Goal: Task Accomplishment & Management: Manage account settings

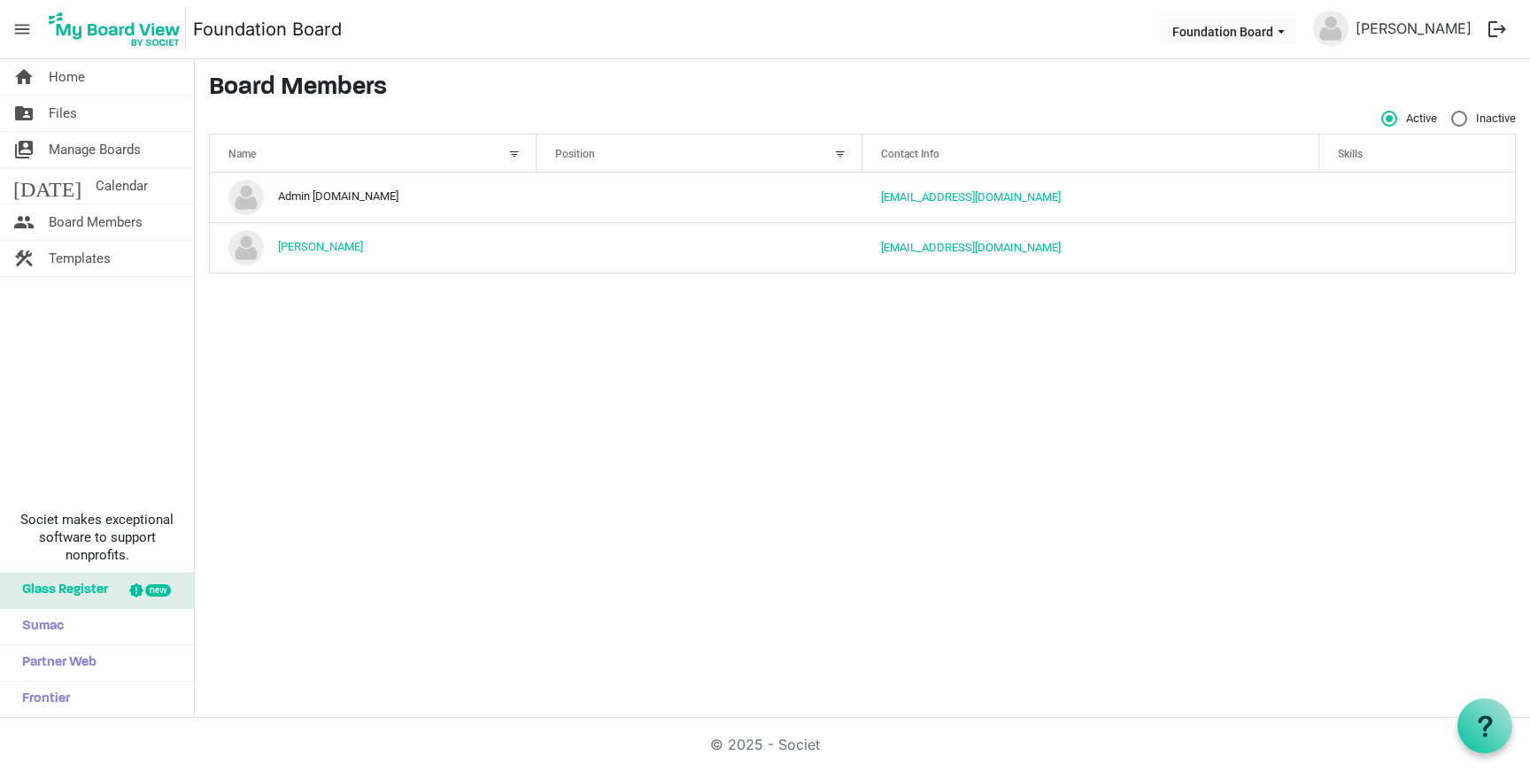
click at [1509, 31] on button "logout" at bounding box center [1496, 29] width 37 height 37
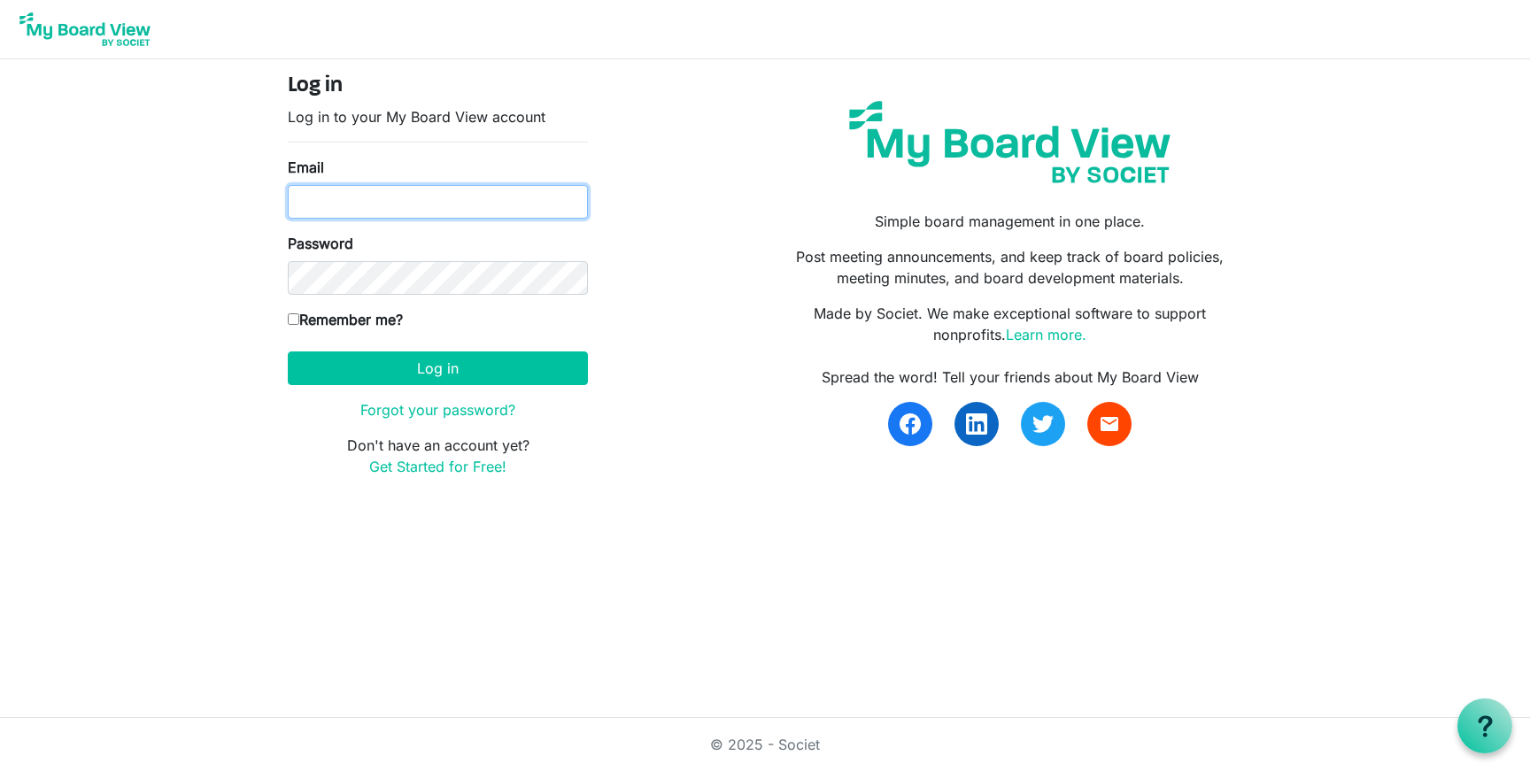
click at [449, 212] on input "Email" at bounding box center [438, 202] width 300 height 34
click at [484, 215] on input "Email" at bounding box center [438, 202] width 300 height 34
type input "admin@brehumbleandkind.org"
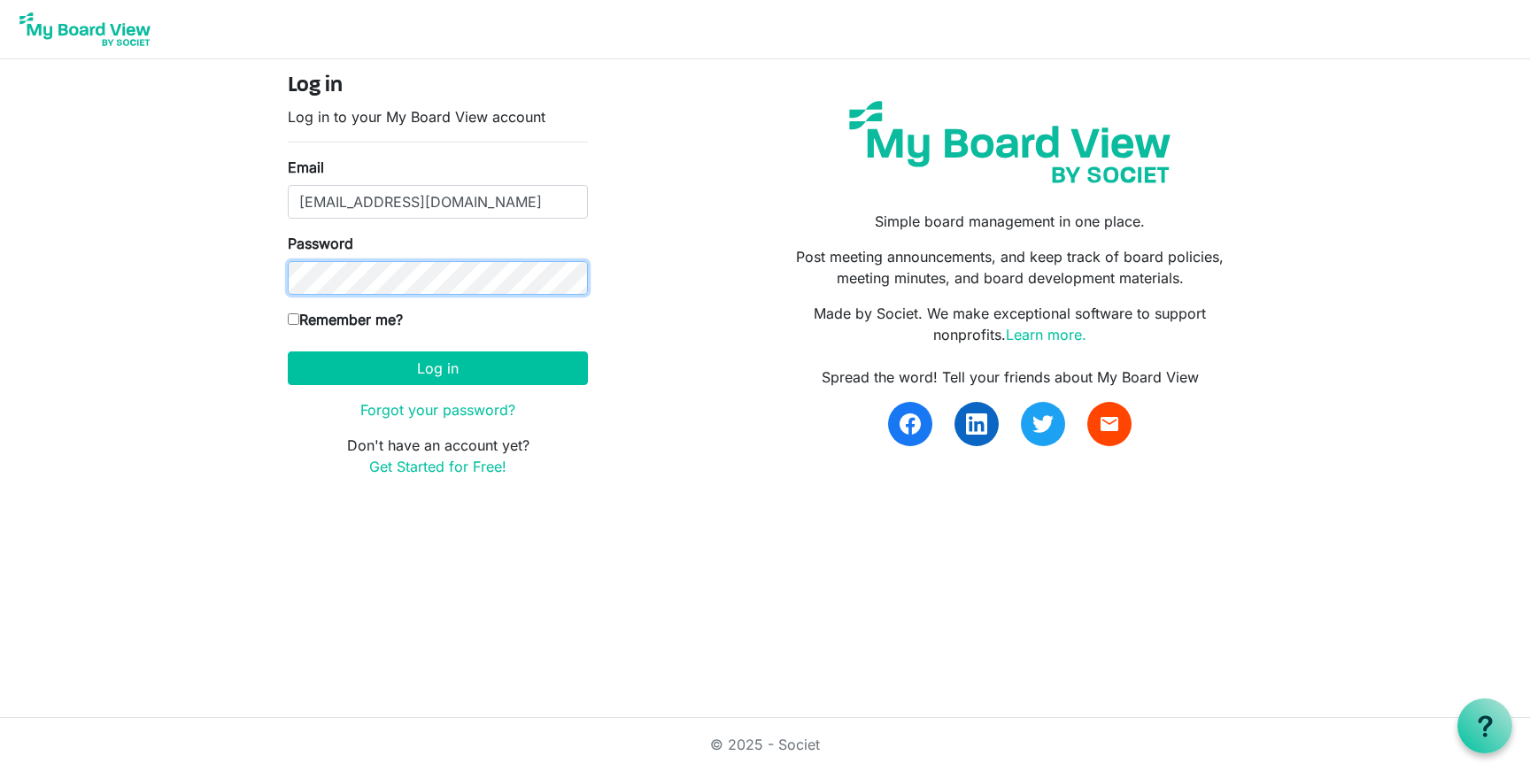
click at [288, 351] on button "Log in" at bounding box center [438, 368] width 300 height 34
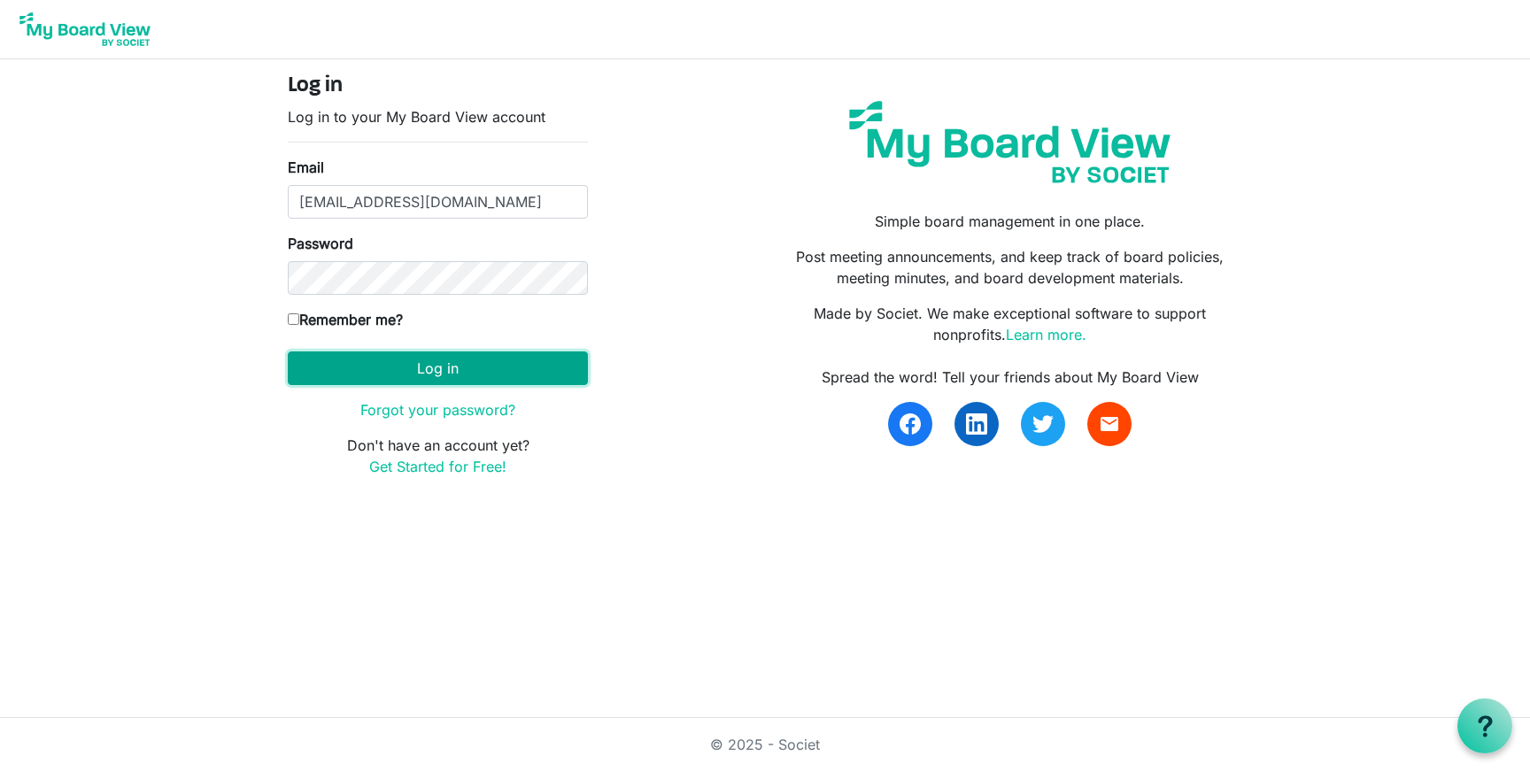
click at [483, 367] on button "Log in" at bounding box center [438, 368] width 300 height 34
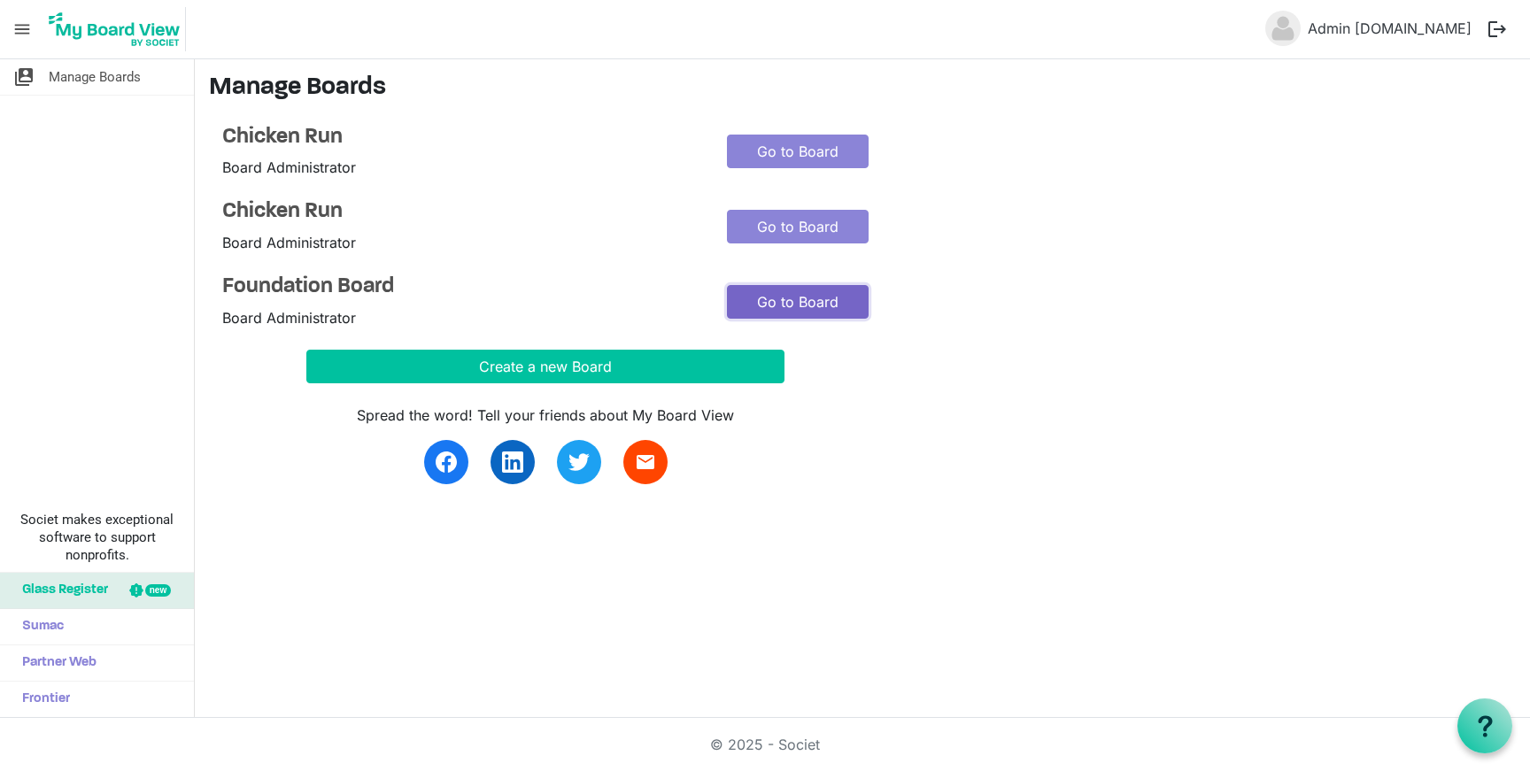
click at [768, 289] on link "Go to Board" at bounding box center [798, 302] width 142 height 34
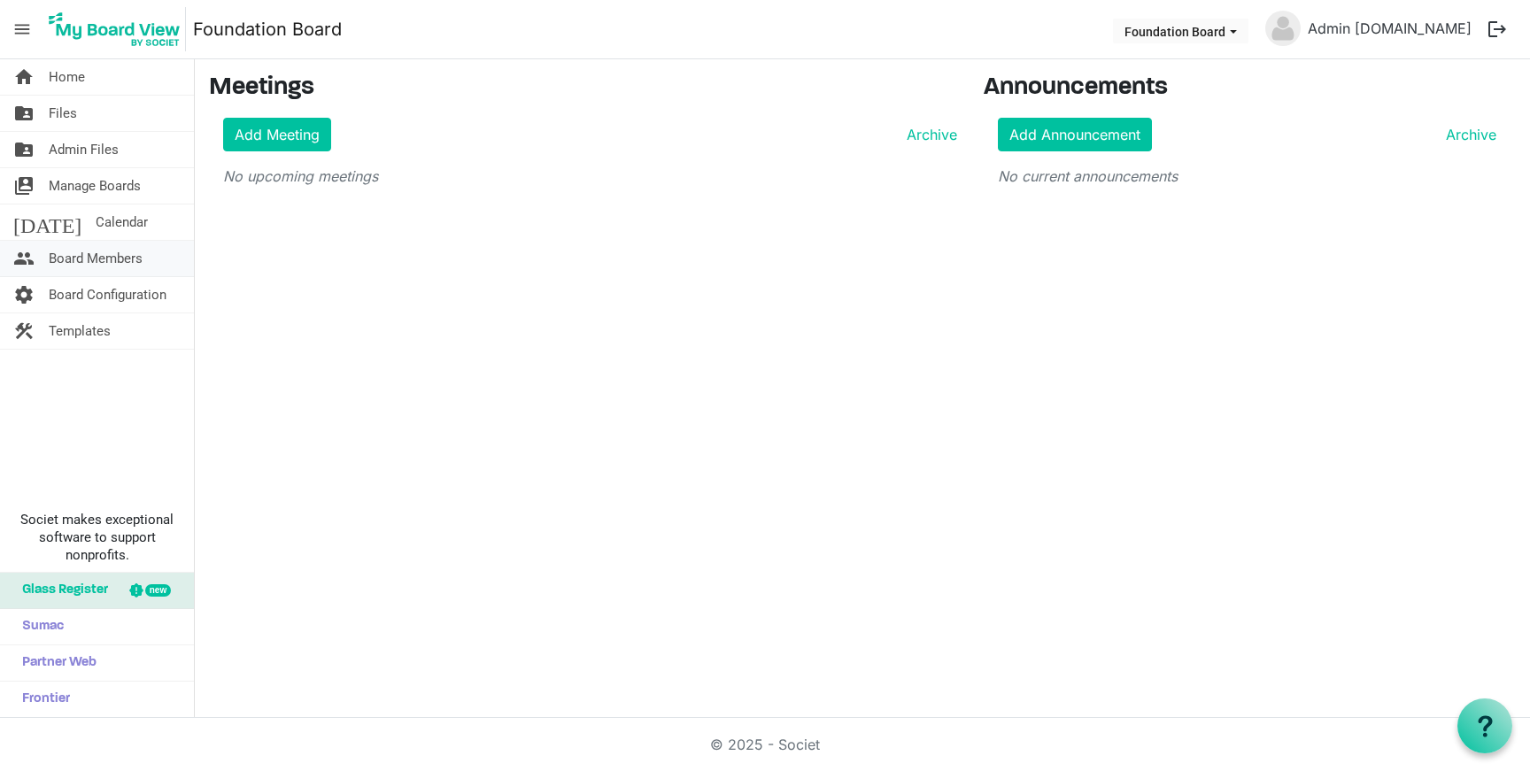
click at [108, 244] on span "Board Members" at bounding box center [96, 258] width 94 height 35
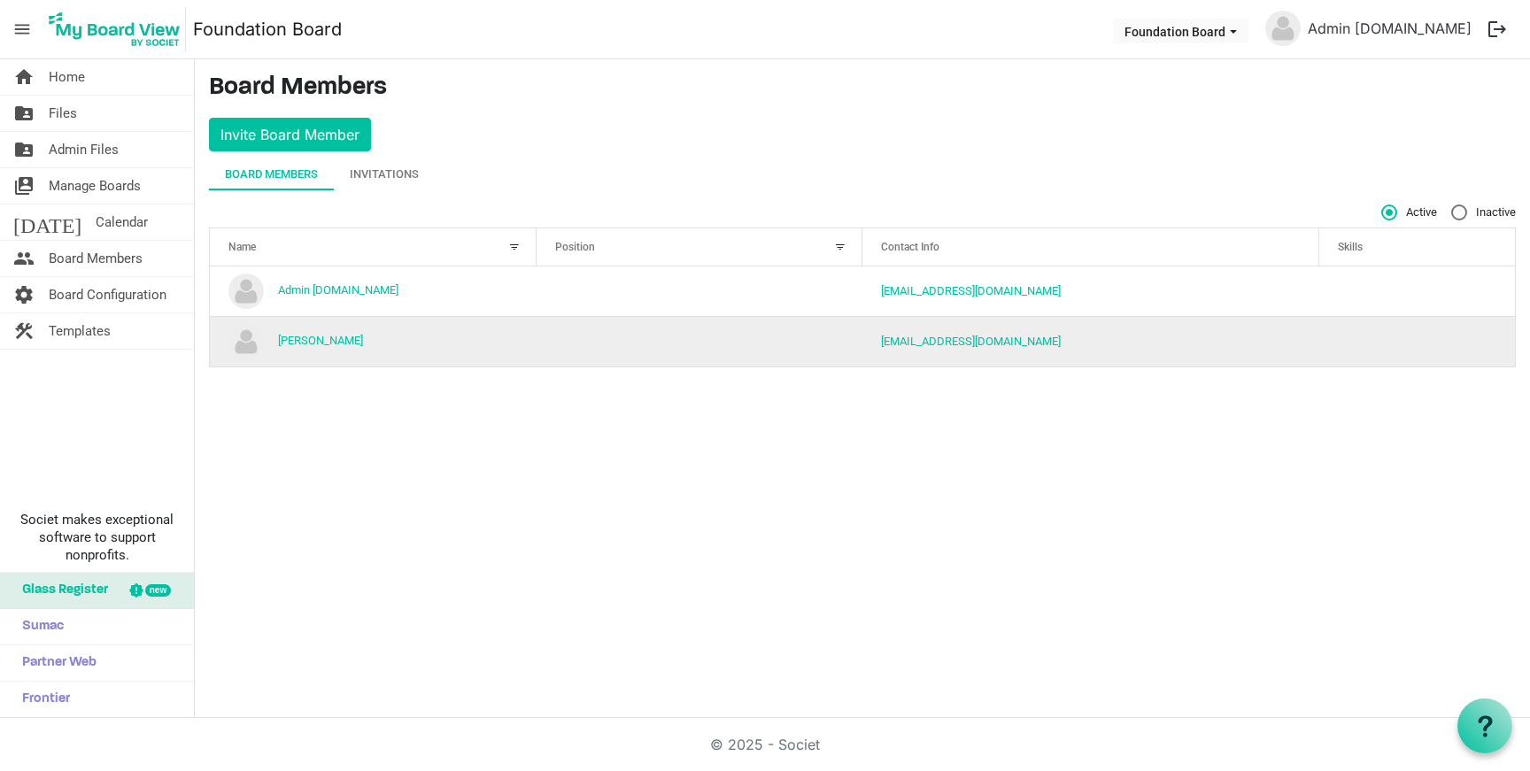
click at [1155, 334] on td "Kaseyr@brehumbleandkind.org" at bounding box center [1090, 341] width 457 height 50
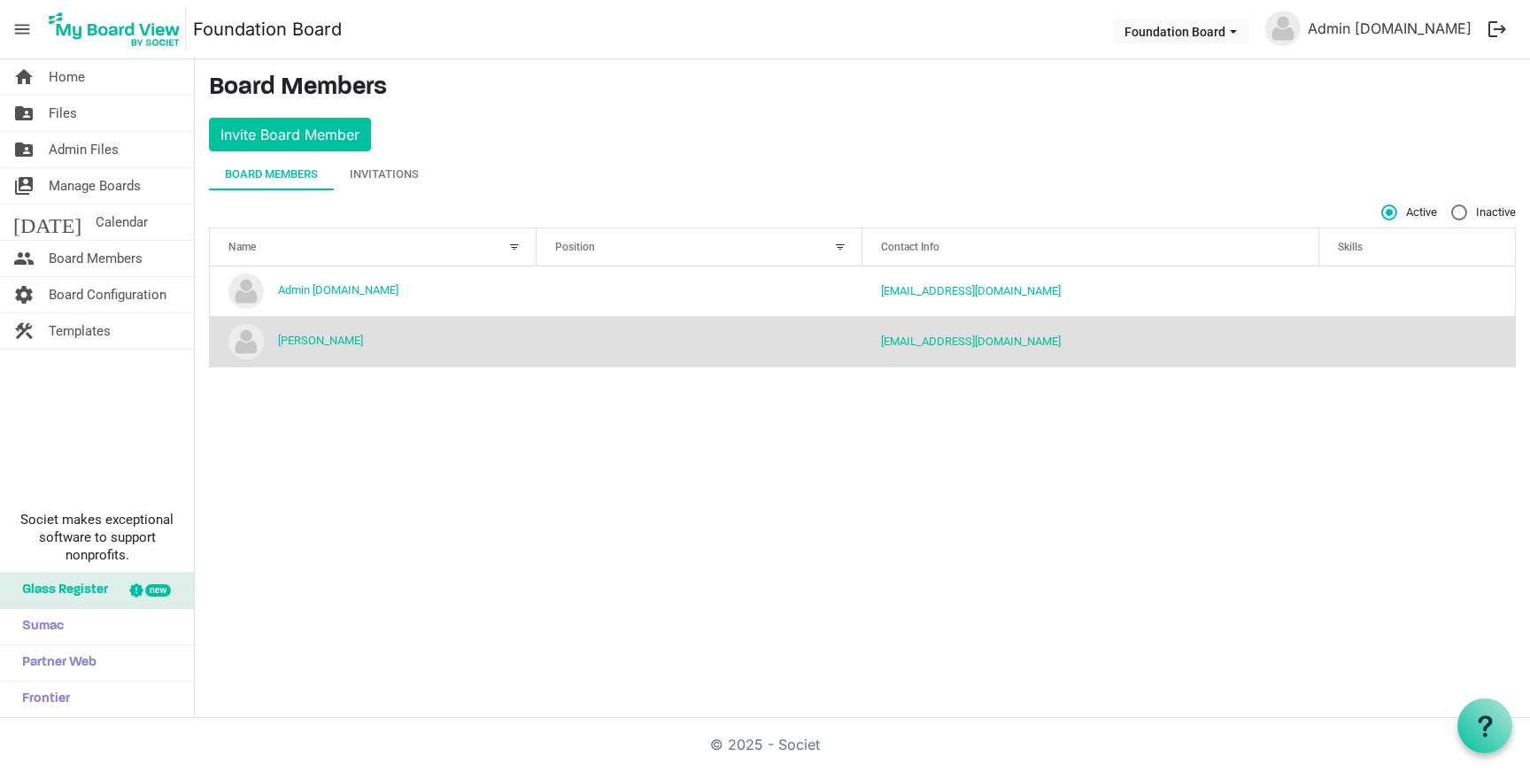
click at [425, 364] on td "[PERSON_NAME]" at bounding box center [373, 341] width 327 height 50
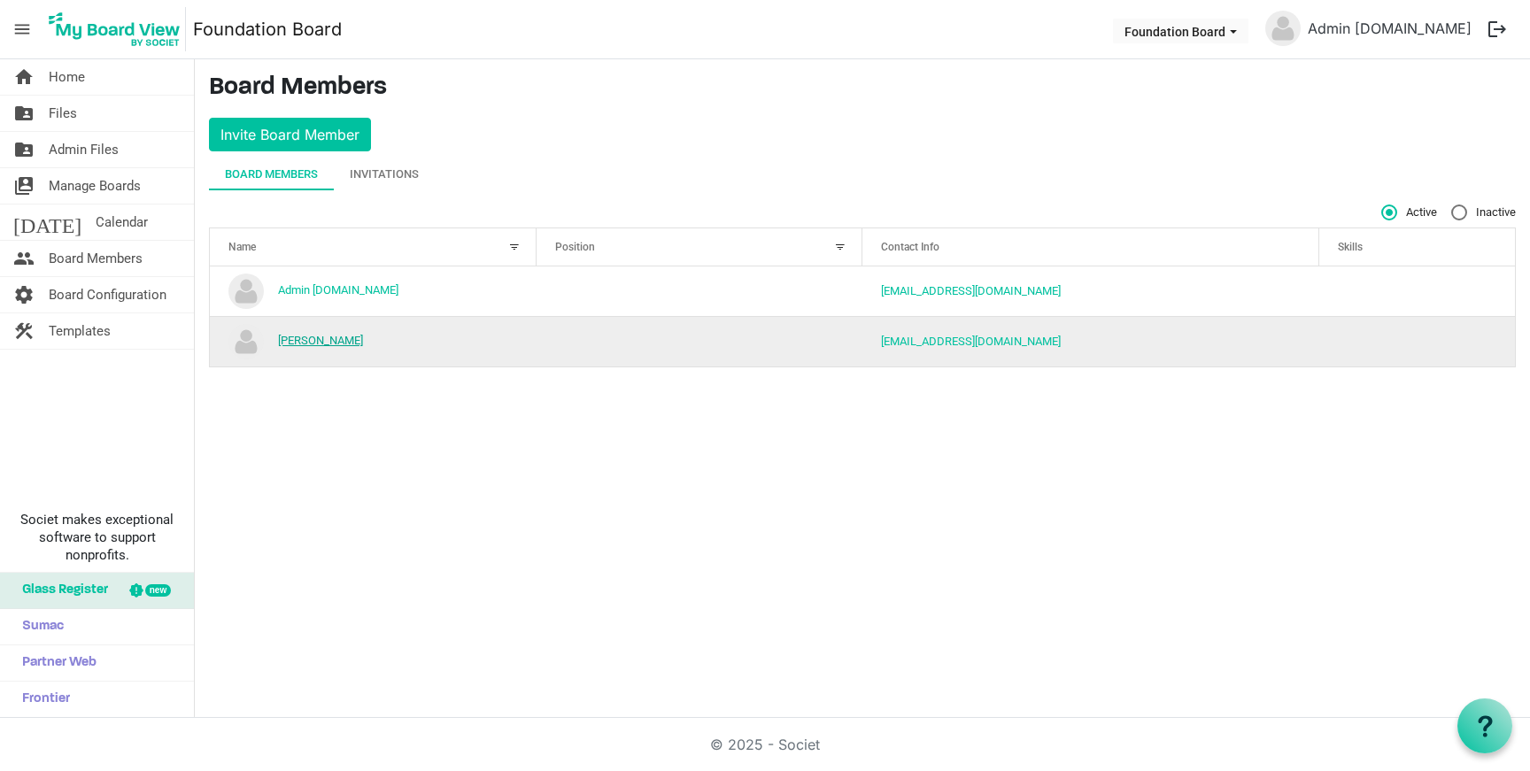
click at [282, 343] on link "Kasey Ramey" at bounding box center [320, 340] width 85 height 13
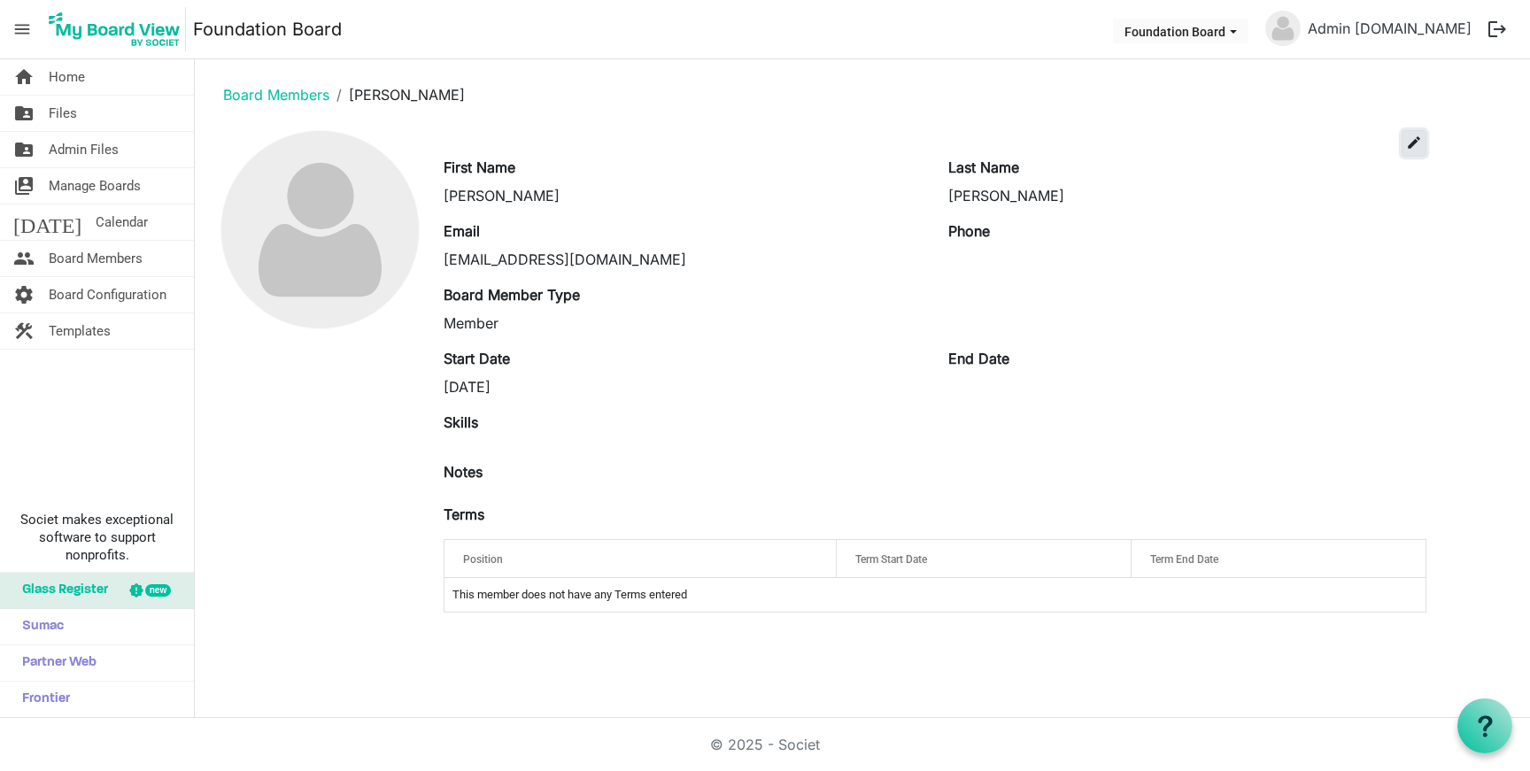
click at [1407, 135] on span "edit" at bounding box center [1414, 143] width 16 height 16
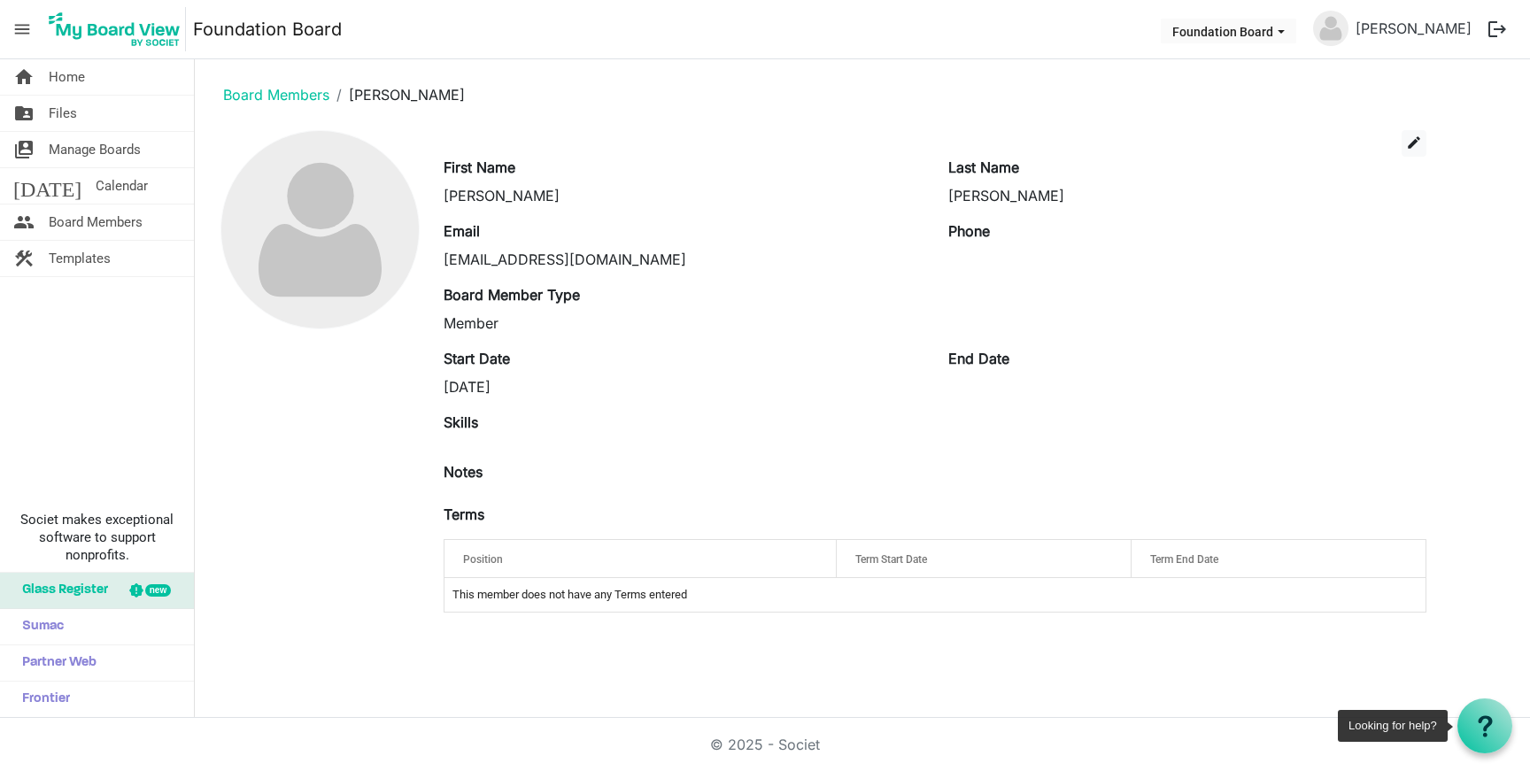
click at [1466, 704] on div at bounding box center [1484, 725] width 55 height 55
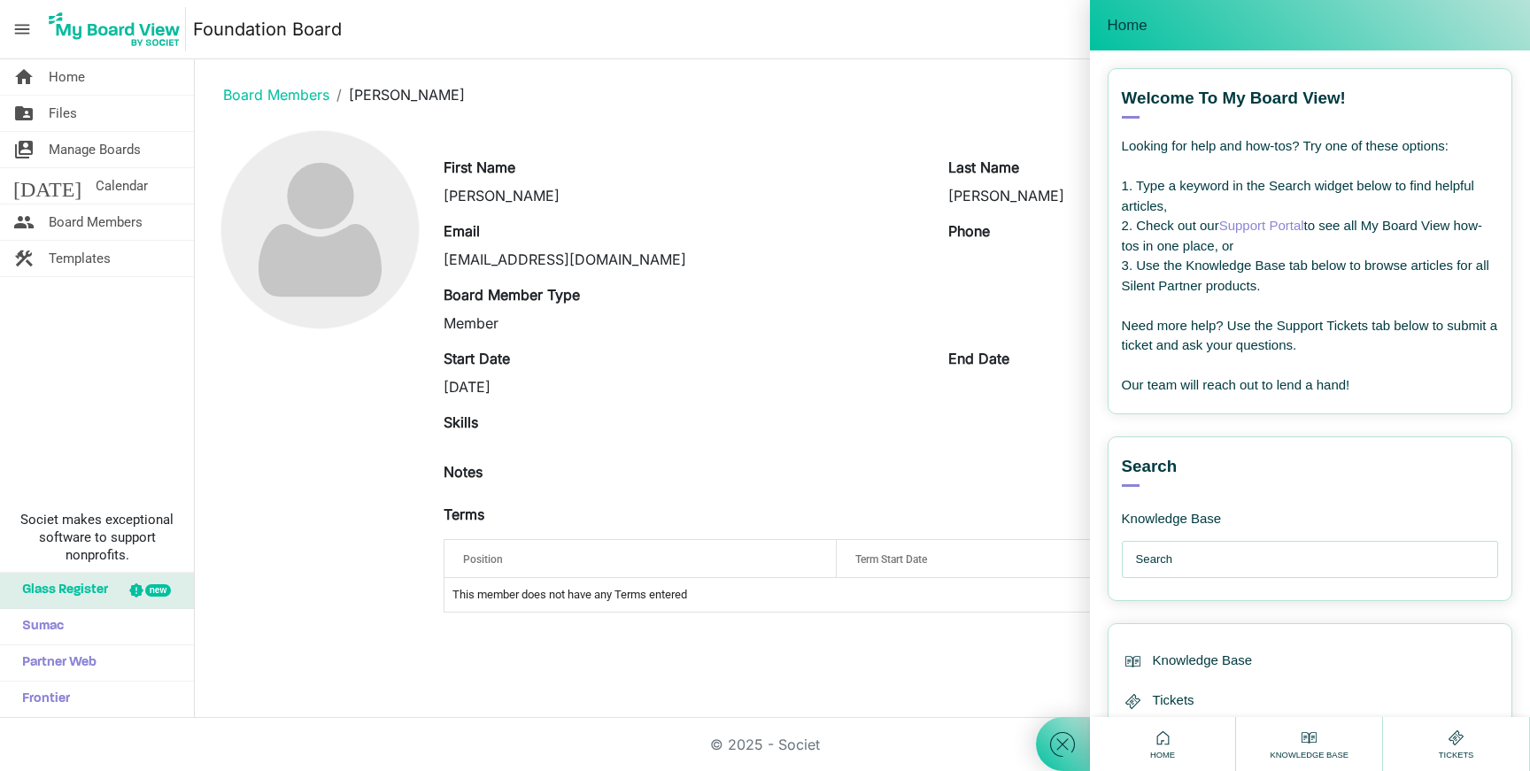
click at [1189, 577] on div at bounding box center [1310, 559] width 376 height 37
click at [1189, 564] on input "text" at bounding box center [1314, 559] width 357 height 35
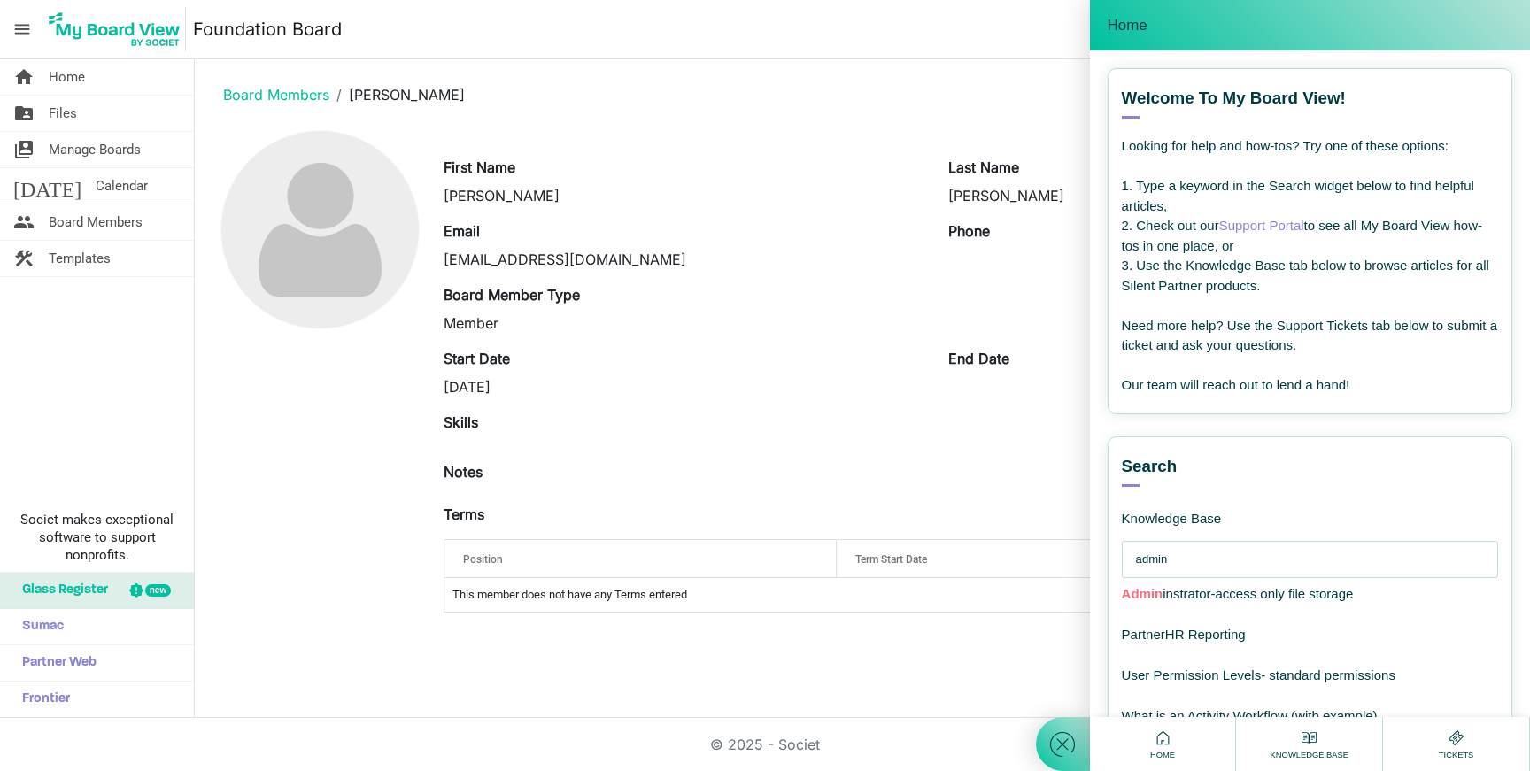
click at [1136, 557] on input "admin" at bounding box center [1314, 559] width 357 height 35
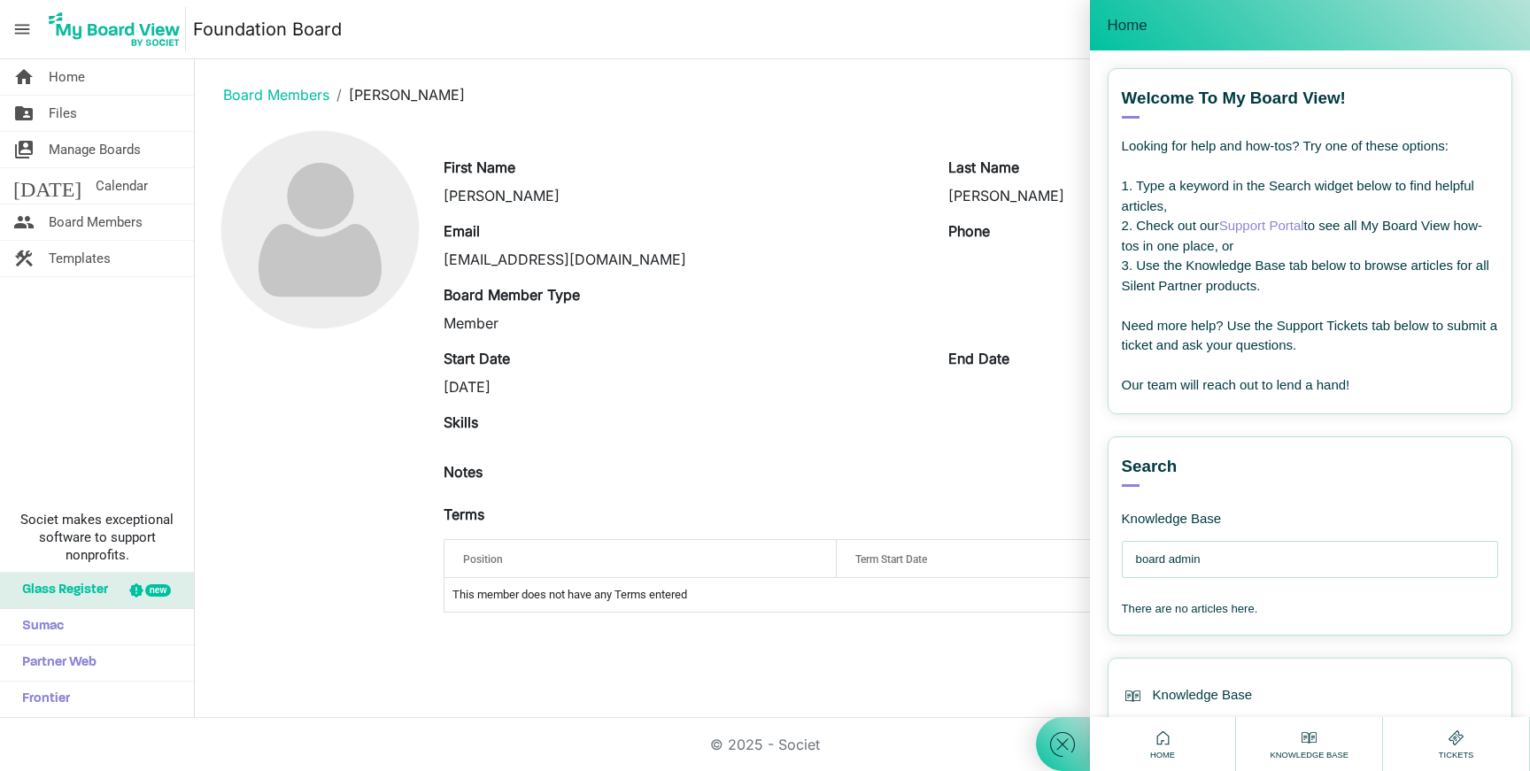
type input "board admin"
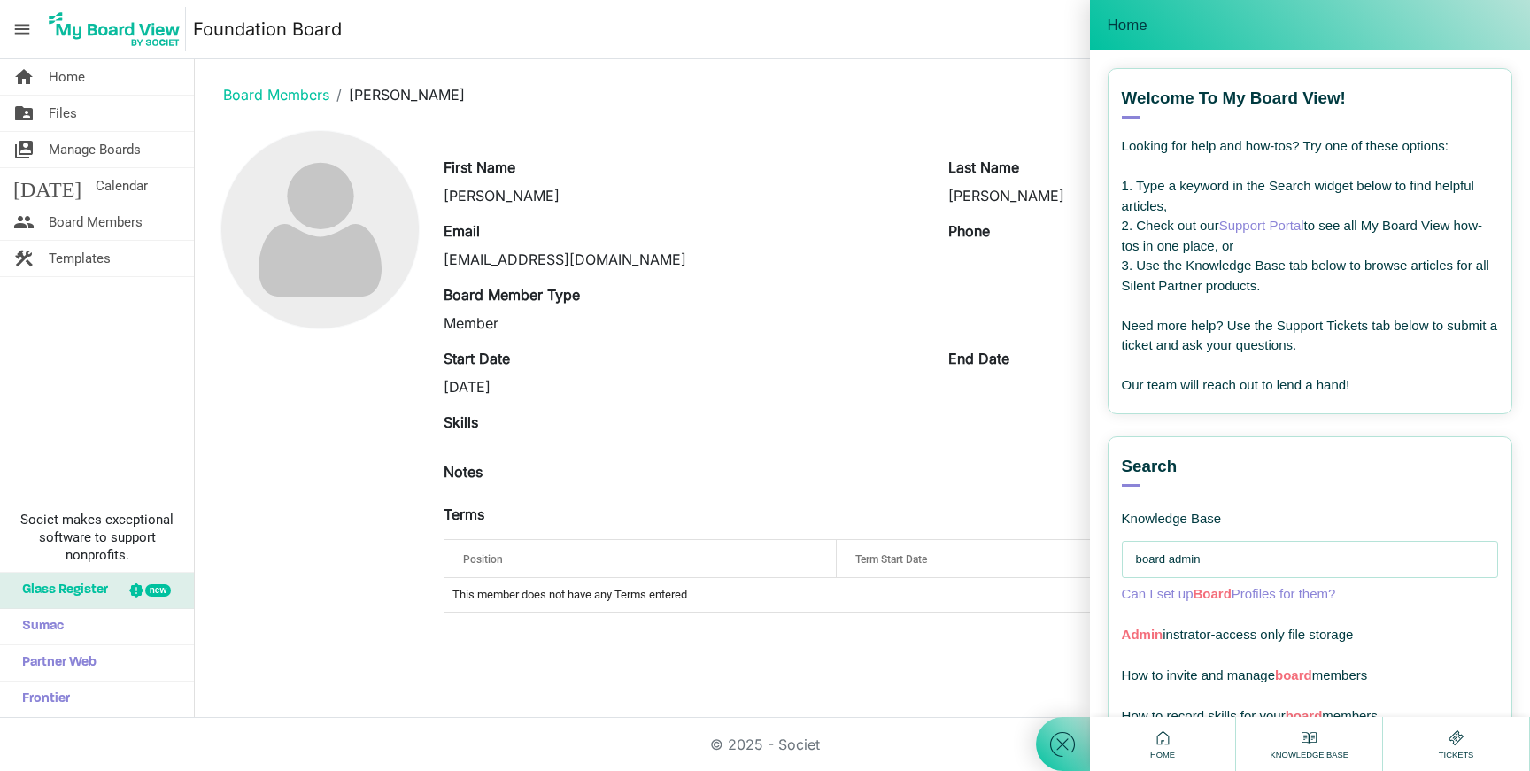
click at [1236, 597] on span "Can I set up Board Profiles for them?" at bounding box center [1229, 593] width 214 height 15
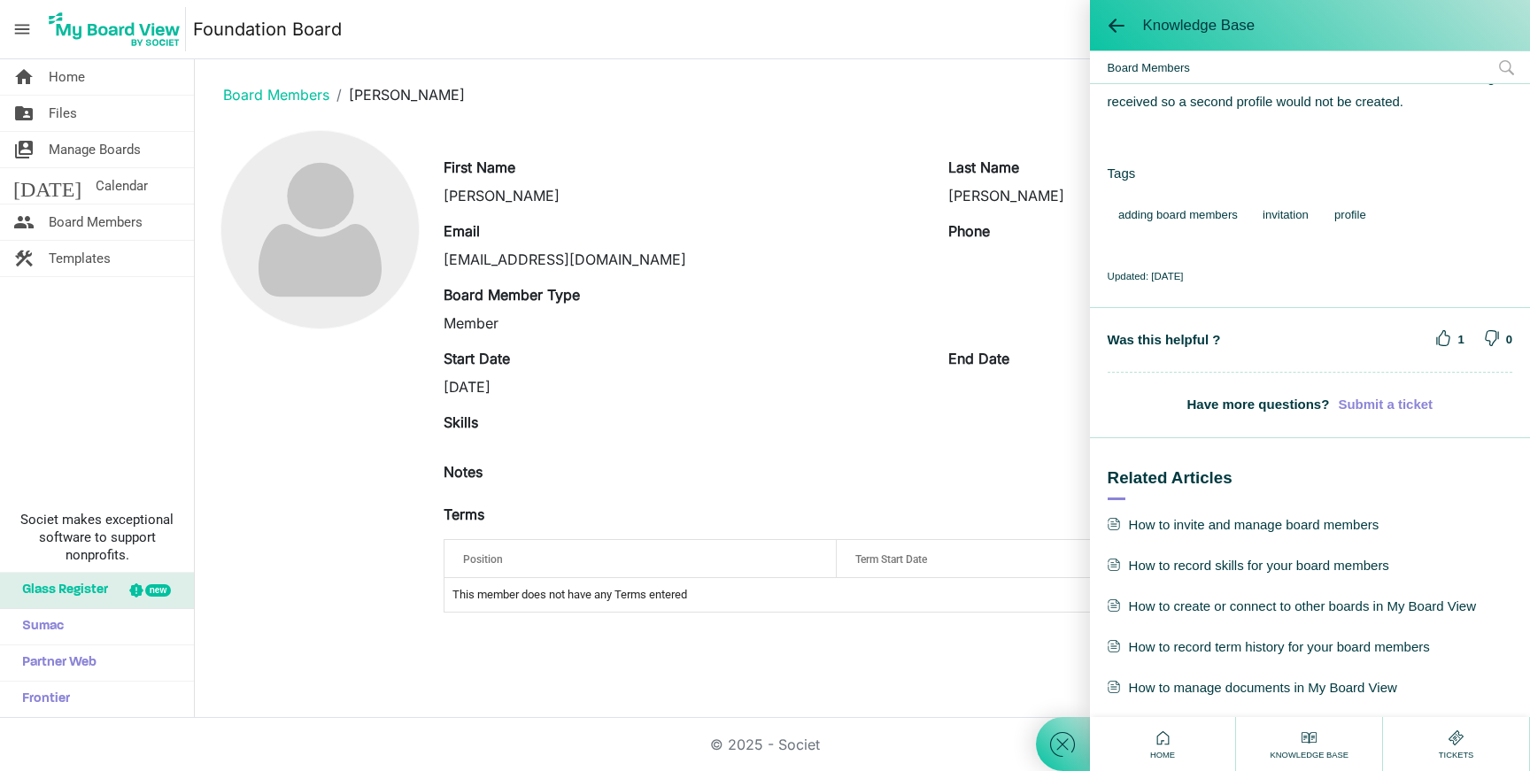
scroll to position [715, 0]
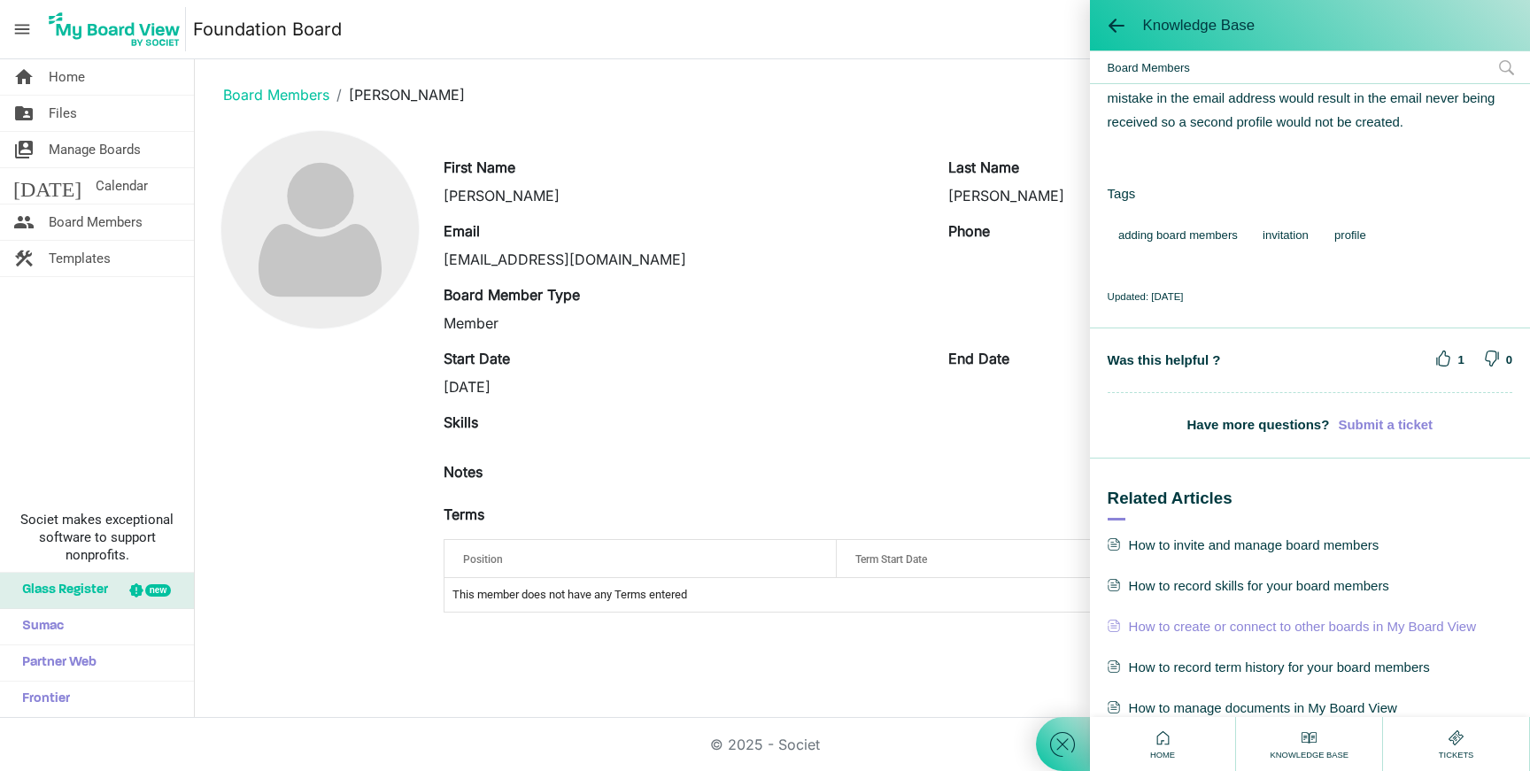
click at [1260, 629] on span "How to create or connect to other boards in My Board View" at bounding box center [1309, 626] width 405 height 23
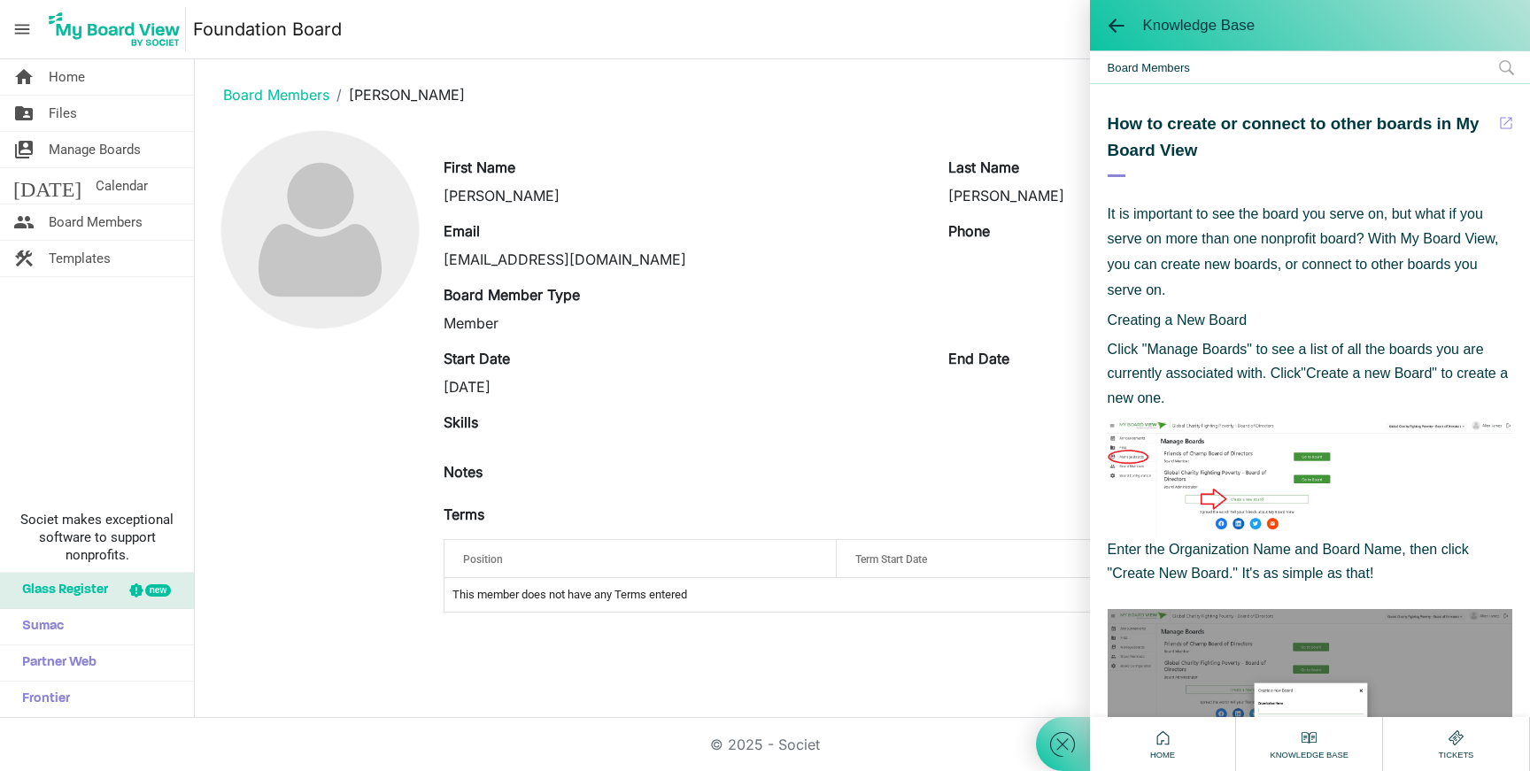
click at [1114, 42] on div "Knowledge Base" at bounding box center [1310, 25] width 440 height 50
click at [1121, 23] on span at bounding box center [1116, 26] width 18 height 18
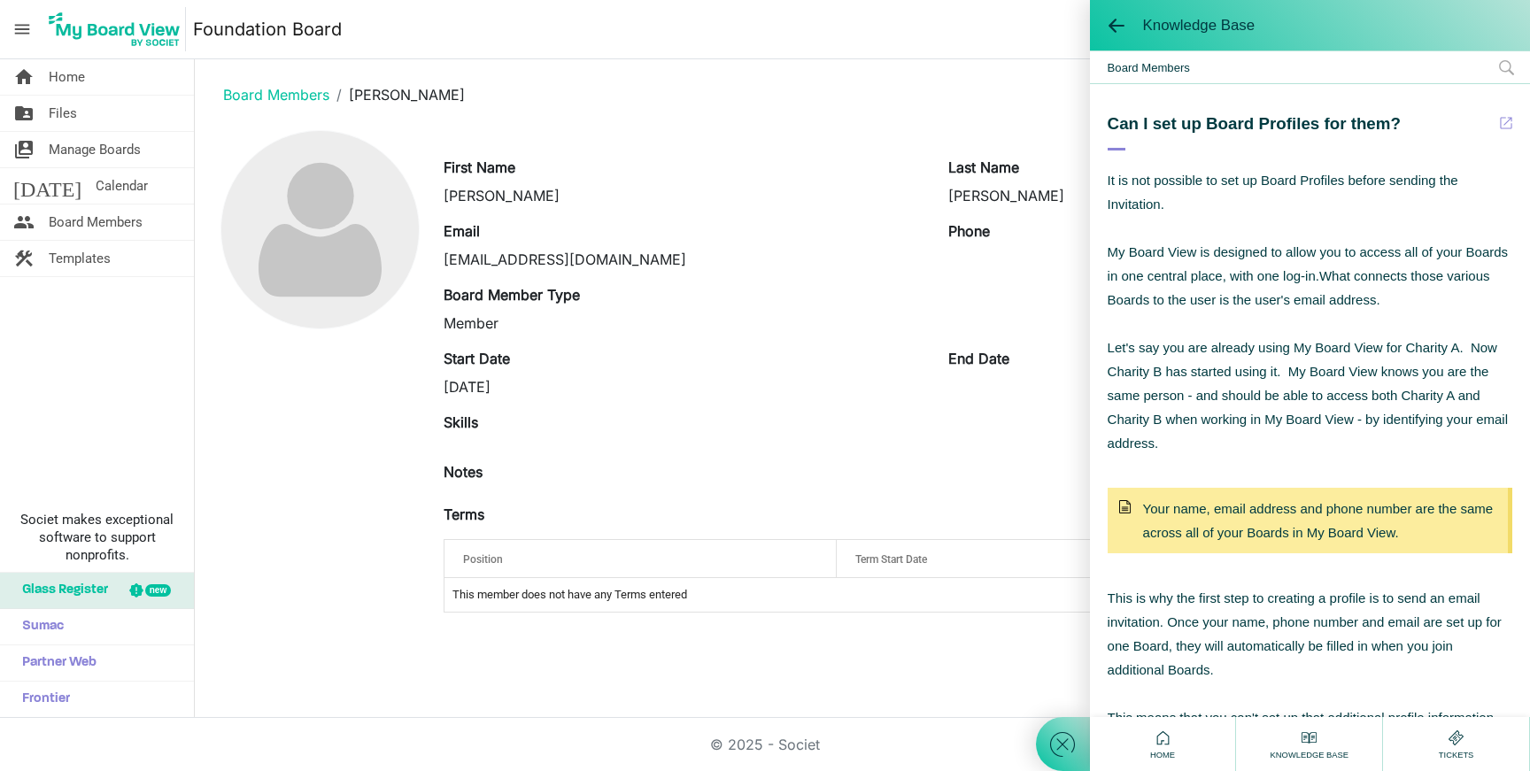
scroll to position [736, 0]
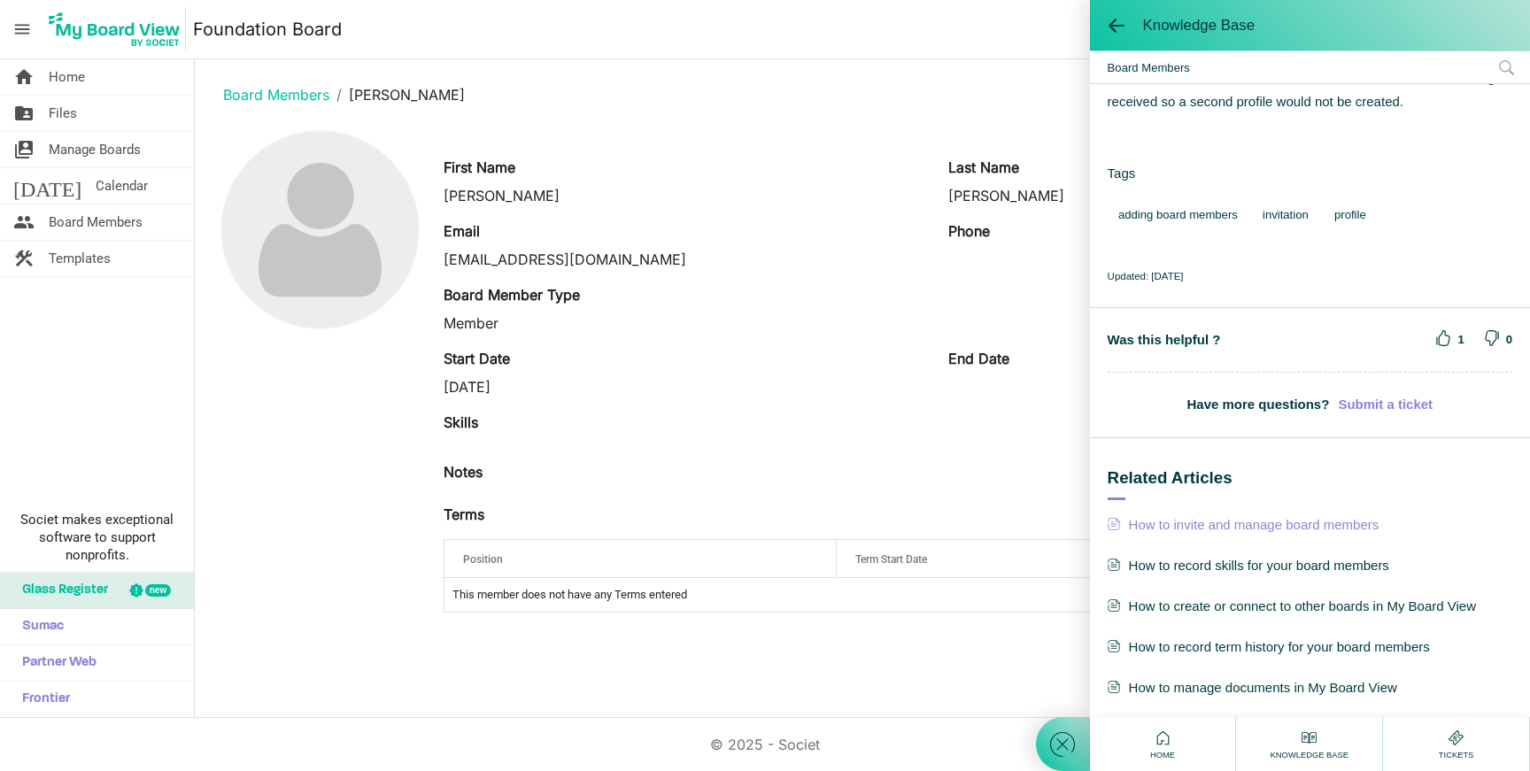
click at [1265, 528] on span "How to invite and manage board members" at bounding box center [1309, 524] width 405 height 23
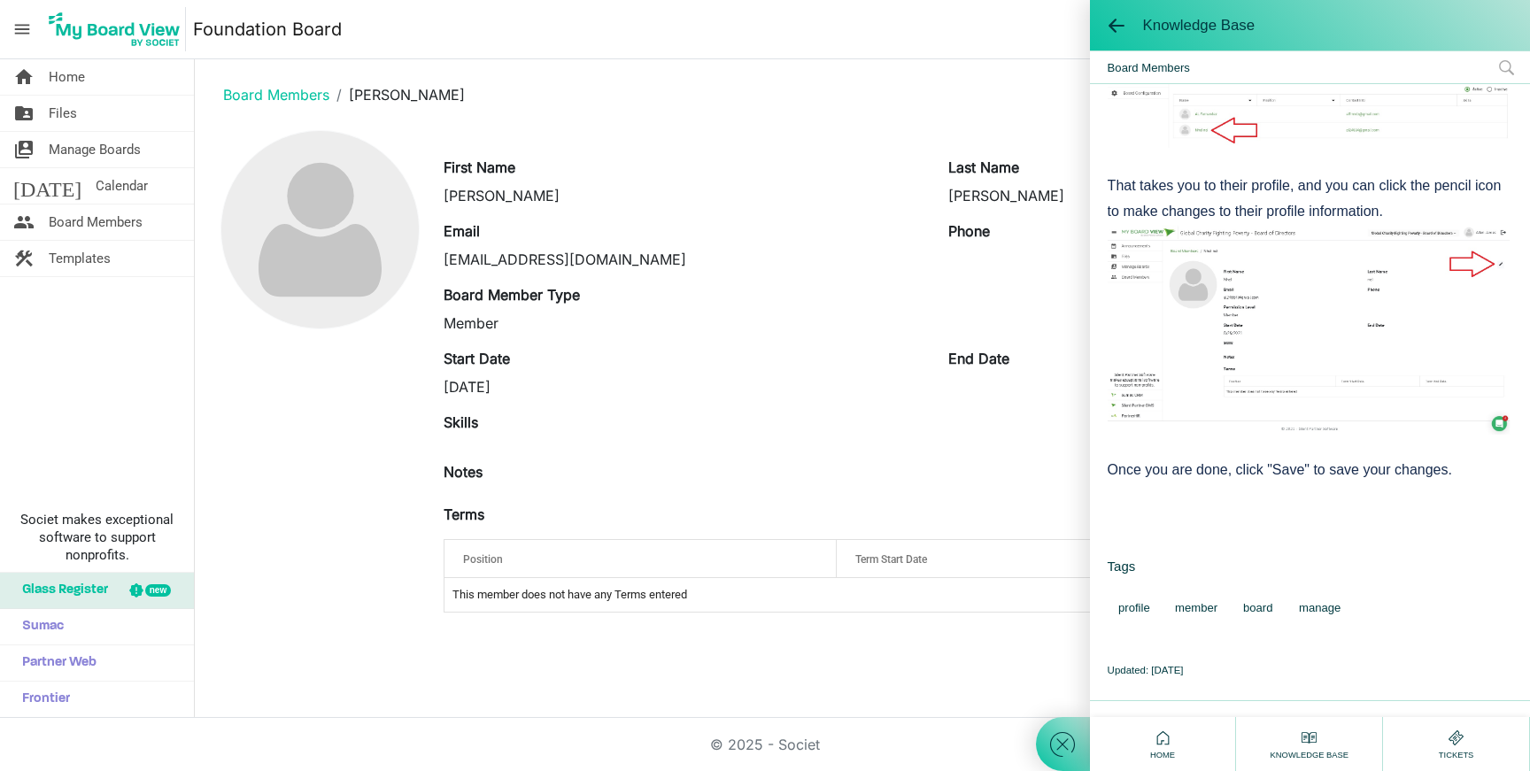
scroll to position [1332, 0]
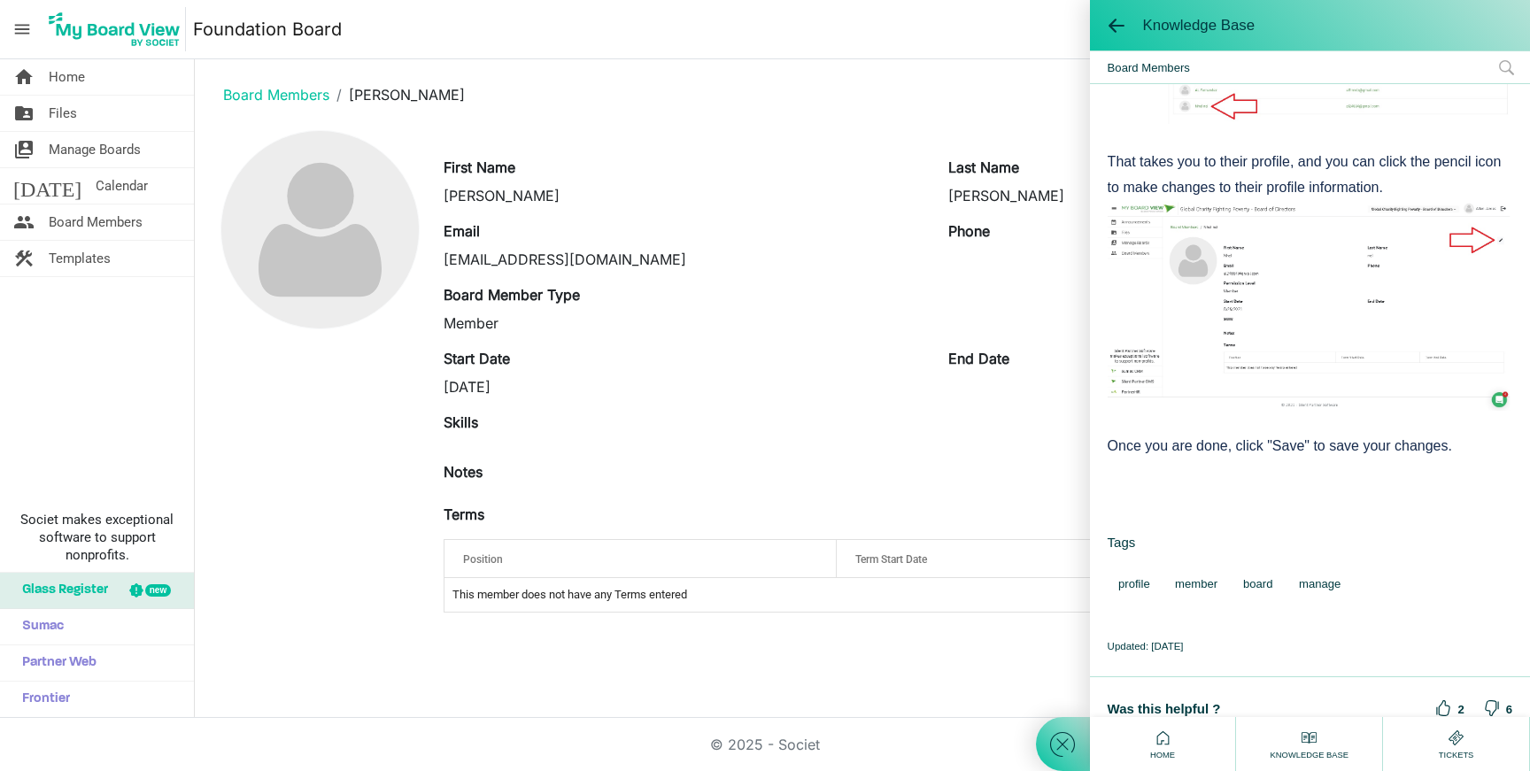
click at [876, 446] on div at bounding box center [935, 443] width 983 height 7
click at [1122, 23] on span at bounding box center [1116, 26] width 18 height 18
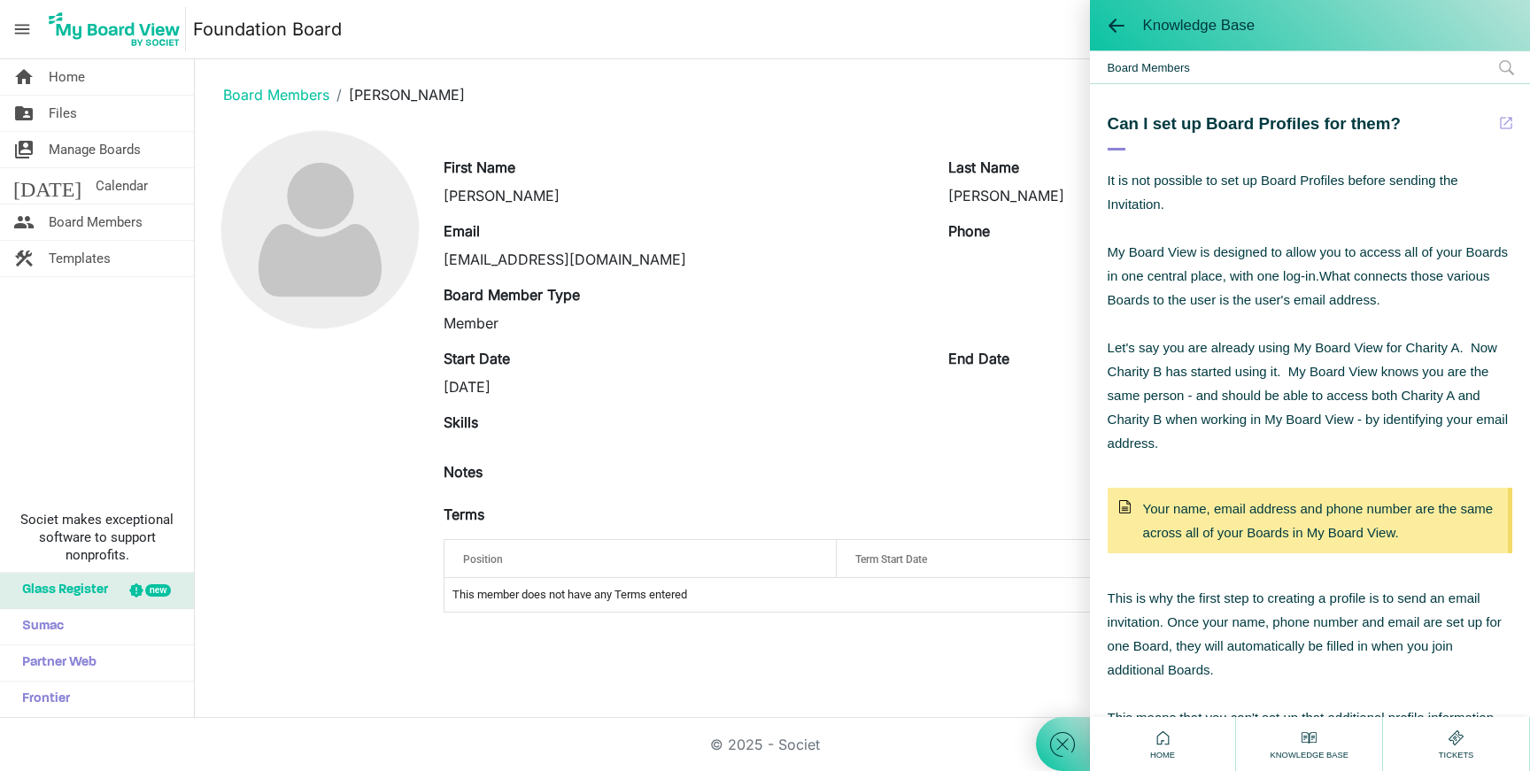
click at [1482, 46] on div "Knowledge Base" at bounding box center [1310, 25] width 440 height 50
click at [999, 73] on ol "Board Members Kasey Ramey" at bounding box center [862, 94] width 1307 height 42
click at [1090, 52] on span "Board Members" at bounding box center [1310, 67] width 440 height 32
click at [1181, 750] on div "Home" at bounding box center [1163, 744] width 147 height 54
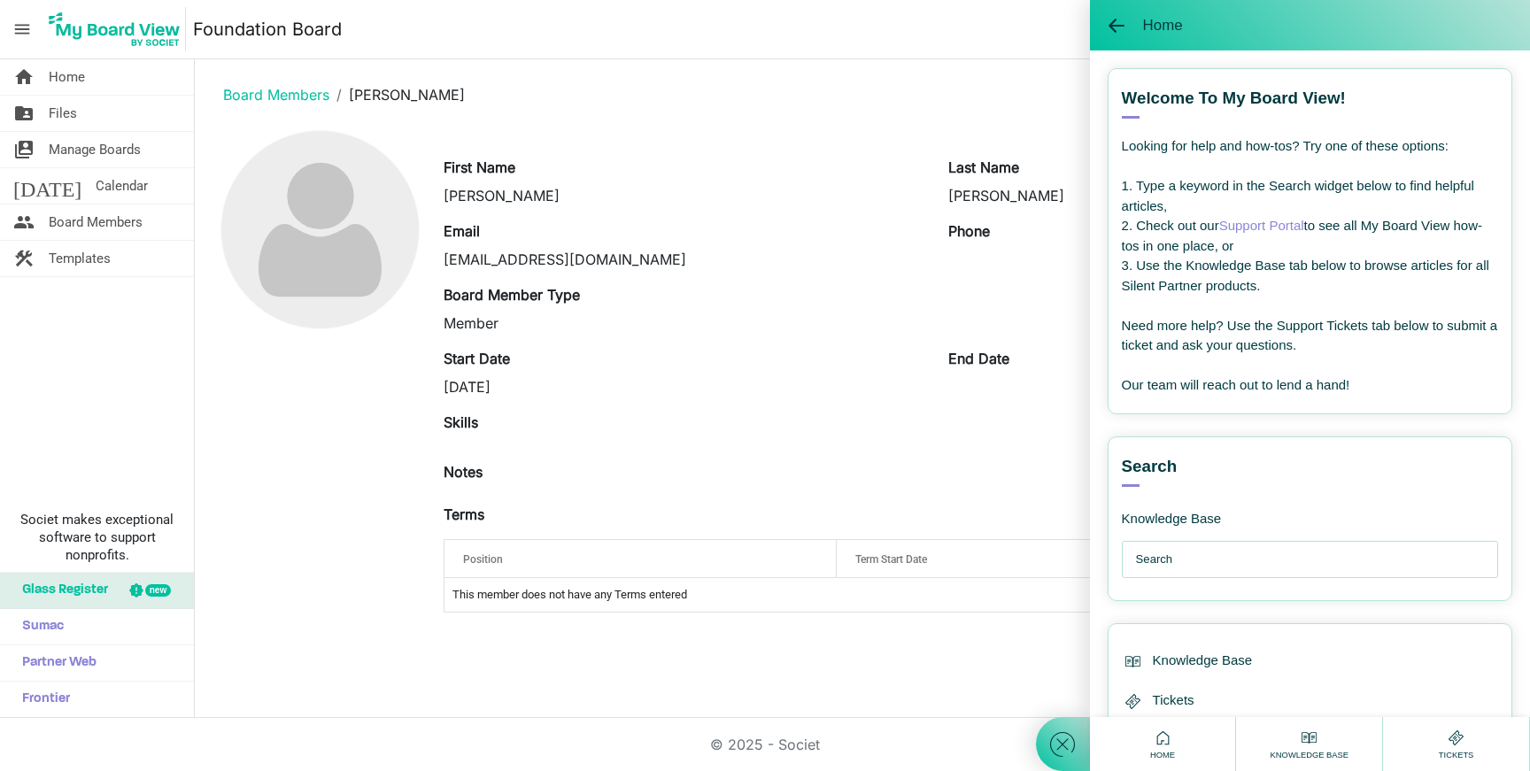
click at [1121, 42] on div "Home" at bounding box center [1310, 25] width 440 height 50
click at [1010, 65] on main "Board Members Kasey Ramey edit First Name Kasey Last Name Ramey Email Kaseyr@br…" at bounding box center [862, 350] width 1335 height 582
click at [78, 220] on span "Board Members" at bounding box center [96, 221] width 94 height 35
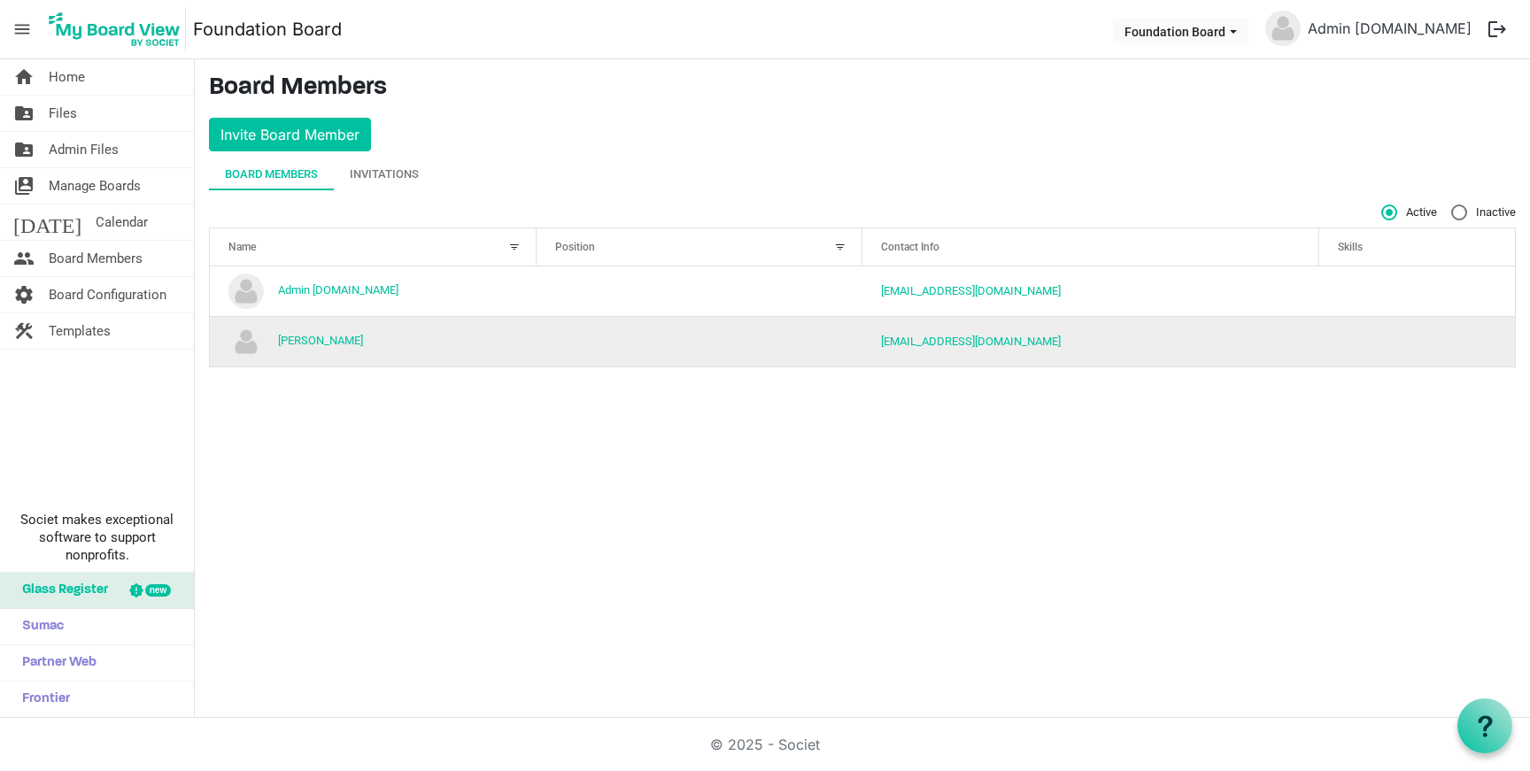
click at [429, 334] on td "[PERSON_NAME]" at bounding box center [373, 341] width 327 height 50
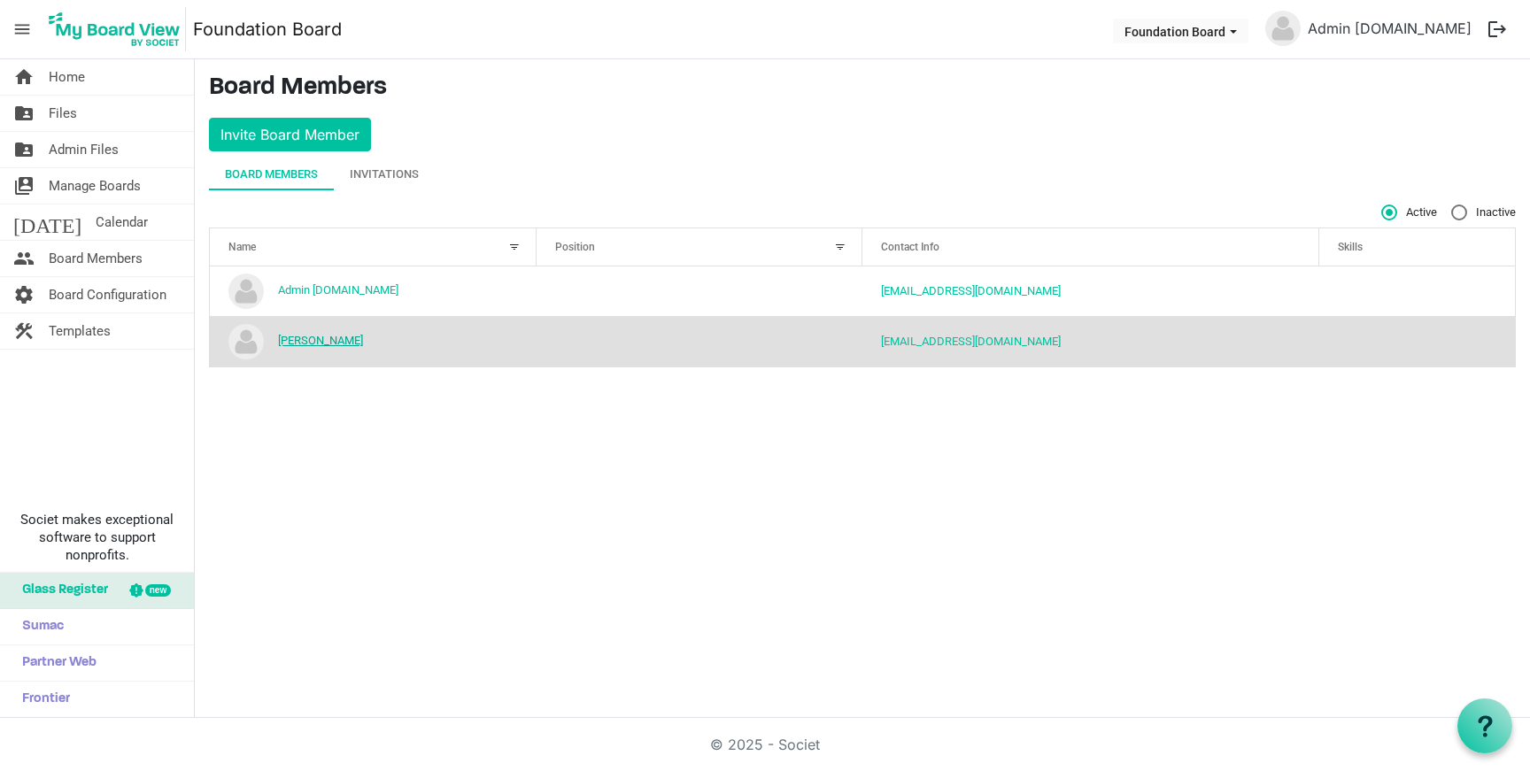
click at [303, 334] on link "[PERSON_NAME]" at bounding box center [320, 340] width 85 height 13
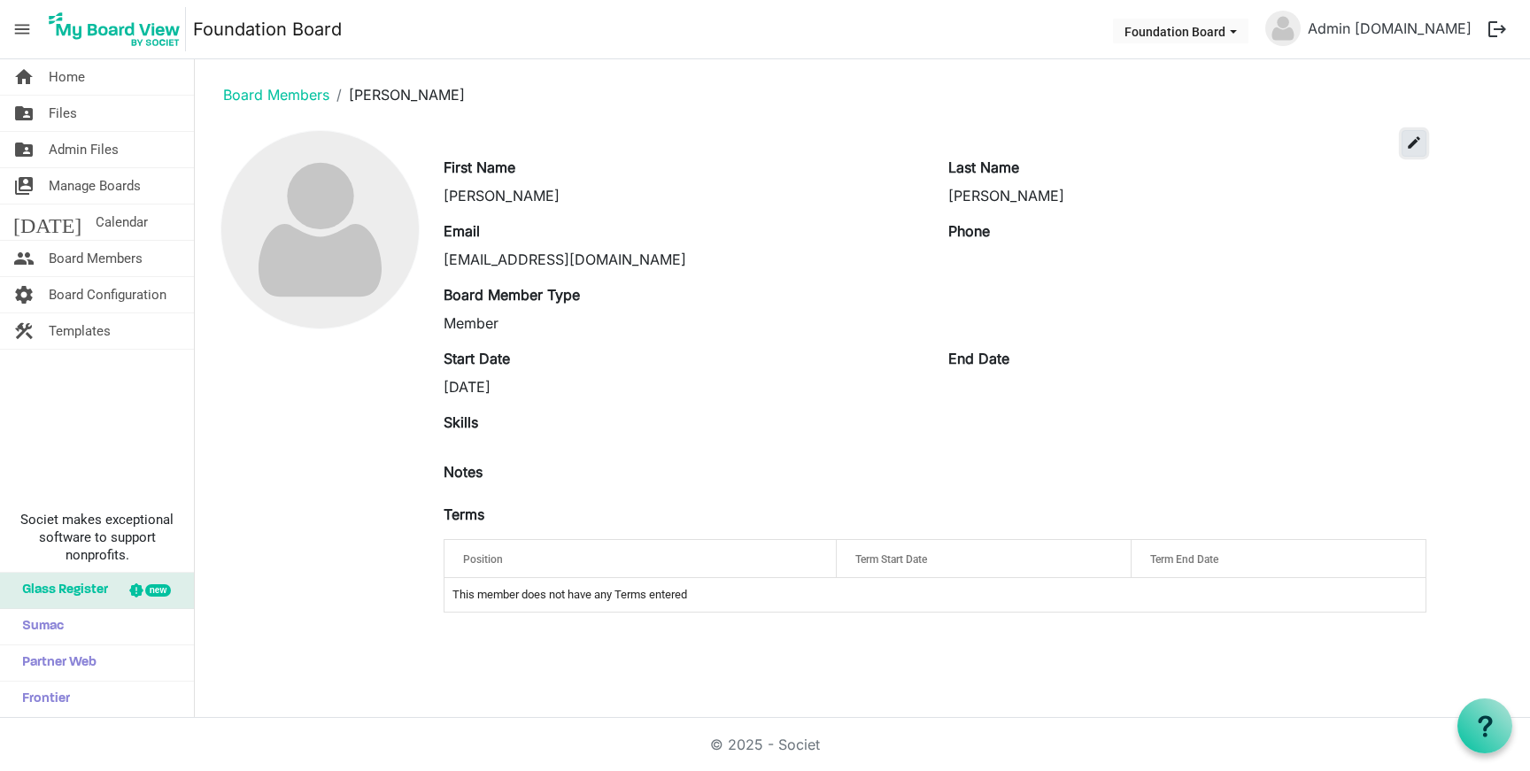
click at [1417, 137] on span "edit" at bounding box center [1414, 143] width 16 height 16
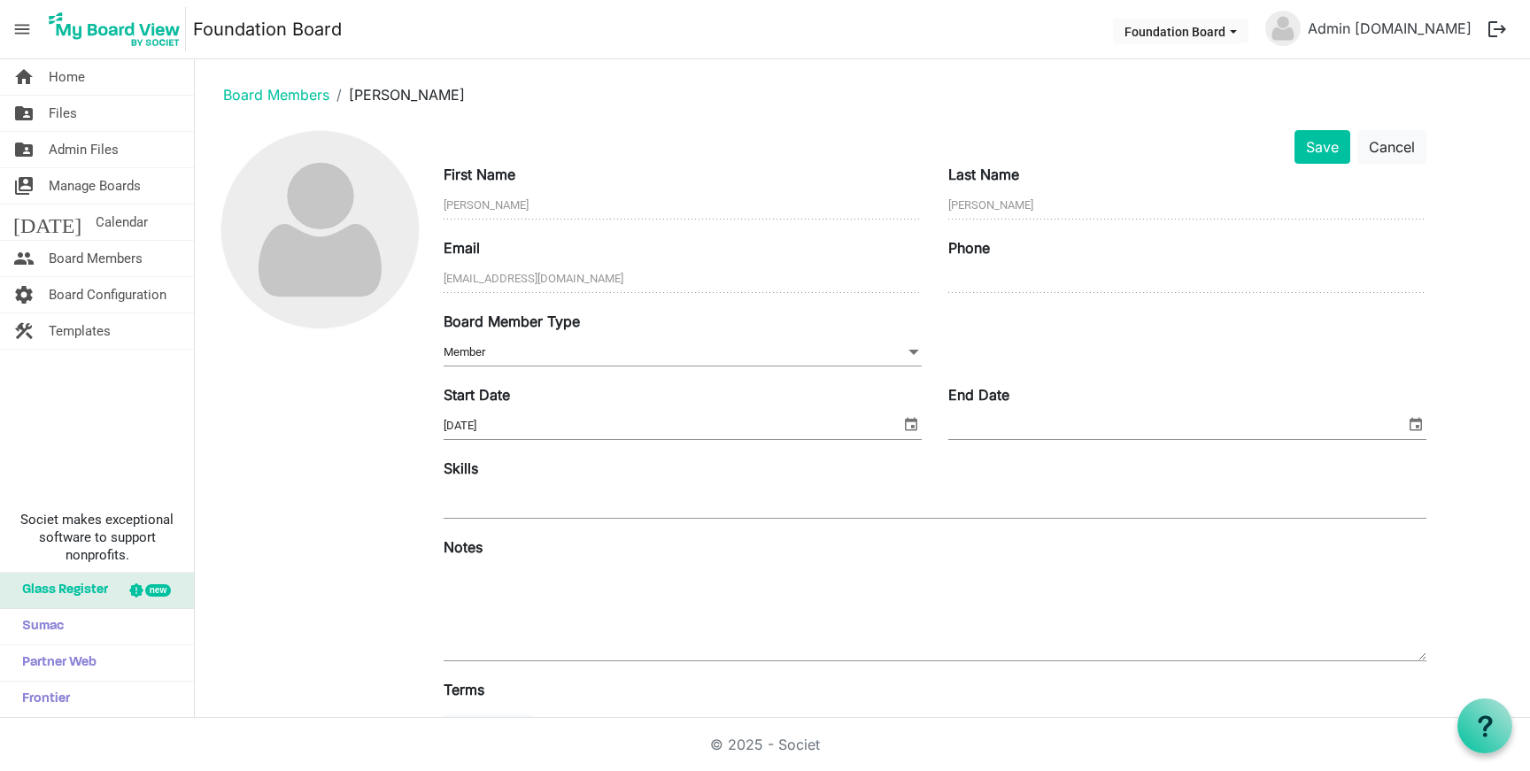
scroll to position [146, 0]
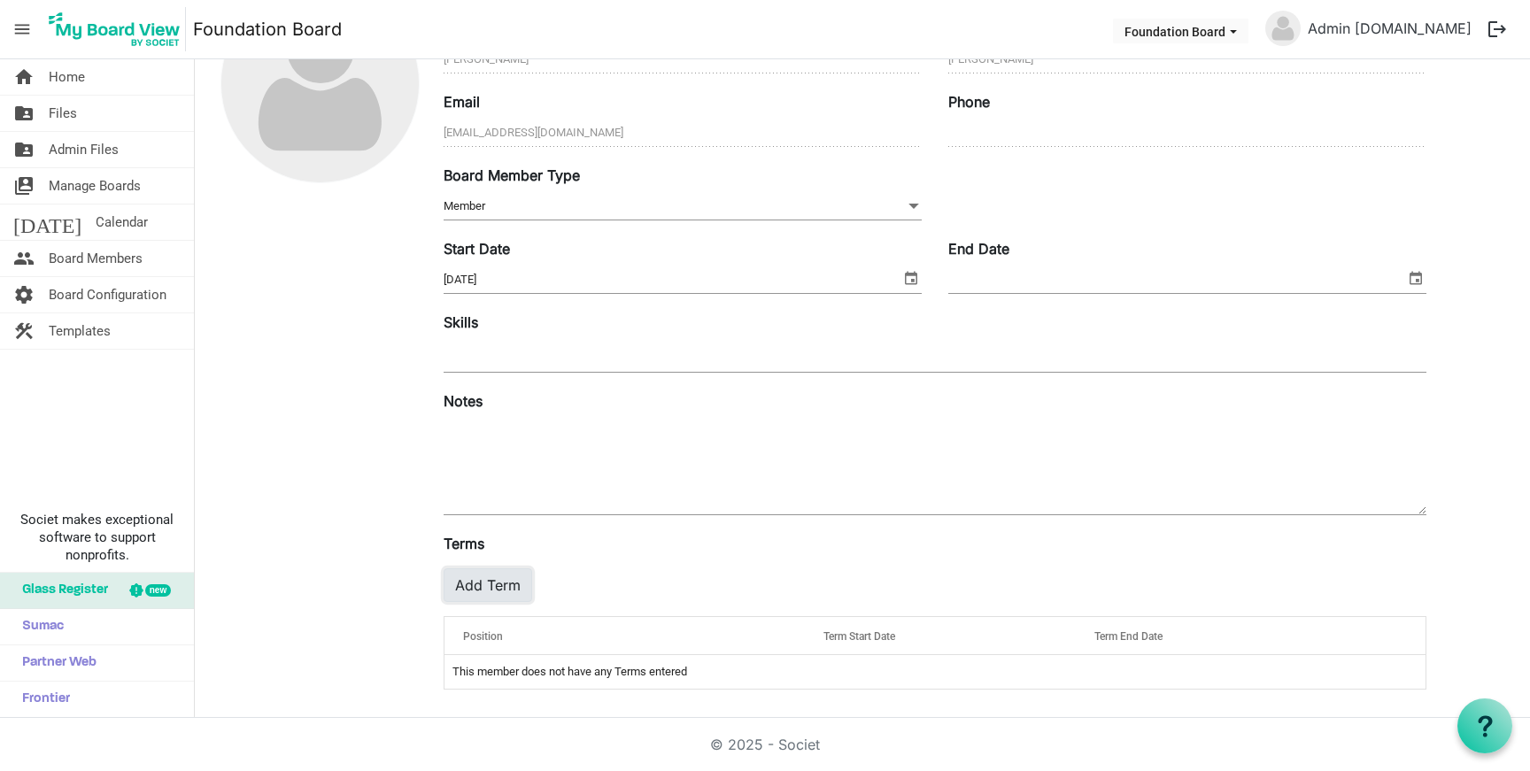
click at [498, 589] on button "Add Term" at bounding box center [488, 585] width 89 height 34
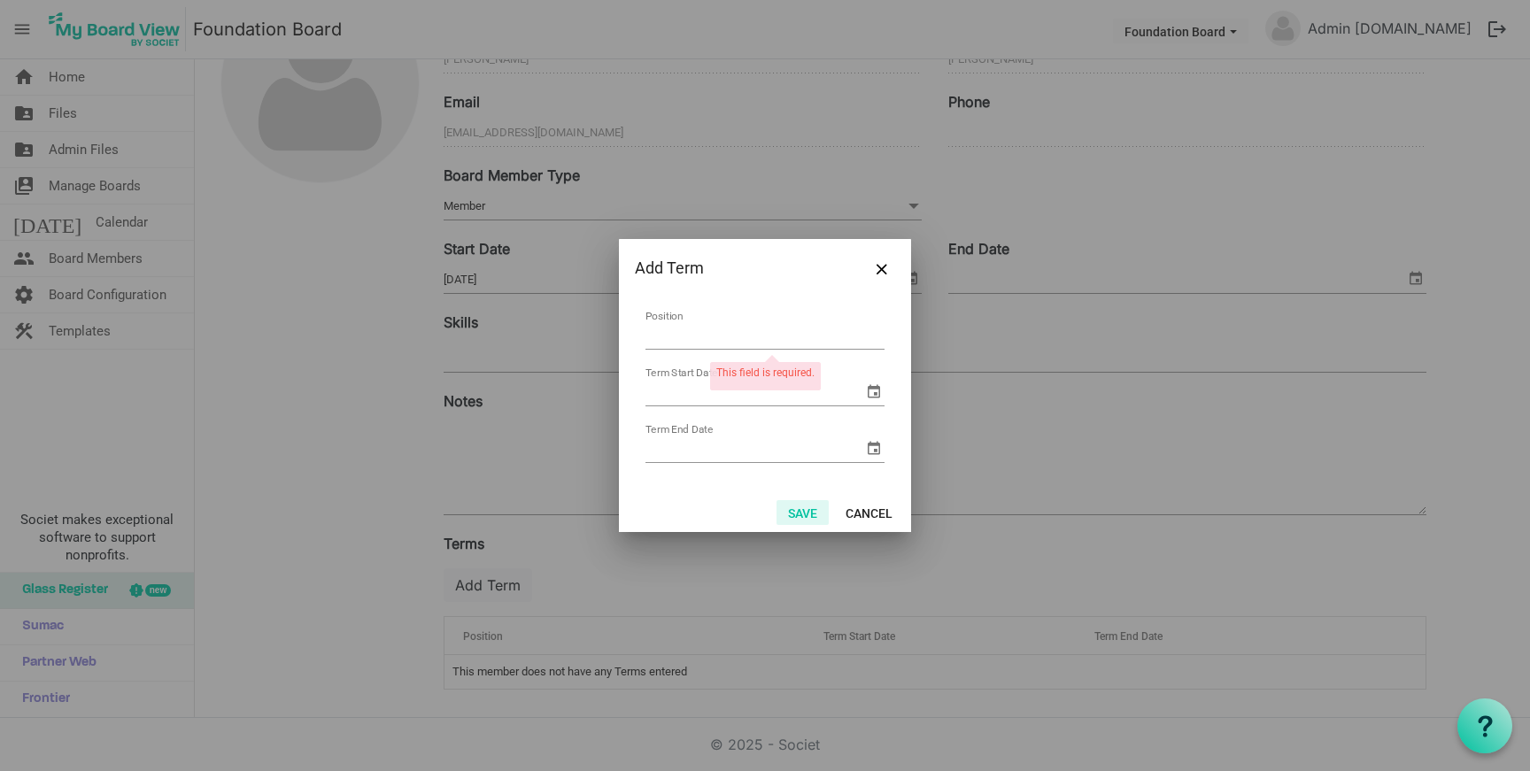
click at [790, 505] on button "Save" at bounding box center [802, 512] width 52 height 25
click at [845, 503] on button "Cancel" at bounding box center [869, 512] width 70 height 25
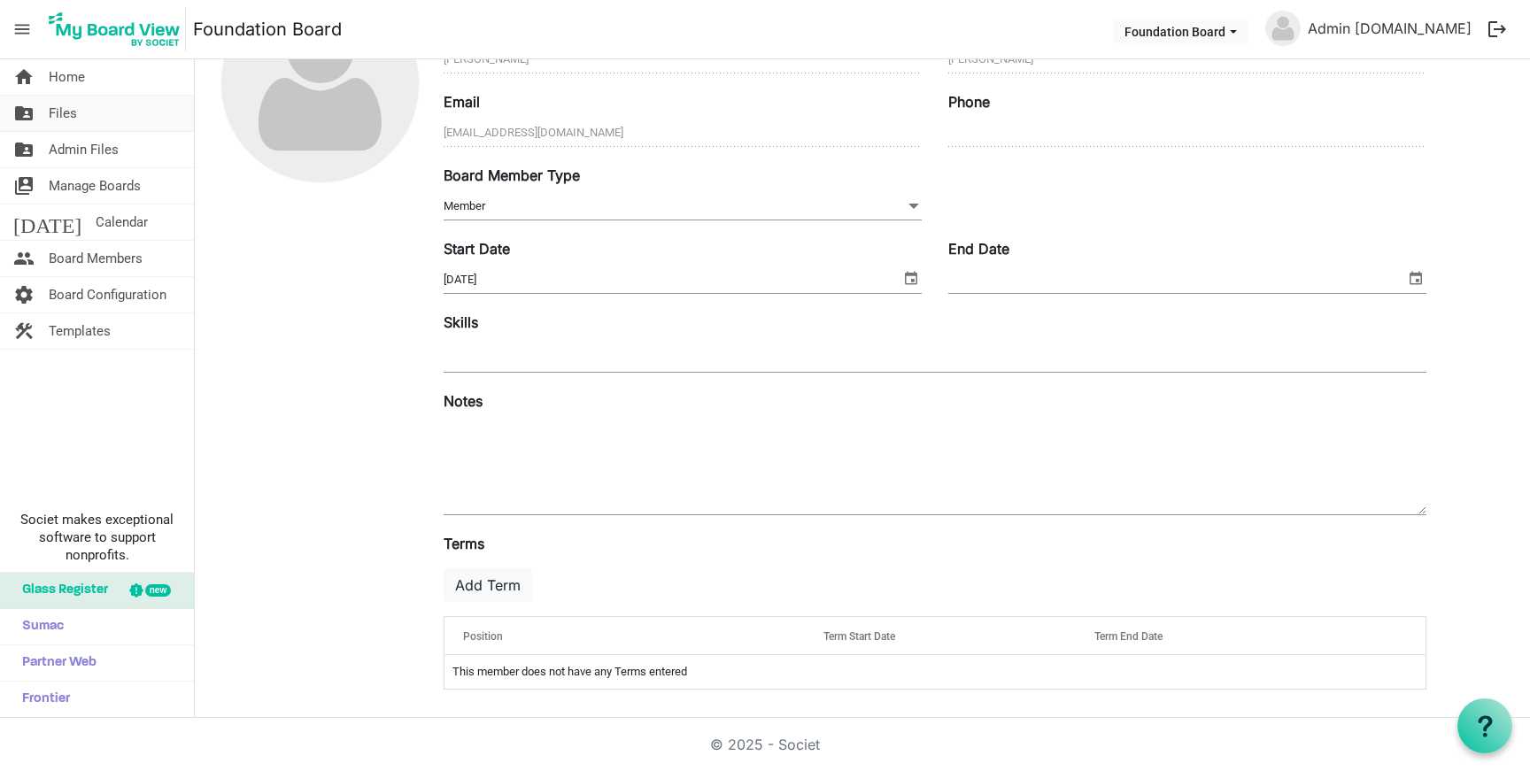
click at [102, 110] on link "folder_shared Files" at bounding box center [97, 113] width 194 height 35
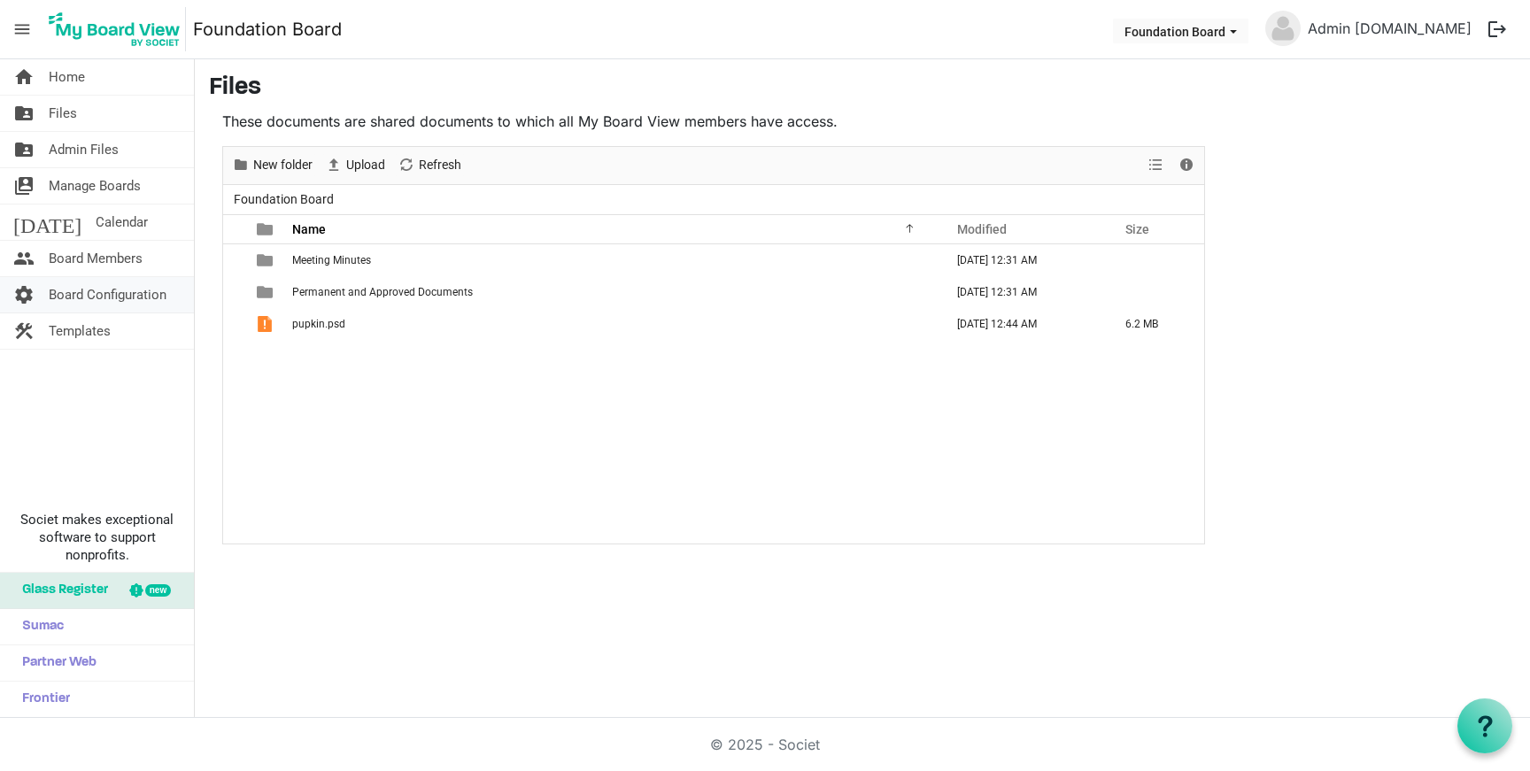
click at [128, 288] on span "Board Configuration" at bounding box center [108, 294] width 118 height 35
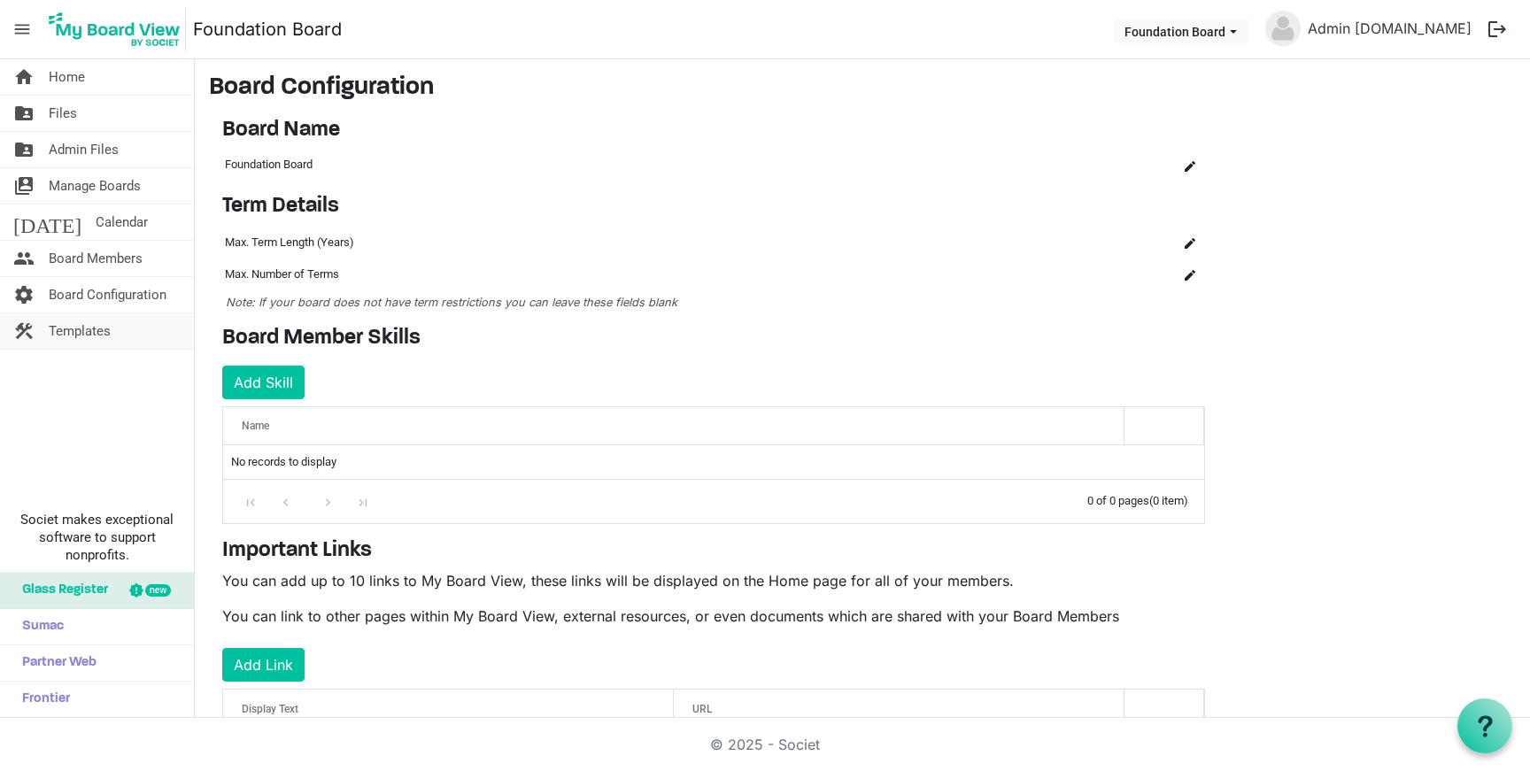
click at [85, 338] on span "Templates" at bounding box center [80, 330] width 62 height 35
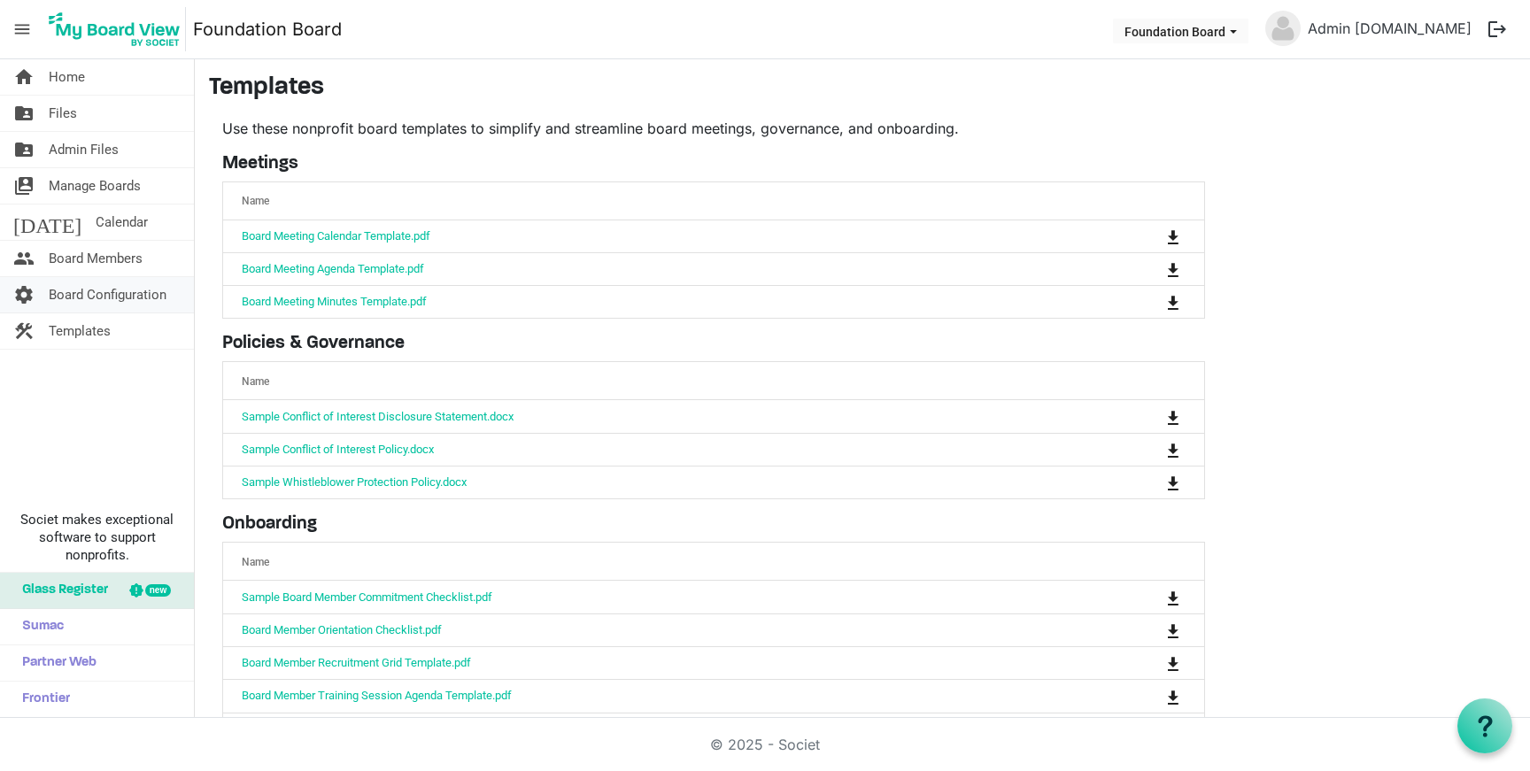
click at [114, 299] on span "Board Configuration" at bounding box center [108, 294] width 118 height 35
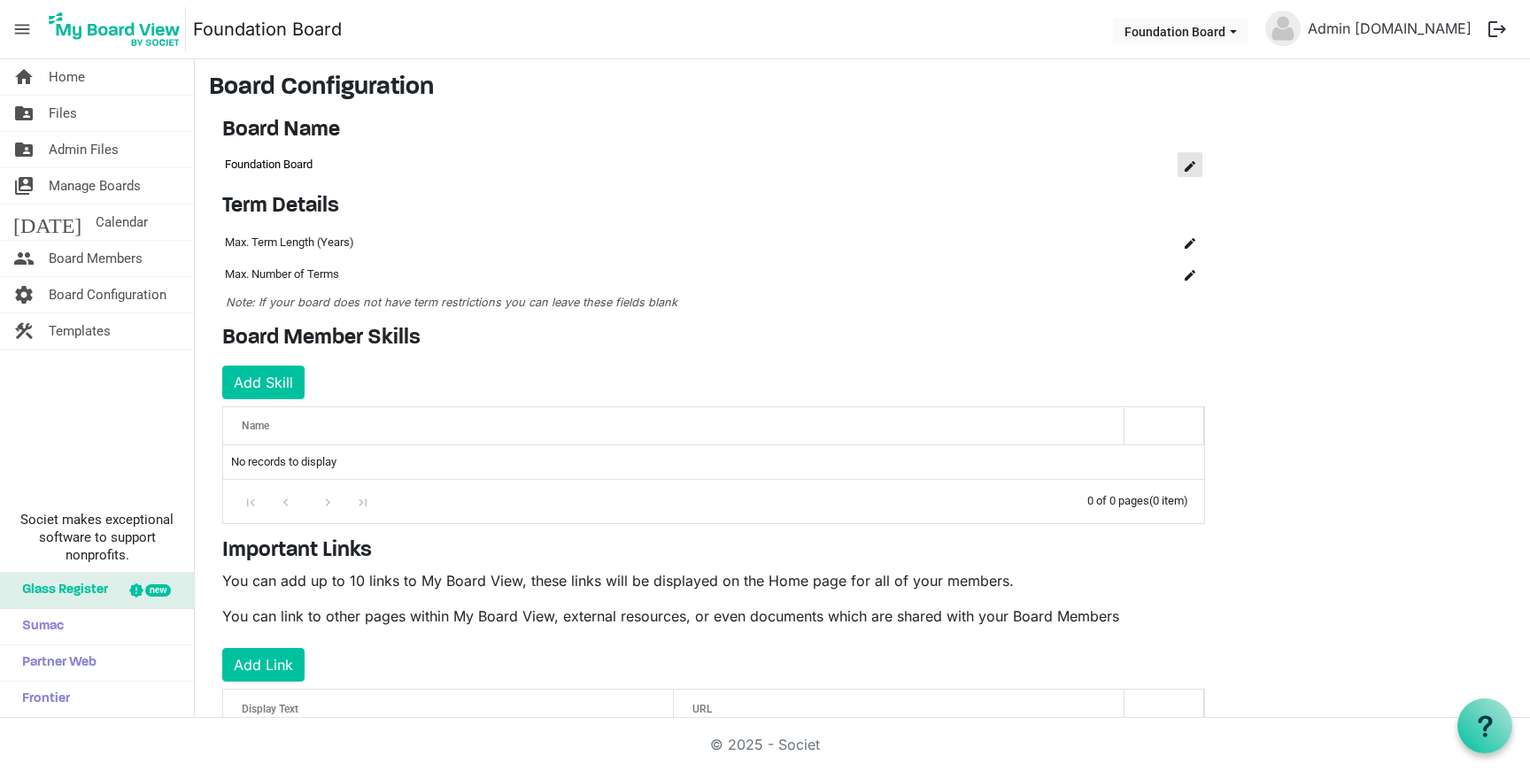
click at [1180, 163] on button "is Command column column header" at bounding box center [1189, 164] width 25 height 25
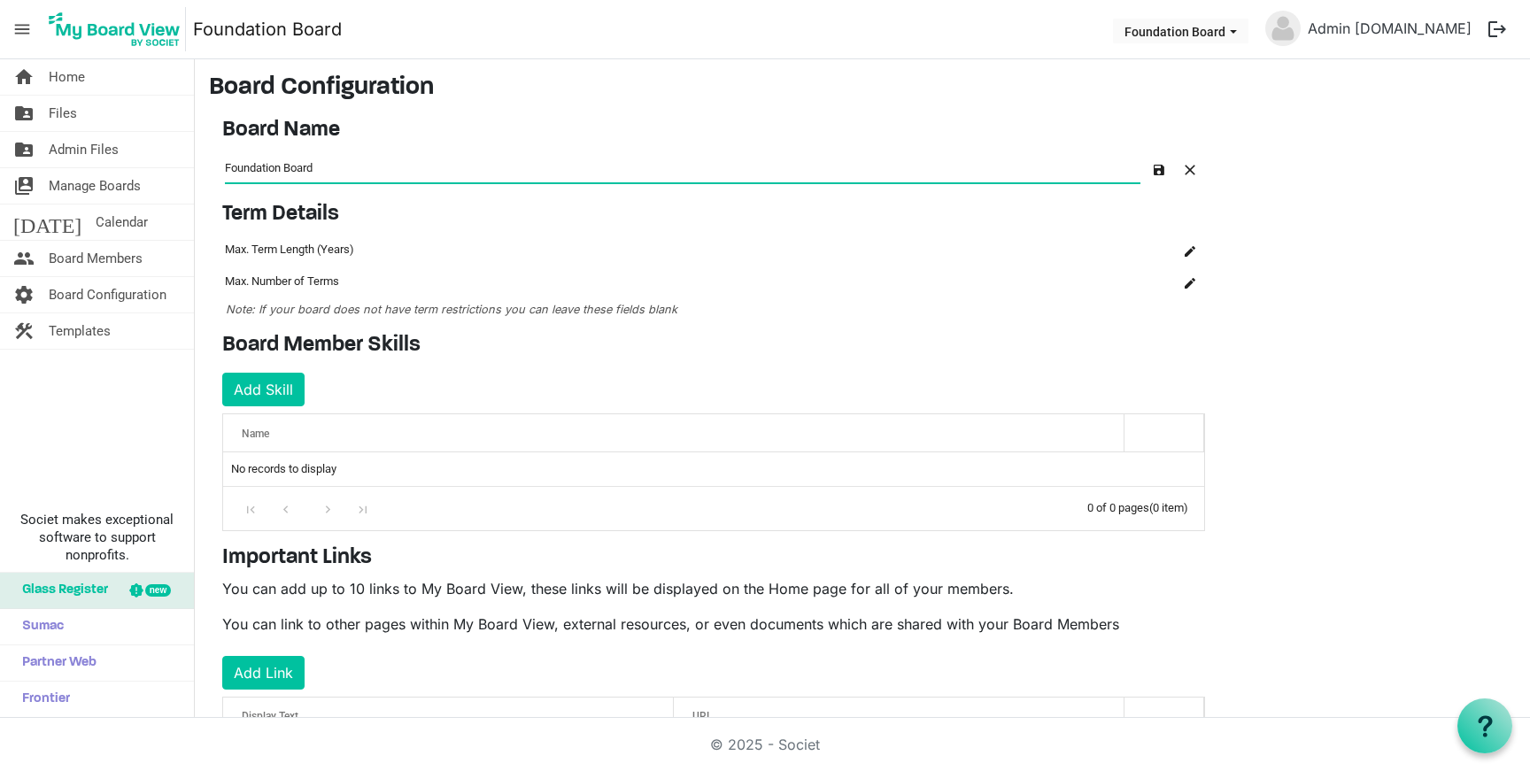
click at [228, 166] on input "Foundation Board" at bounding box center [682, 166] width 915 height 29
type input "BHK Foundation Board"
click at [1163, 173] on span "button" at bounding box center [1159, 170] width 11 height 11
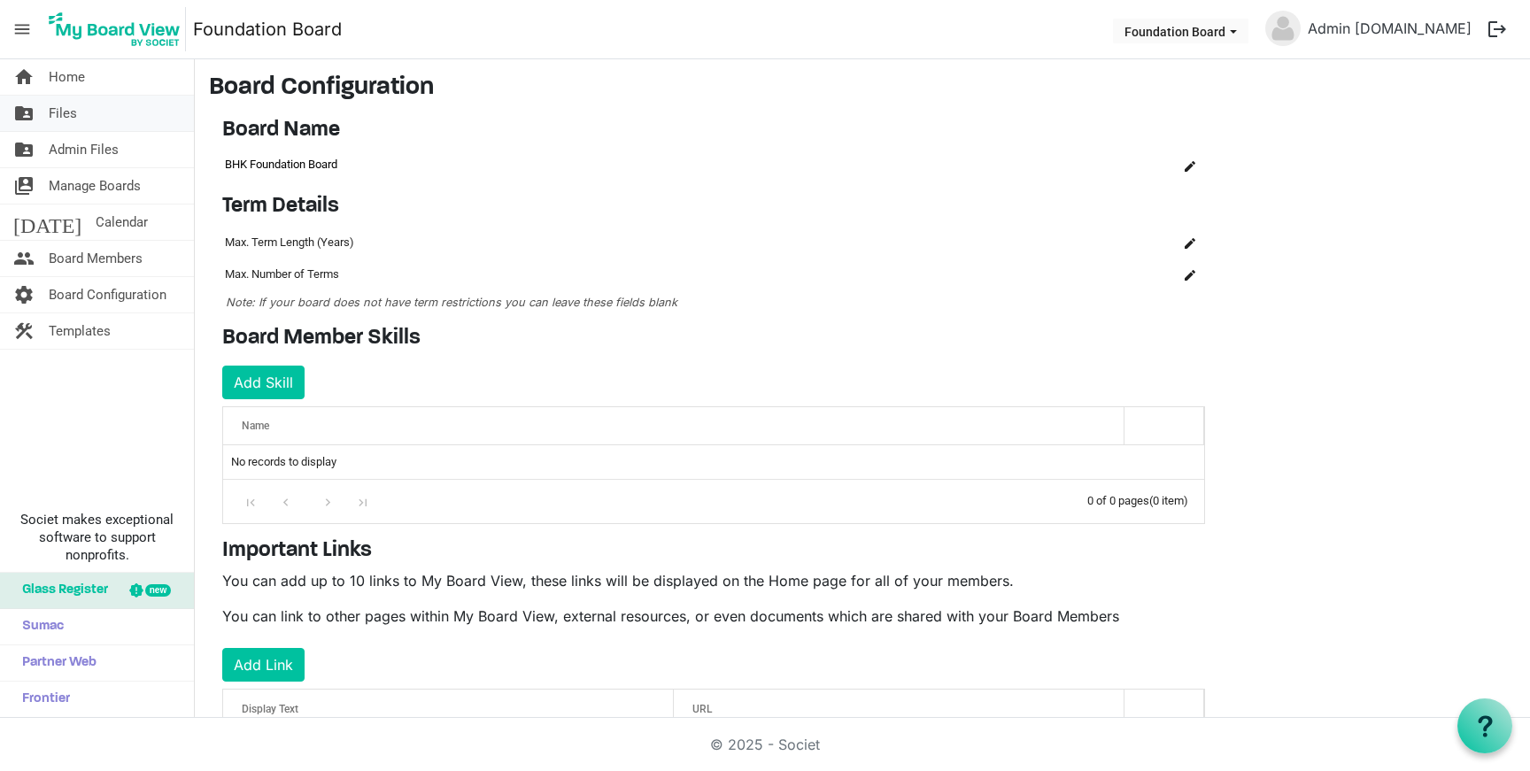
click at [106, 126] on link "folder_shared Files" at bounding box center [97, 113] width 194 height 35
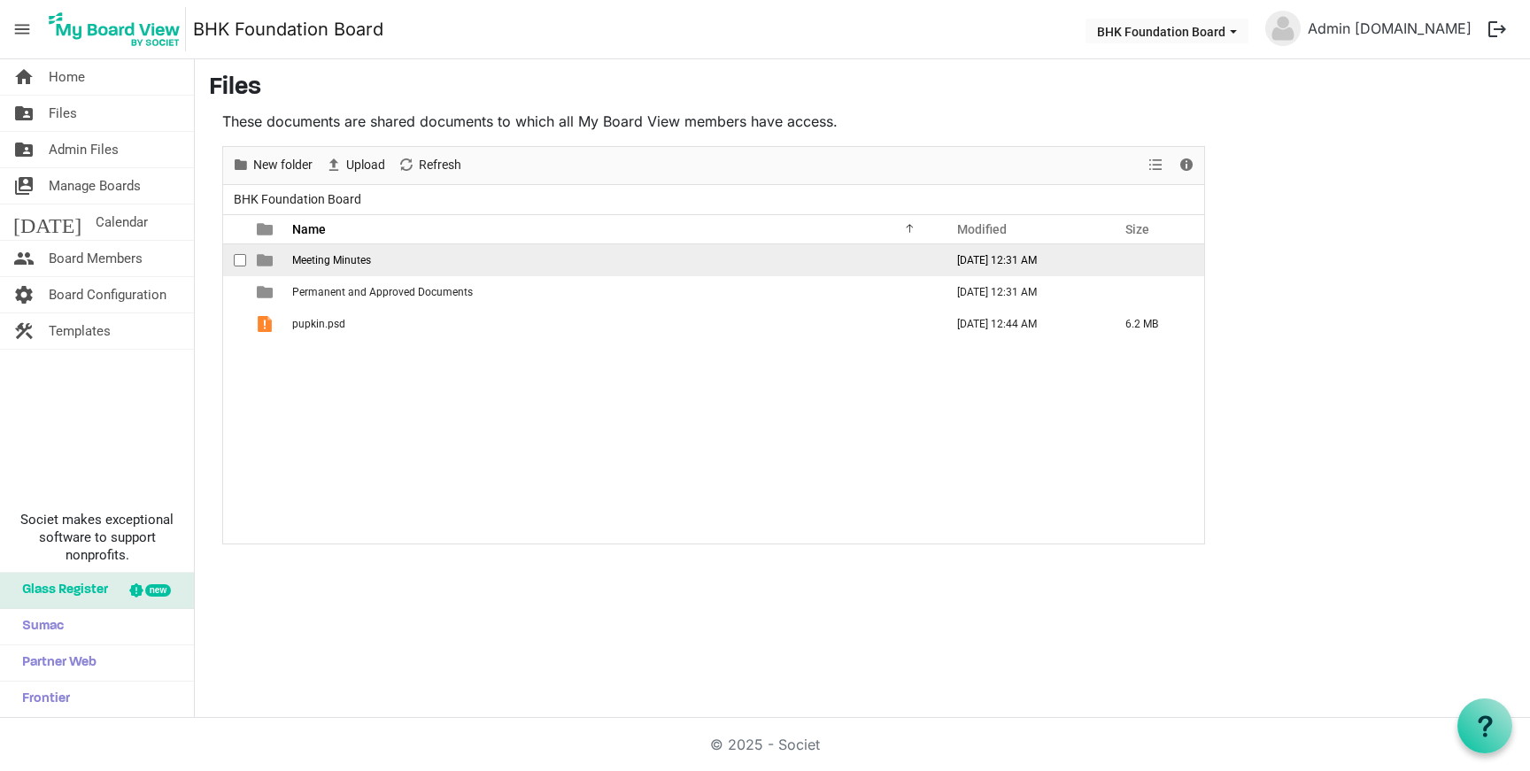
click at [343, 255] on span "Meeting Minutes" at bounding box center [331, 260] width 79 height 12
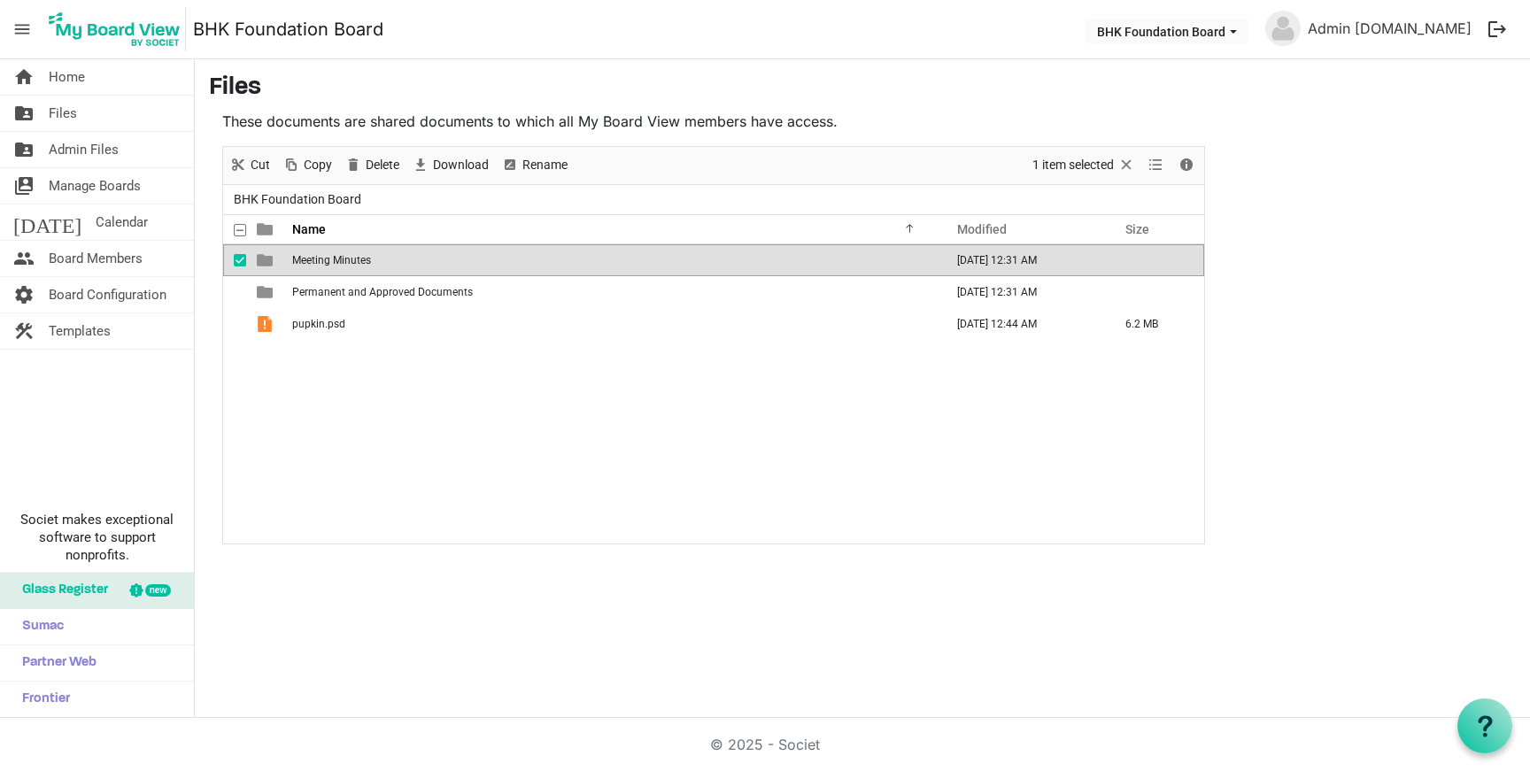
click at [343, 255] on span "Meeting Minutes" at bounding box center [331, 260] width 79 height 12
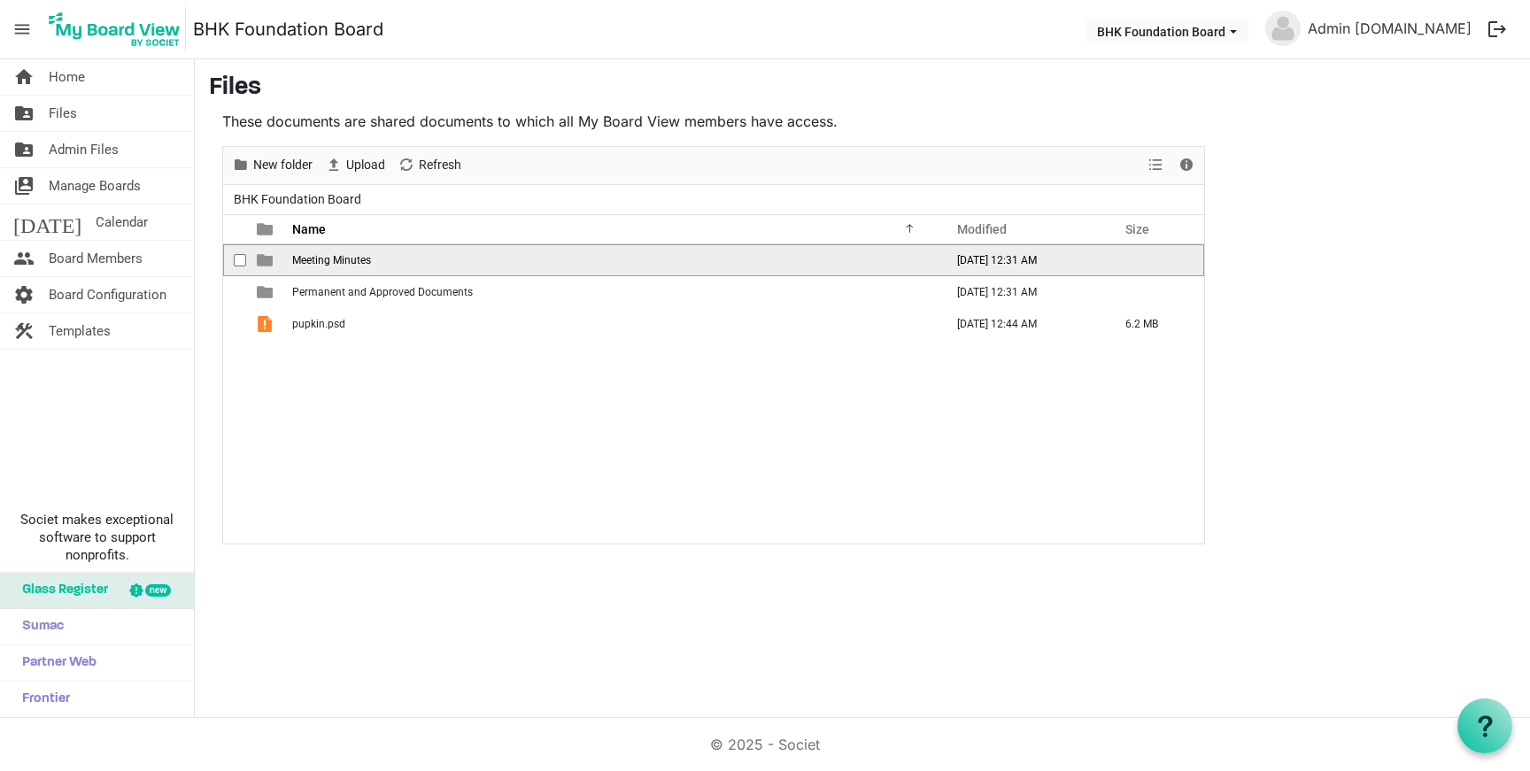
click at [343, 255] on span "Meeting Minutes" at bounding box center [331, 260] width 79 height 12
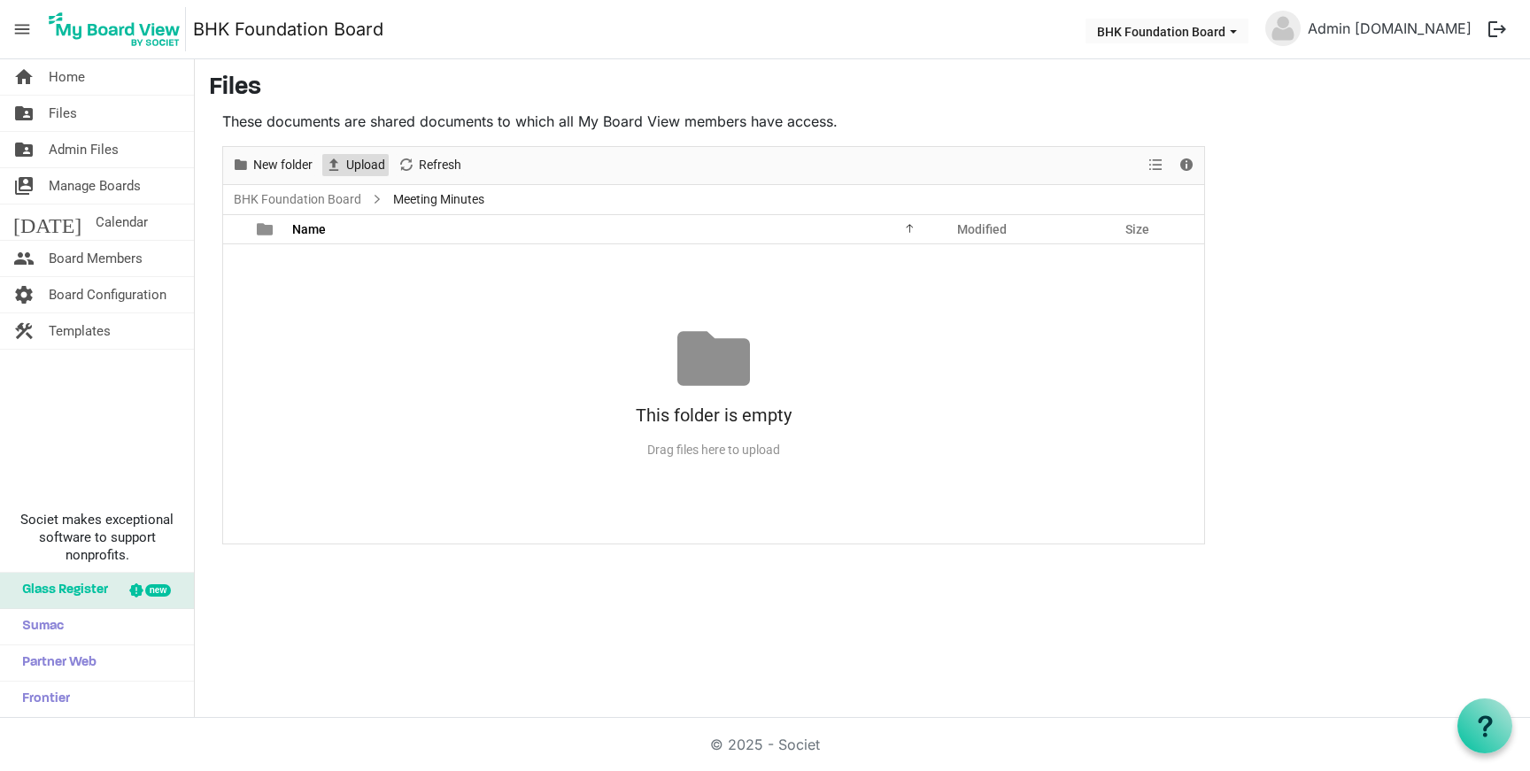
click at [359, 171] on span "Upload" at bounding box center [365, 165] width 42 height 22
click at [282, 161] on span "New folder" at bounding box center [282, 165] width 63 height 22
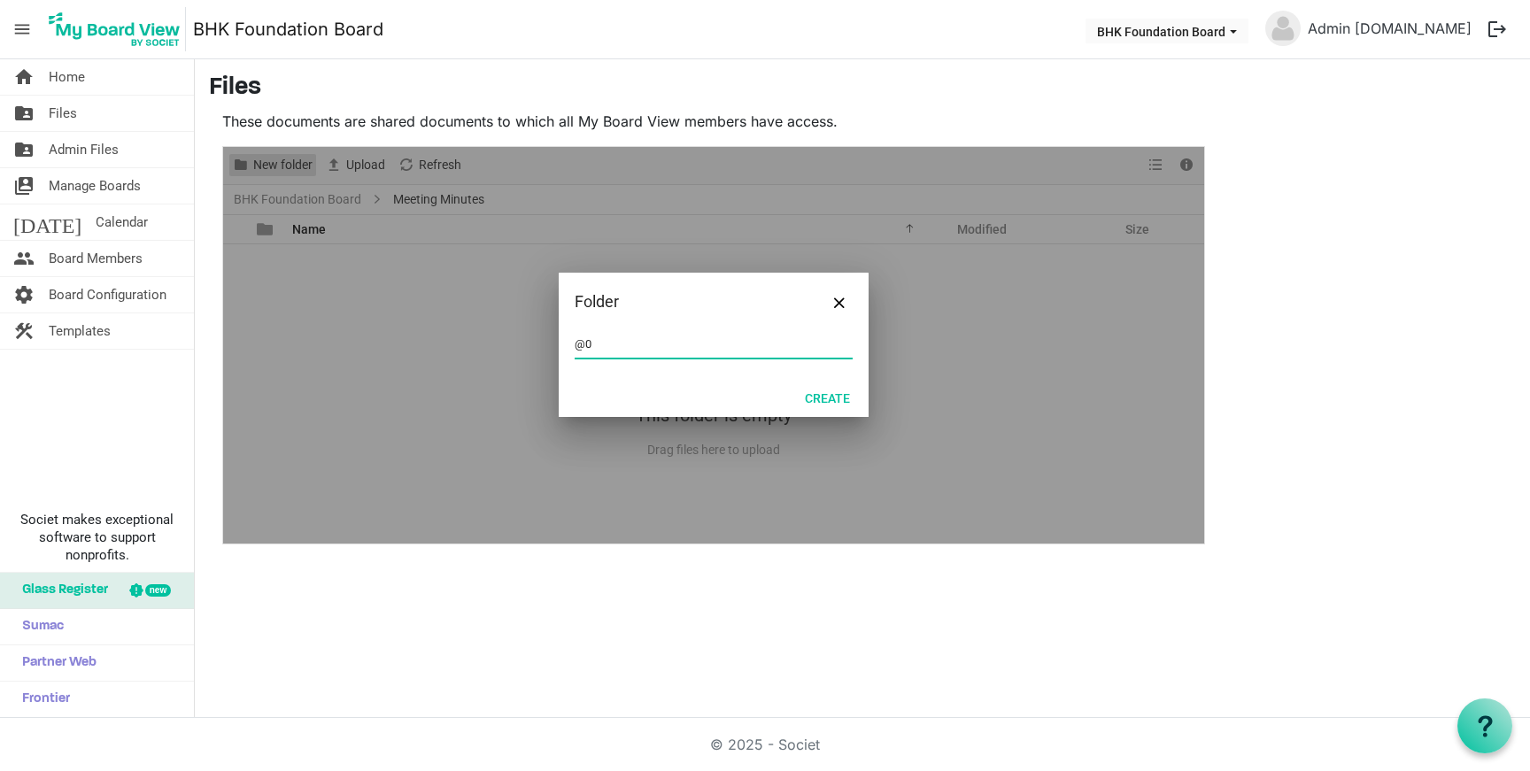
type input "@"
type input "2024"
click at [825, 391] on button "Create" at bounding box center [827, 397] width 68 height 25
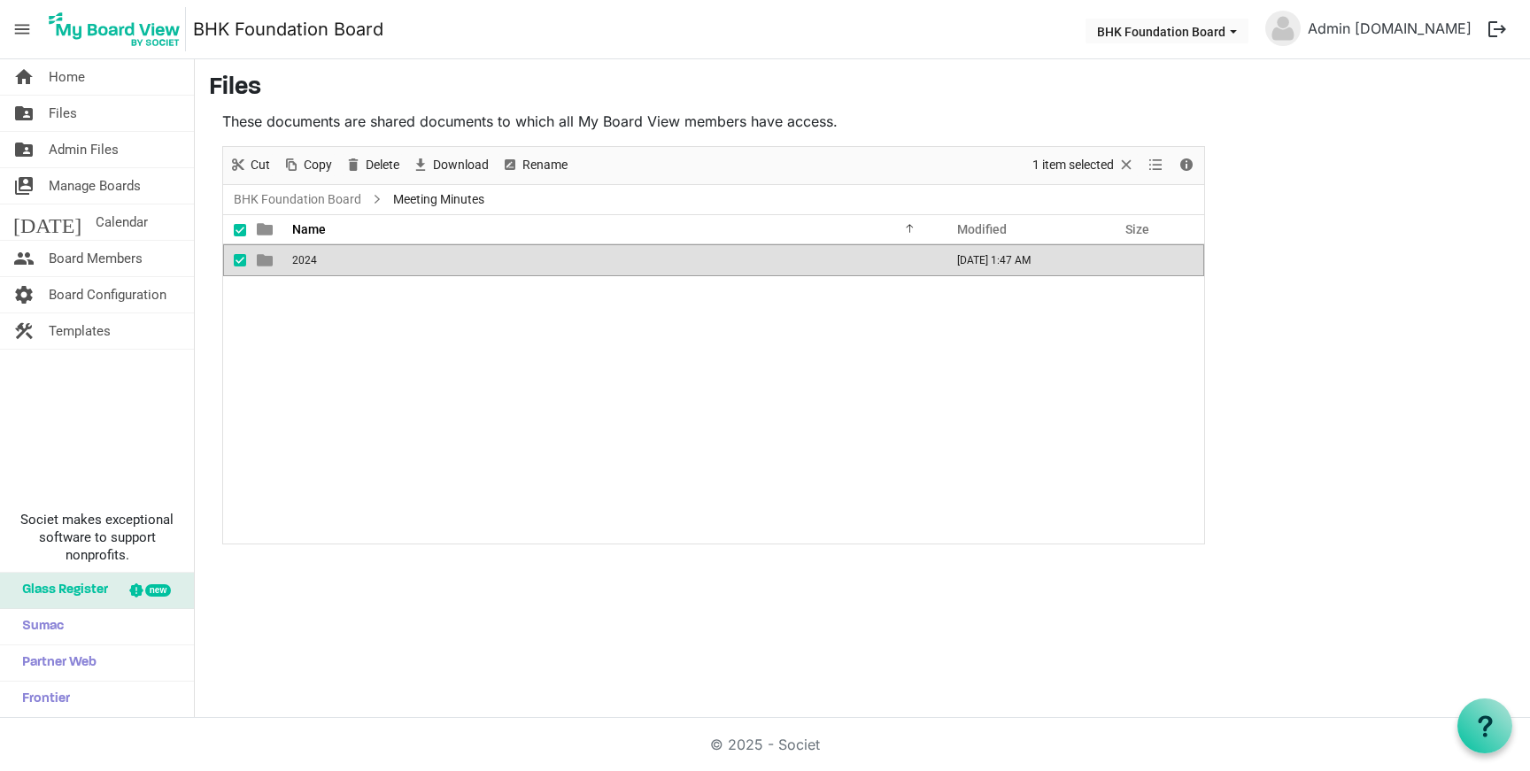
click at [312, 265] on span "2024" at bounding box center [304, 260] width 25 height 12
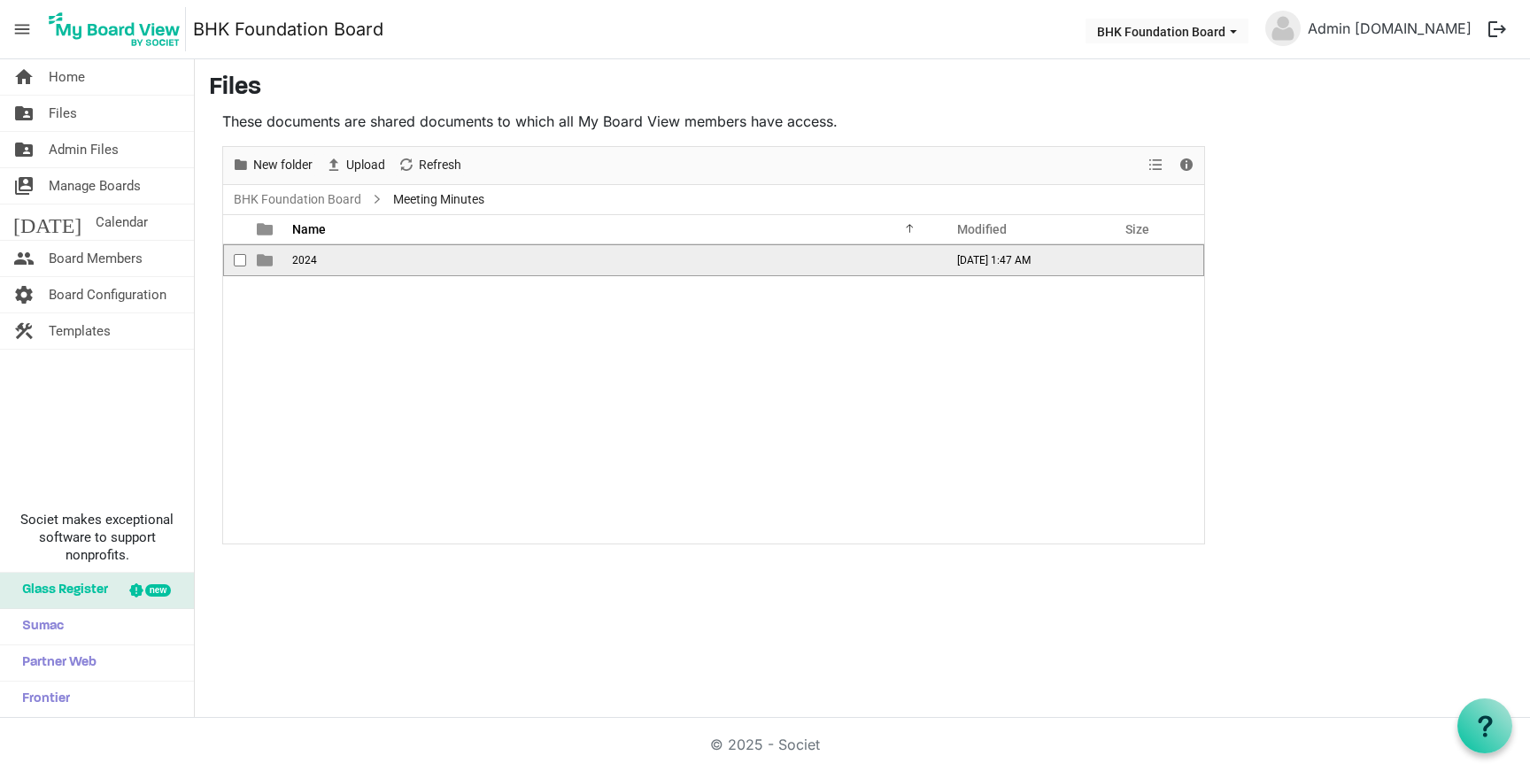
click at [312, 265] on span "2024" at bounding box center [304, 260] width 25 height 12
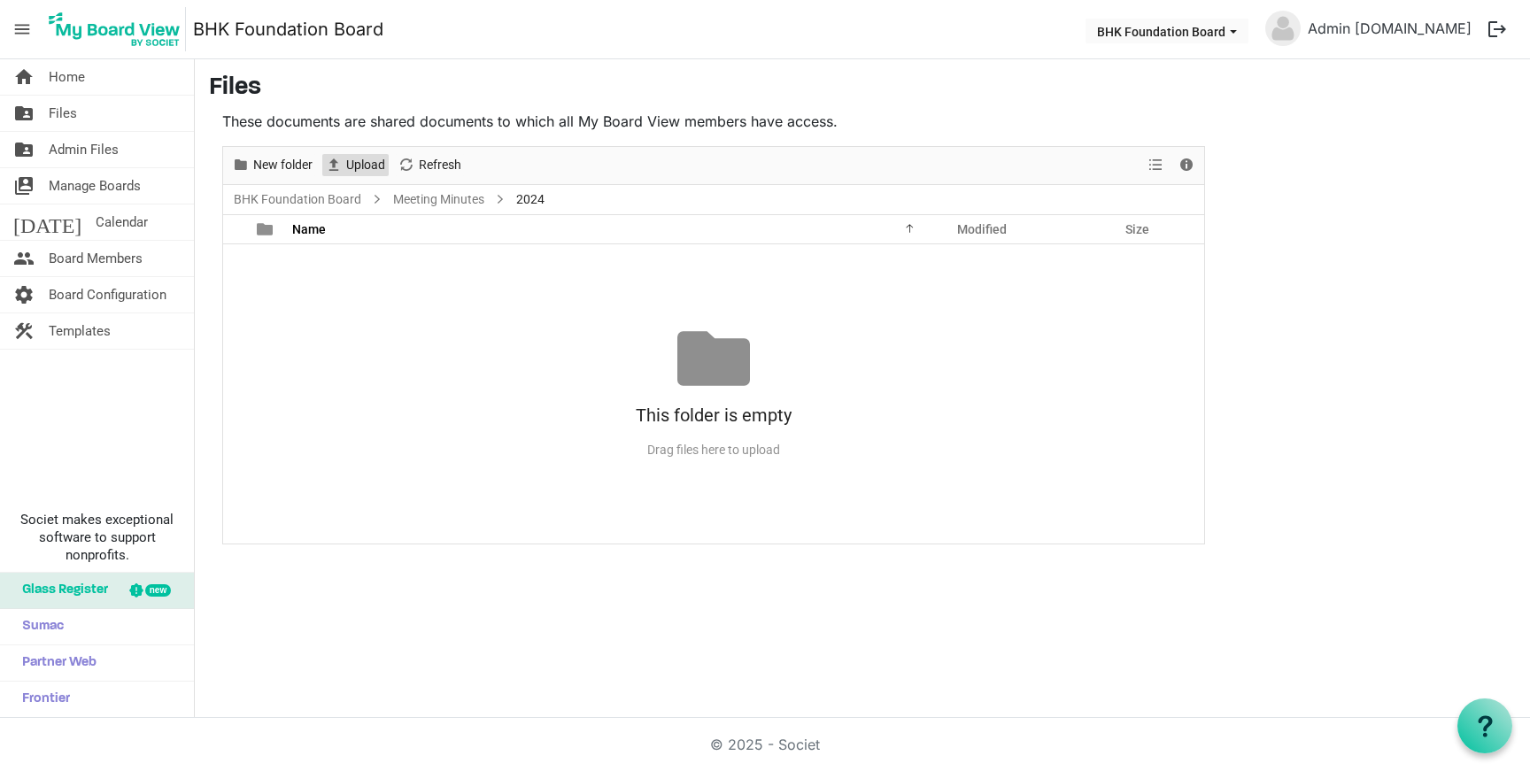
click at [373, 164] on span "Upload" at bounding box center [365, 165] width 42 height 22
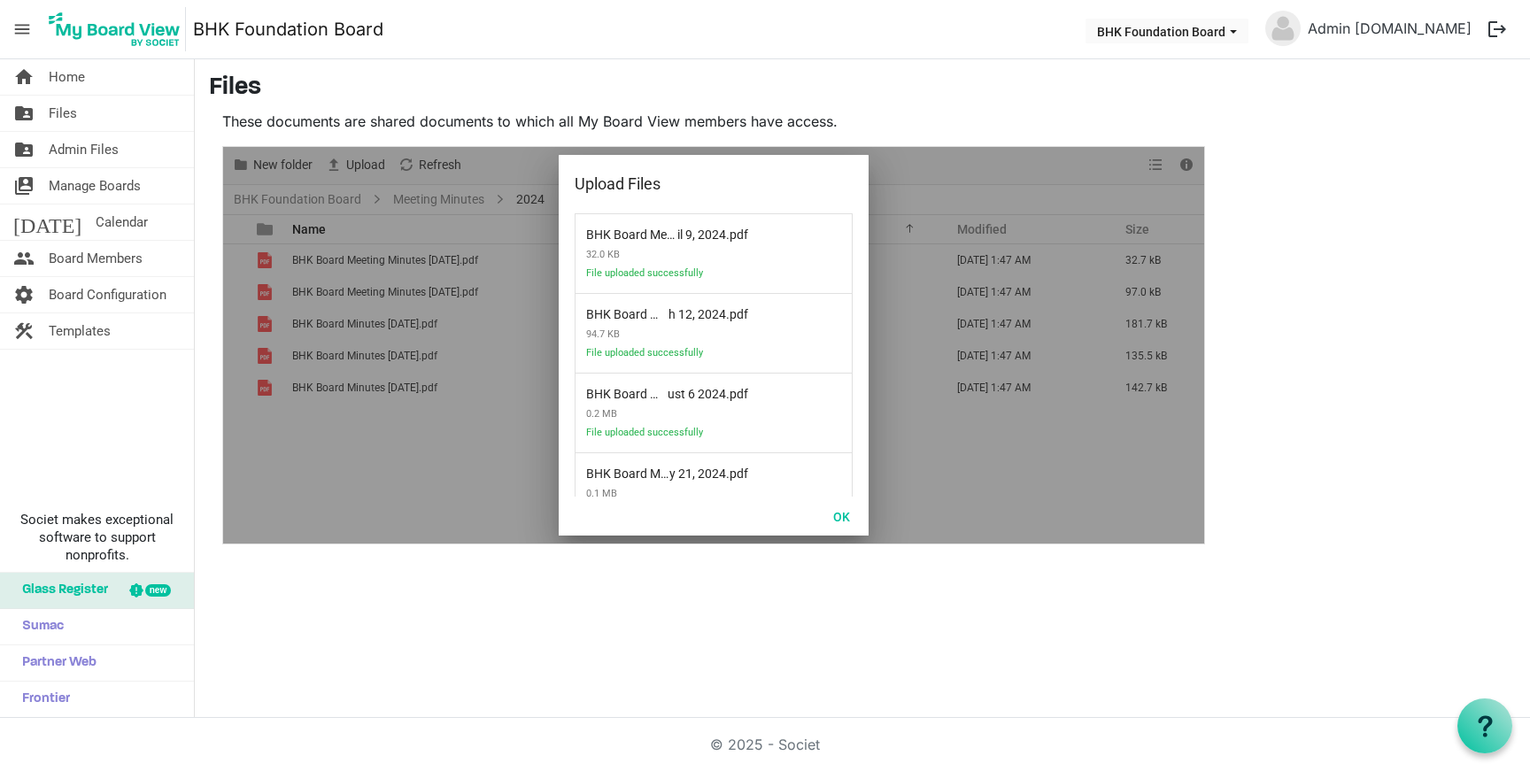
click at [465, 503] on div at bounding box center [713, 345] width 981 height 397
click at [472, 506] on div at bounding box center [713, 345] width 981 height 397
click at [837, 510] on button "OK" at bounding box center [842, 516] width 40 height 25
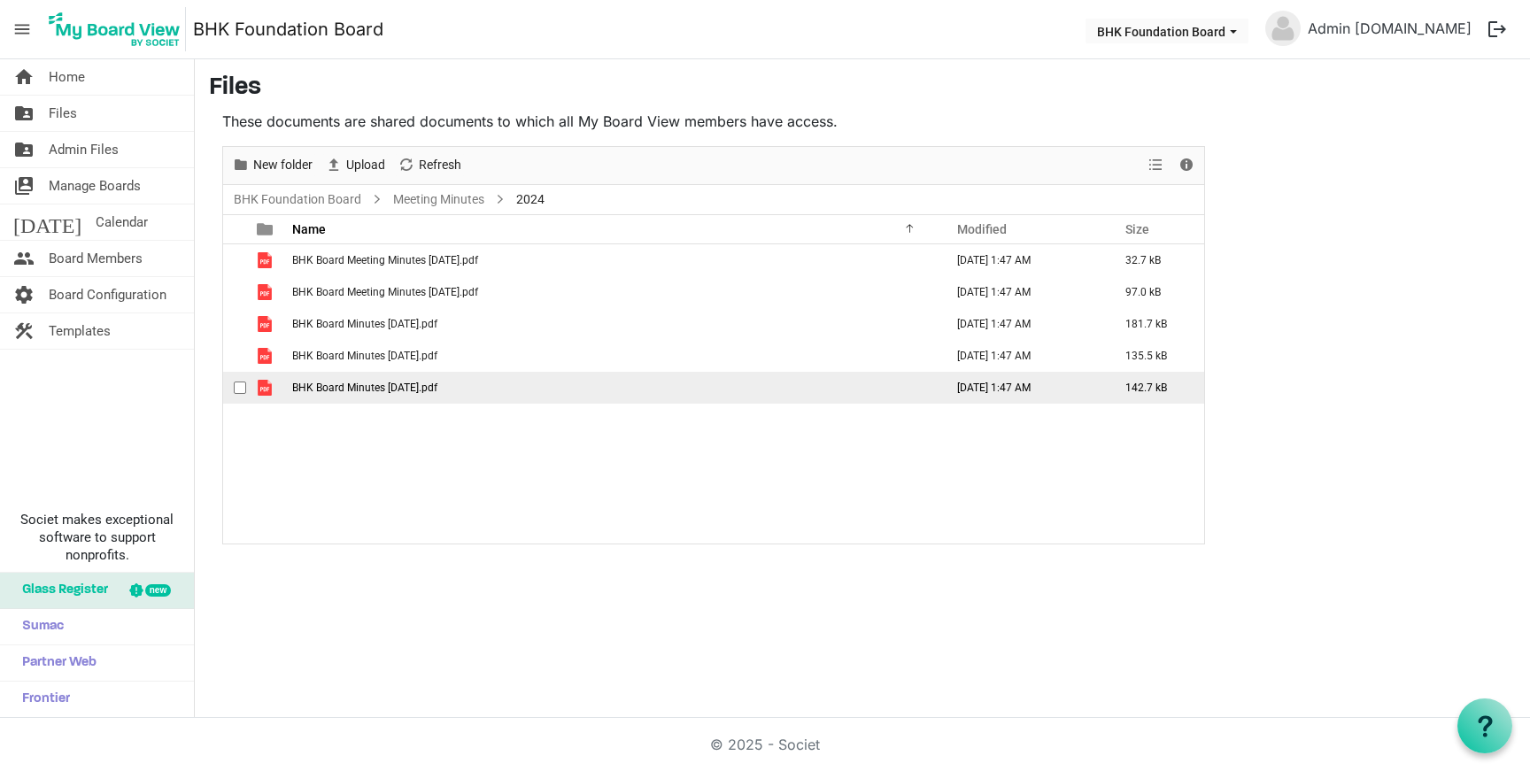
click at [397, 392] on span "BHK Board Minutes [DATE].pdf" at bounding box center [364, 388] width 145 height 12
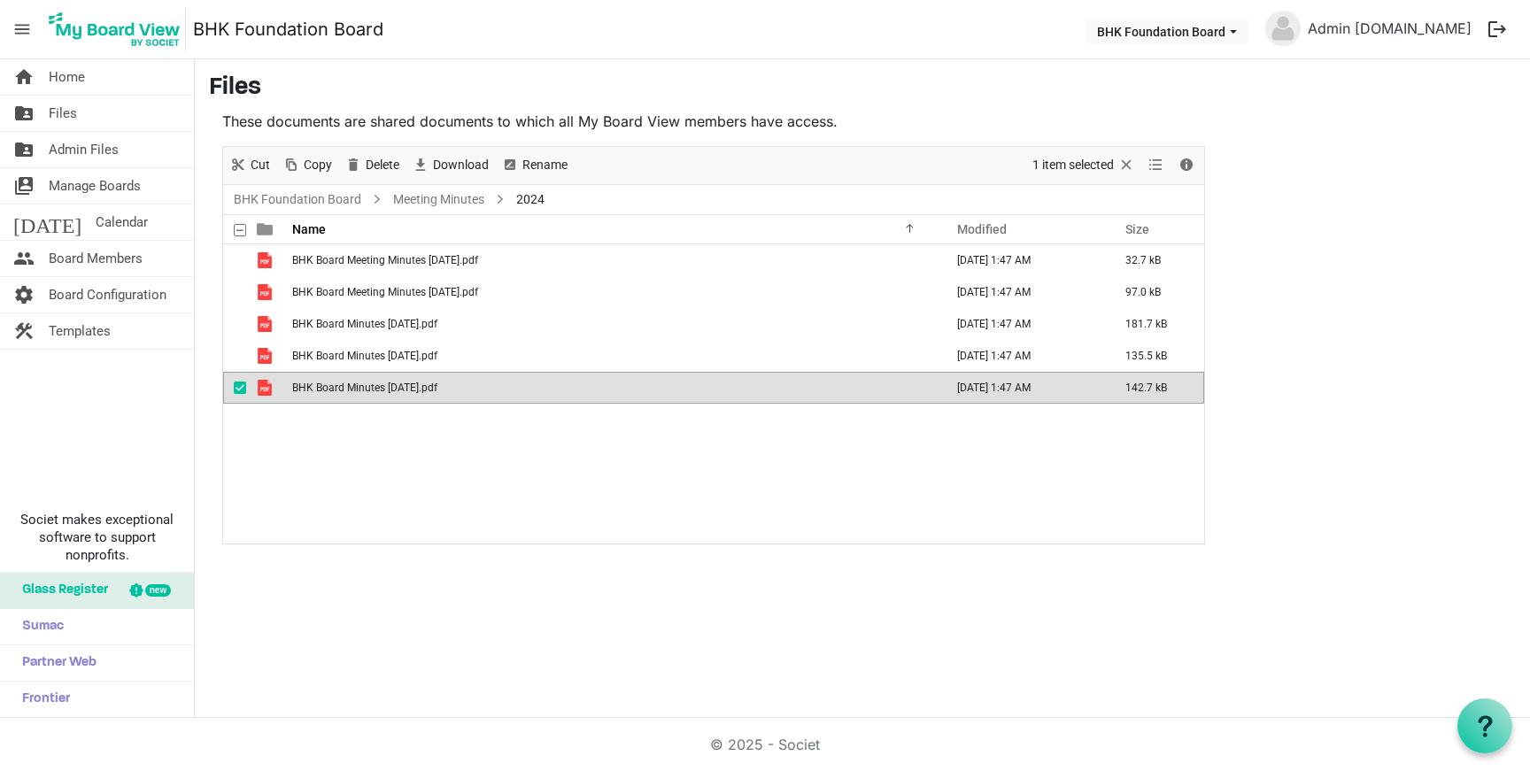
click at [397, 392] on span "BHK Board Minutes [DATE].pdf" at bounding box center [364, 388] width 145 height 12
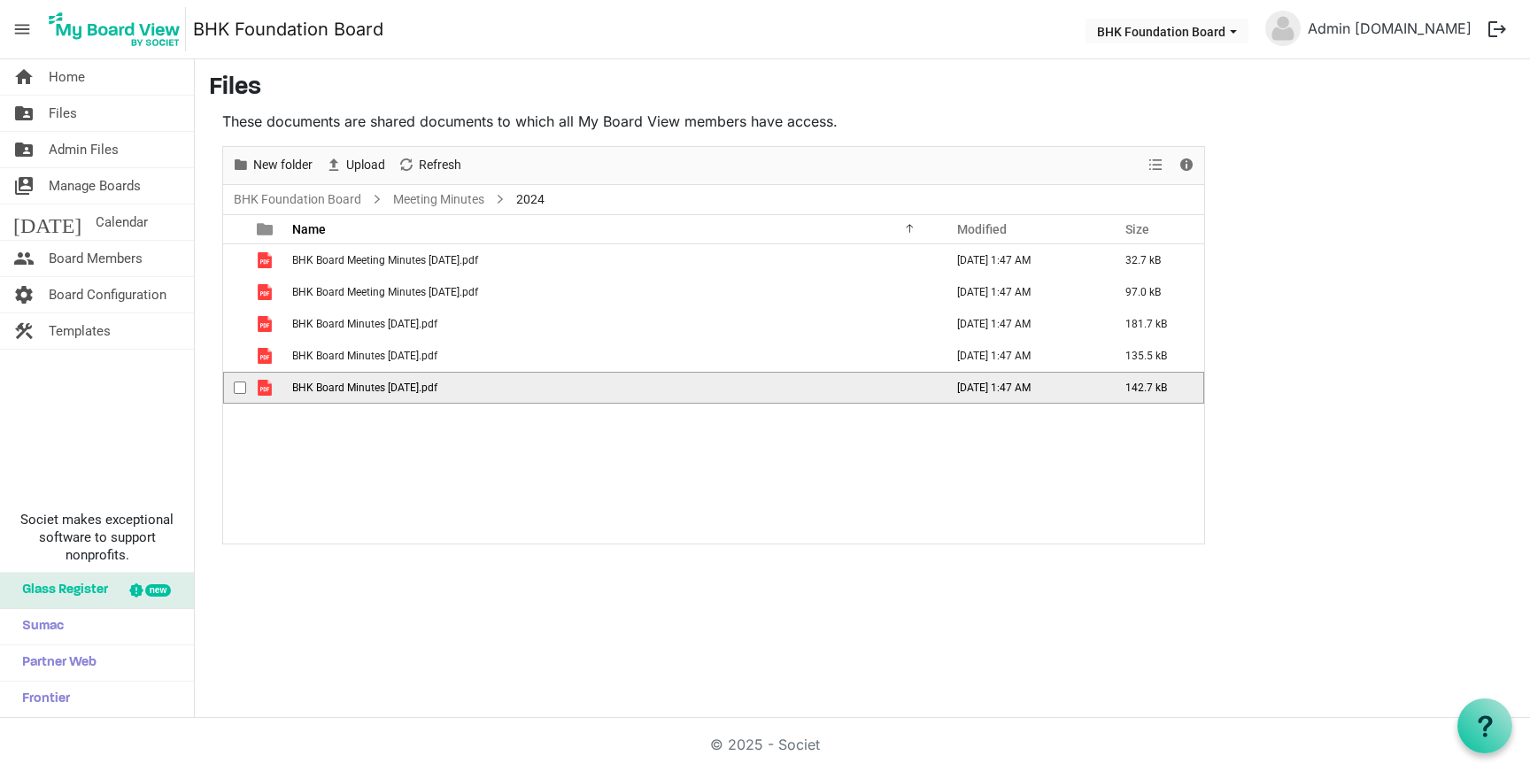
click at [397, 392] on span "BHK Board Minutes [DATE].pdf" at bounding box center [364, 388] width 145 height 12
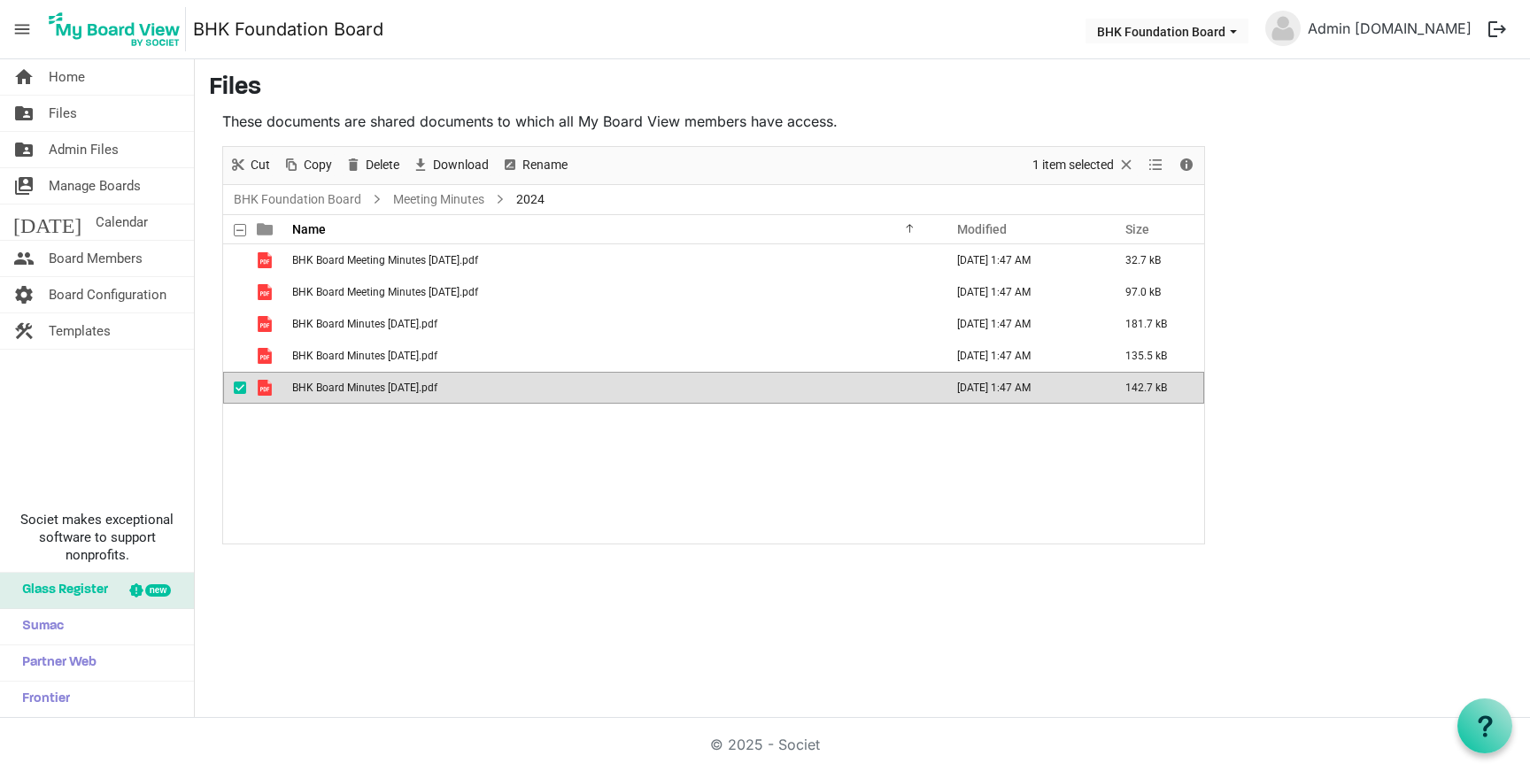
click at [397, 392] on span "BHK Board Minutes [DATE].pdf" at bounding box center [364, 388] width 145 height 12
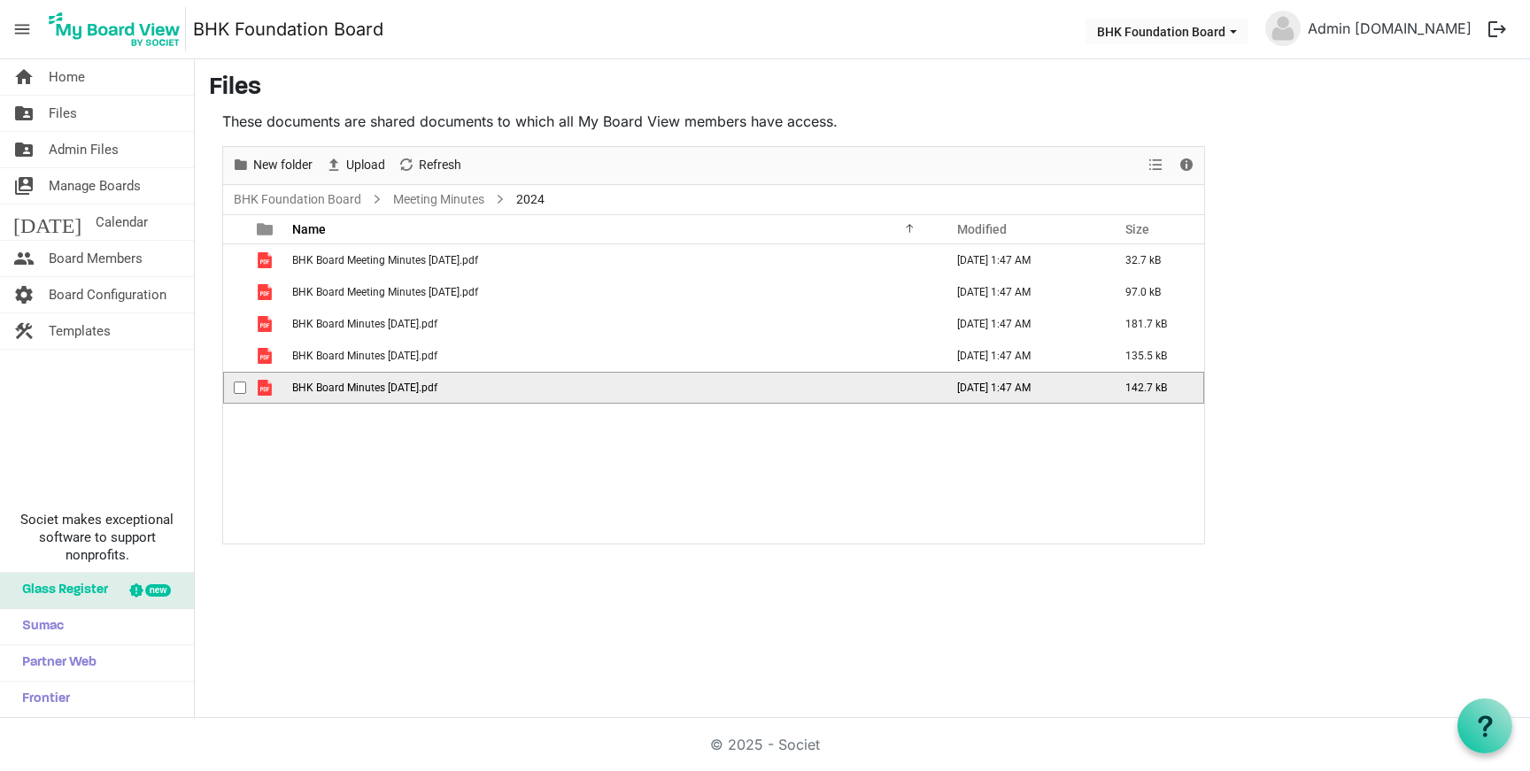
click at [397, 392] on span "BHK Board Minutes [DATE].pdf" at bounding box center [364, 388] width 145 height 12
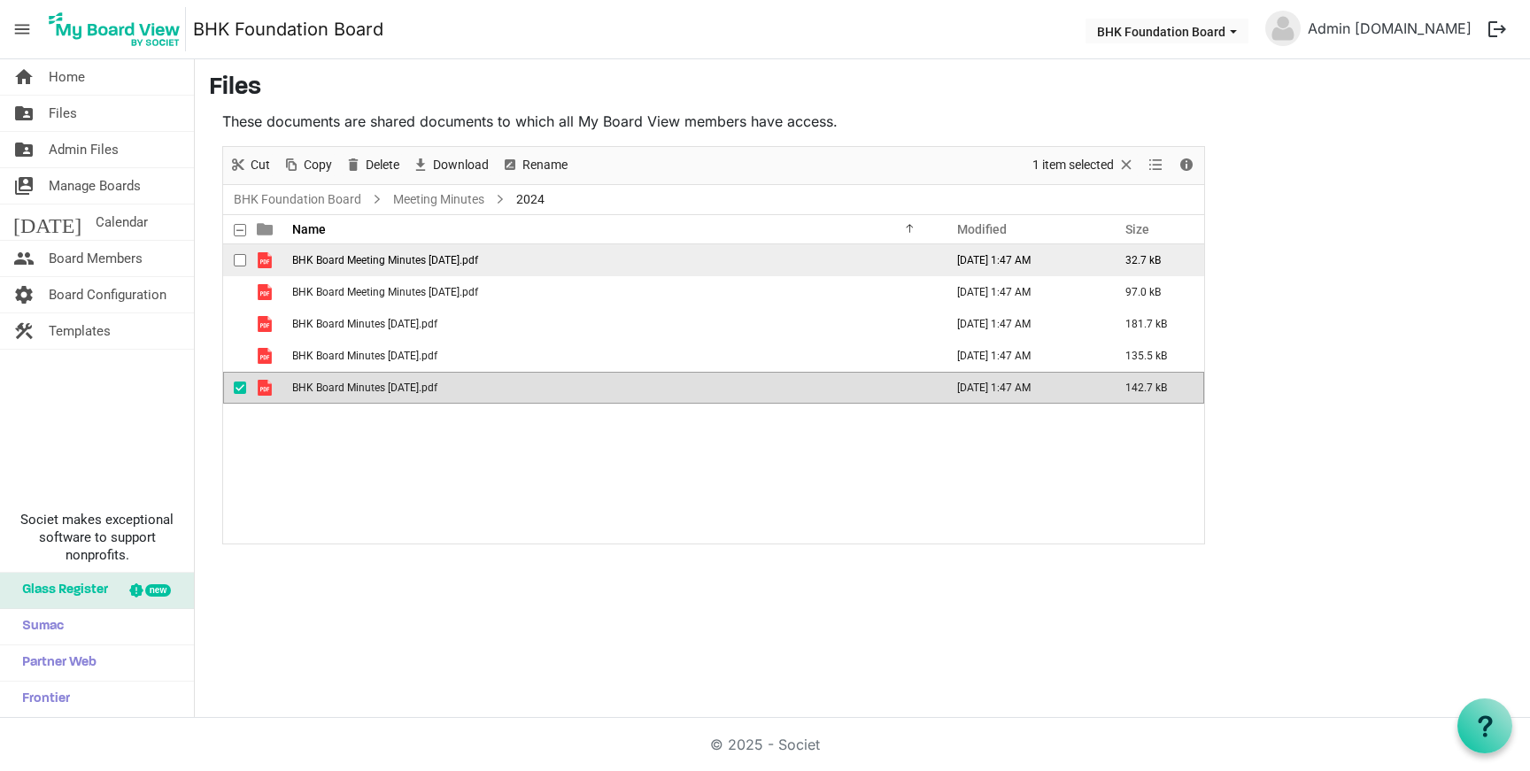
click at [390, 256] on span "BHK Board Meeting Minutes April 9, 2024.pdf" at bounding box center [385, 260] width 186 height 12
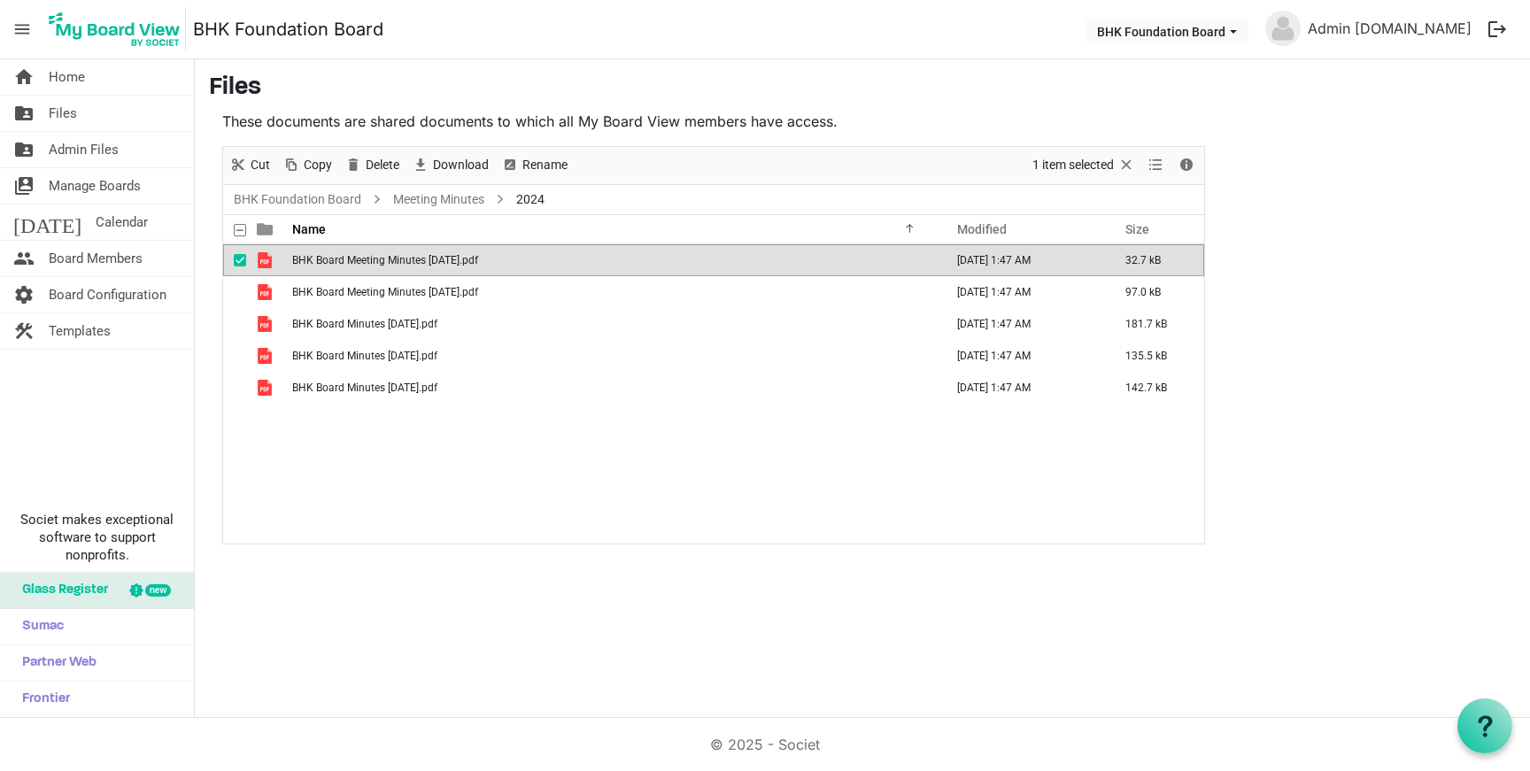
click at [390, 256] on span "BHK Board Meeting Minutes April 9, 2024.pdf" at bounding box center [385, 260] width 186 height 12
click at [90, 80] on link "home Home" at bounding box center [97, 76] width 194 height 35
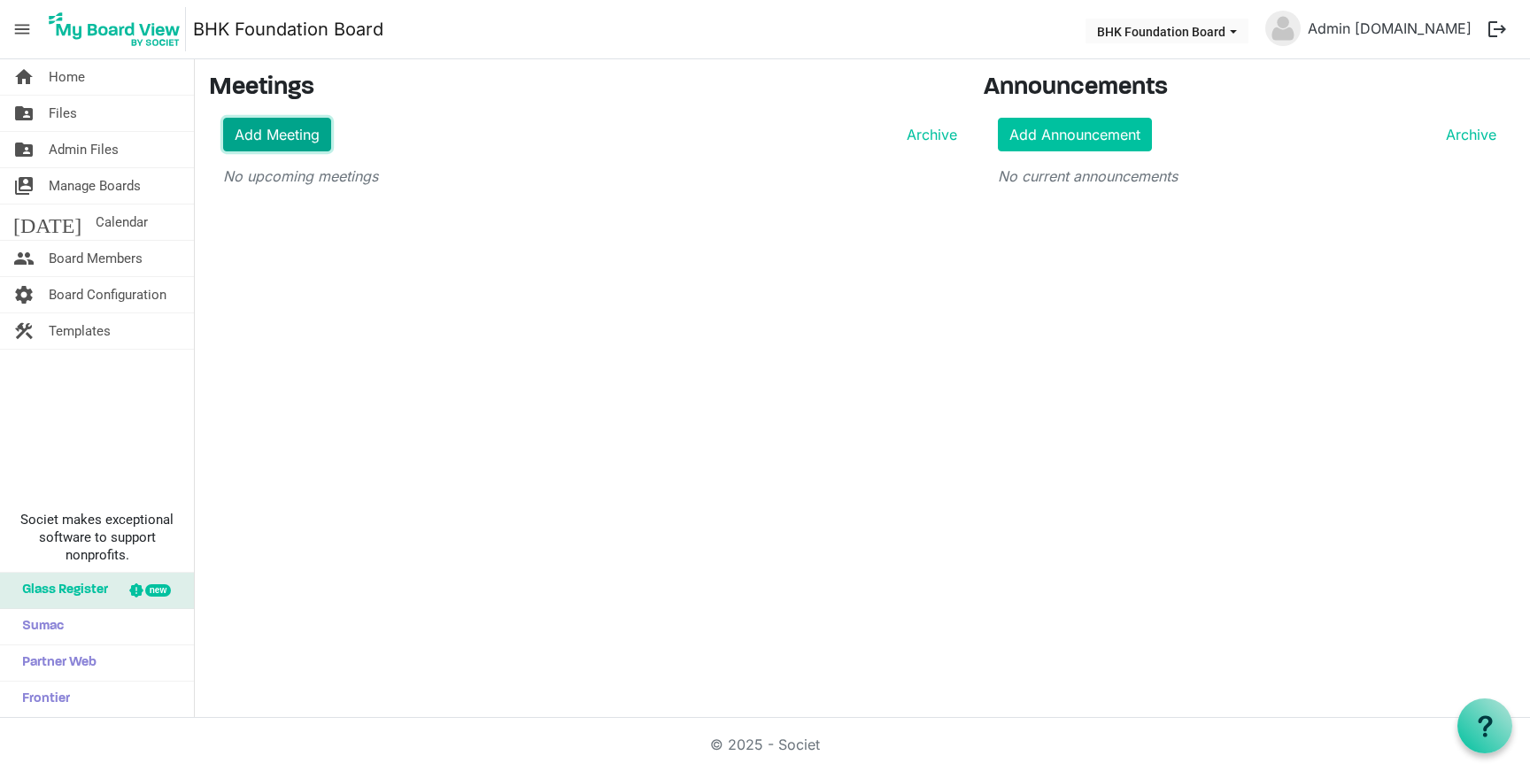
click at [291, 140] on link "Add Meeting" at bounding box center [277, 135] width 108 height 34
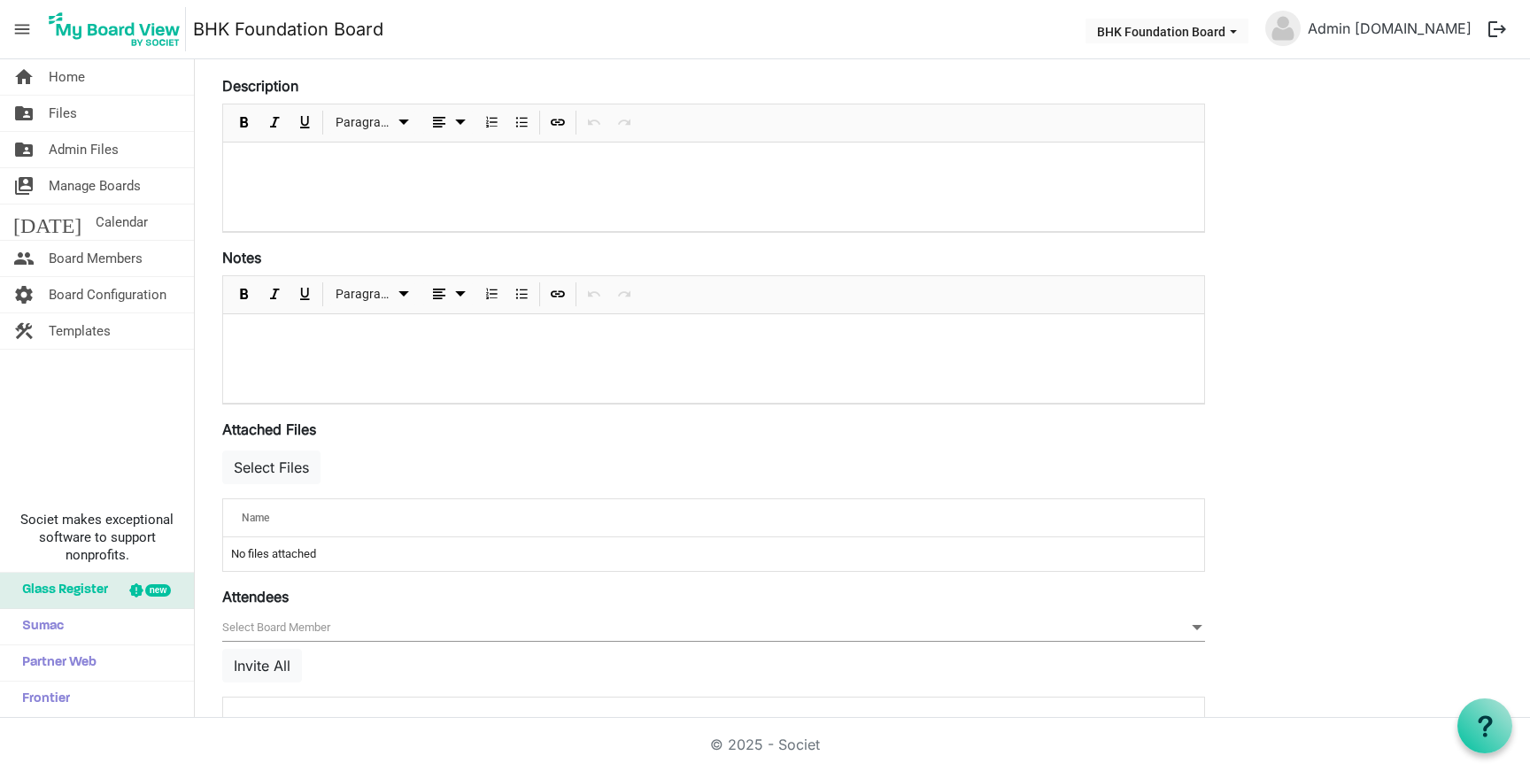
scroll to position [370, 0]
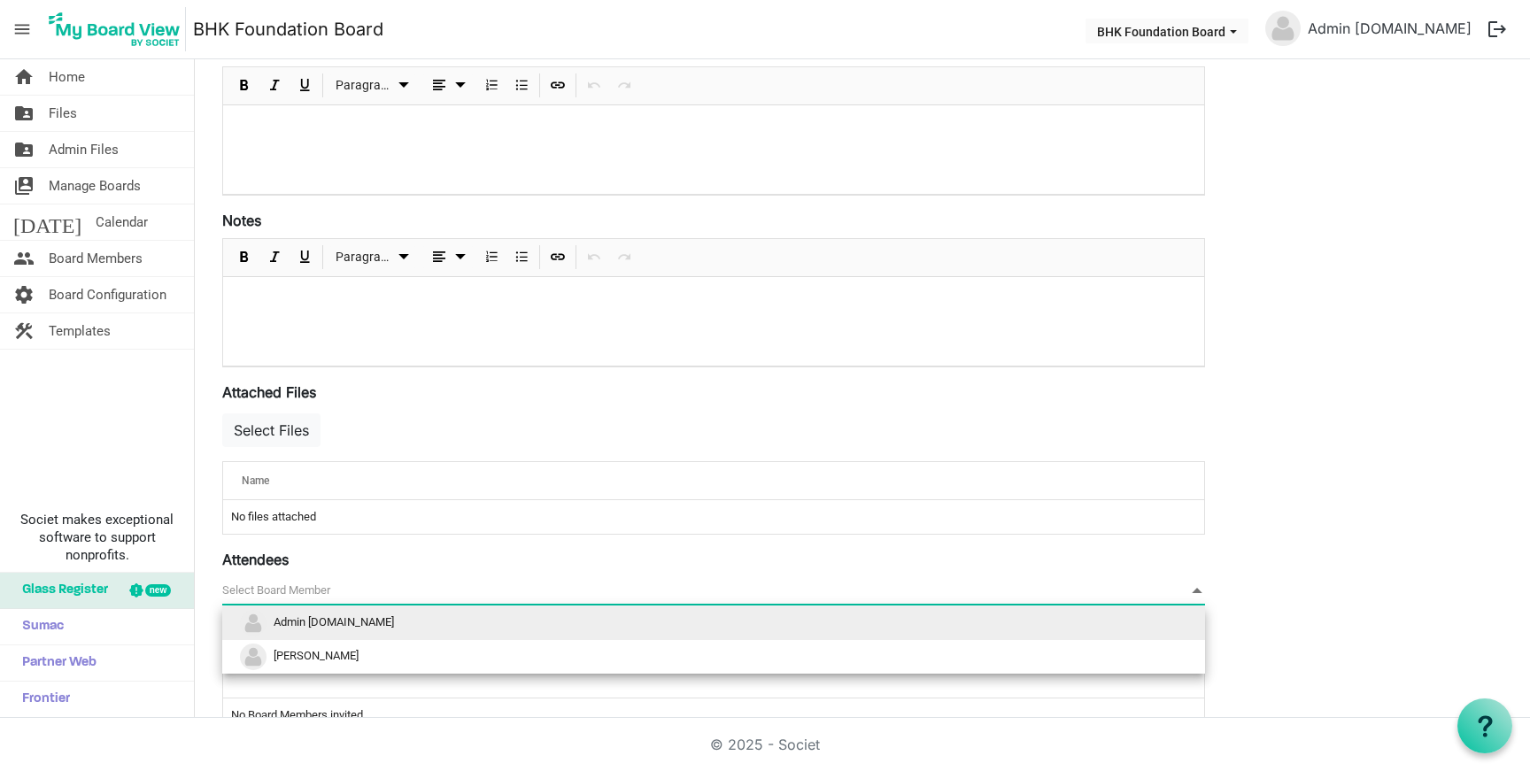
click at [304, 598] on span "null" at bounding box center [713, 590] width 983 height 27
click at [297, 648] on li "[PERSON_NAME]" at bounding box center [713, 657] width 983 height 34
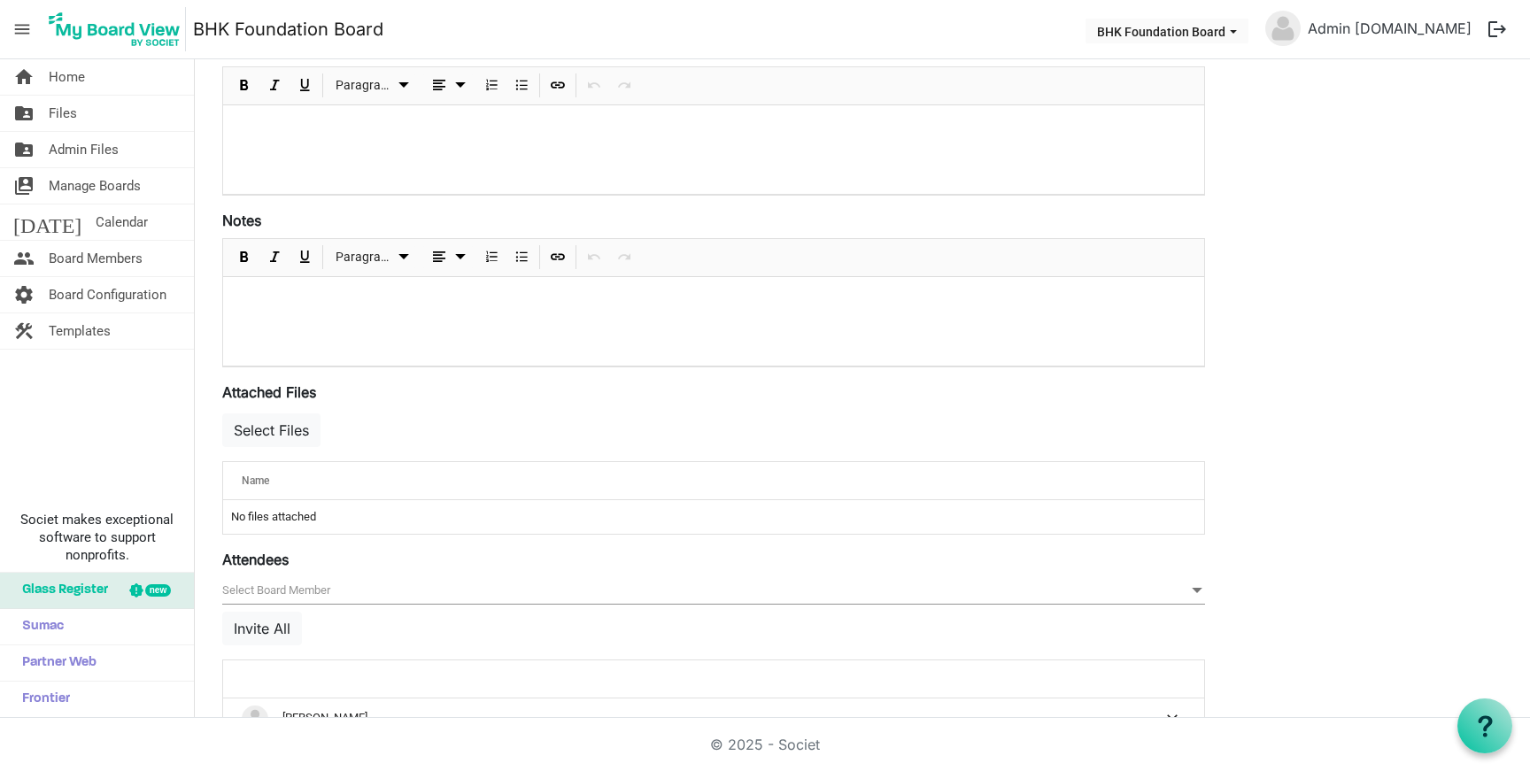
scroll to position [421, 0]
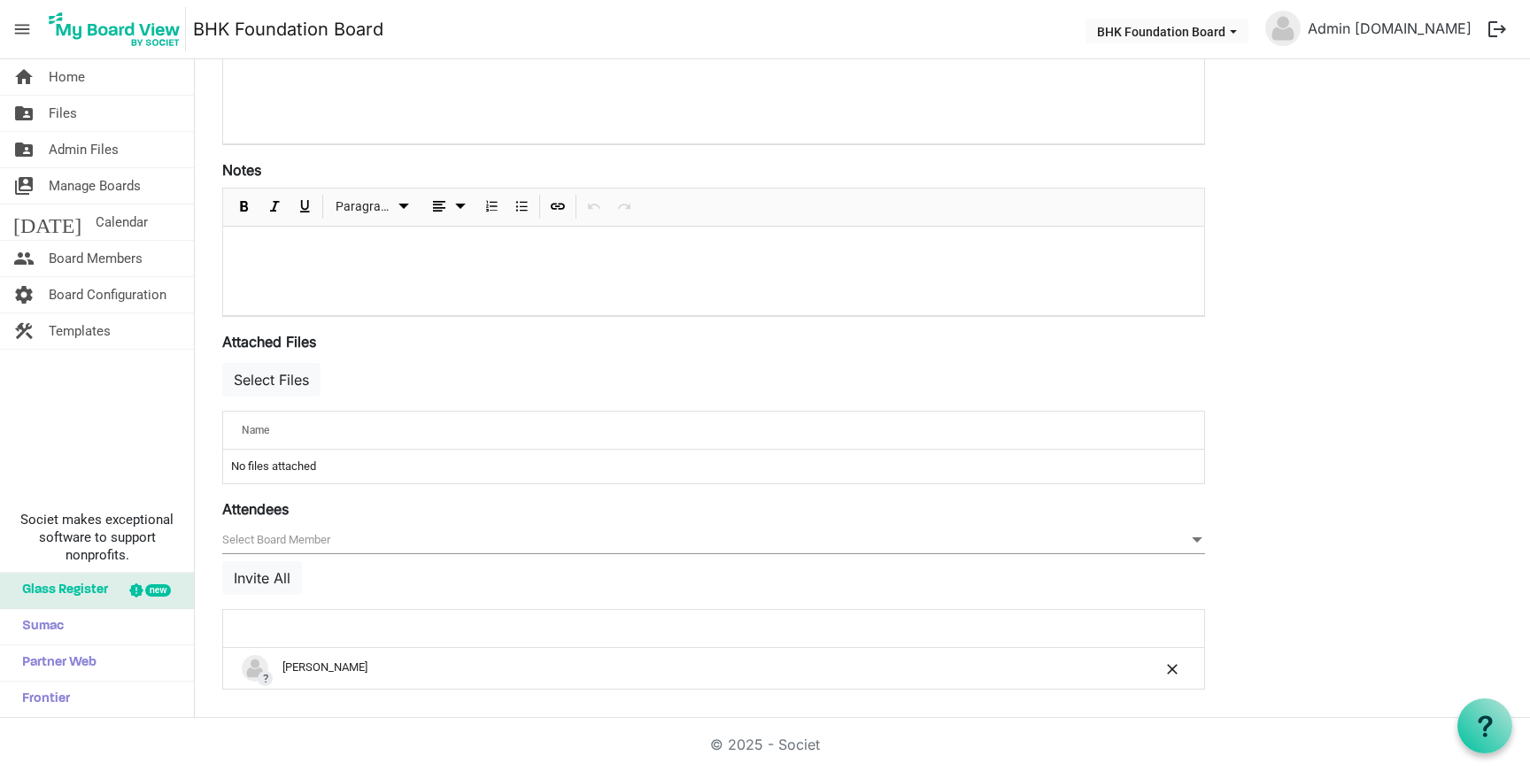
click at [282, 598] on div "null Invite All" at bounding box center [713, 568] width 983 height 82
click at [287, 584] on button "Invite All" at bounding box center [262, 578] width 80 height 34
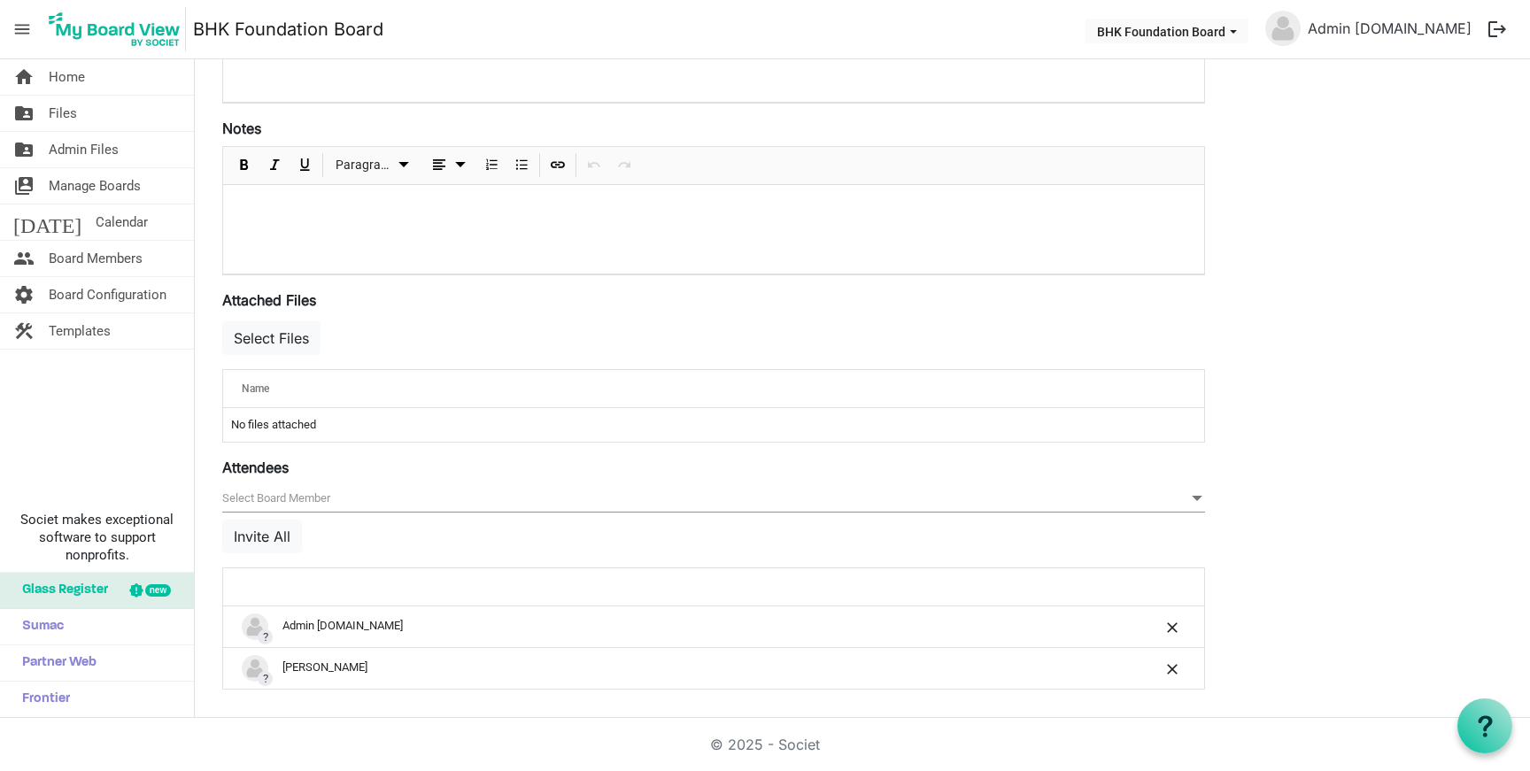
click at [300, 412] on td "No files attached" at bounding box center [713, 425] width 981 height 34
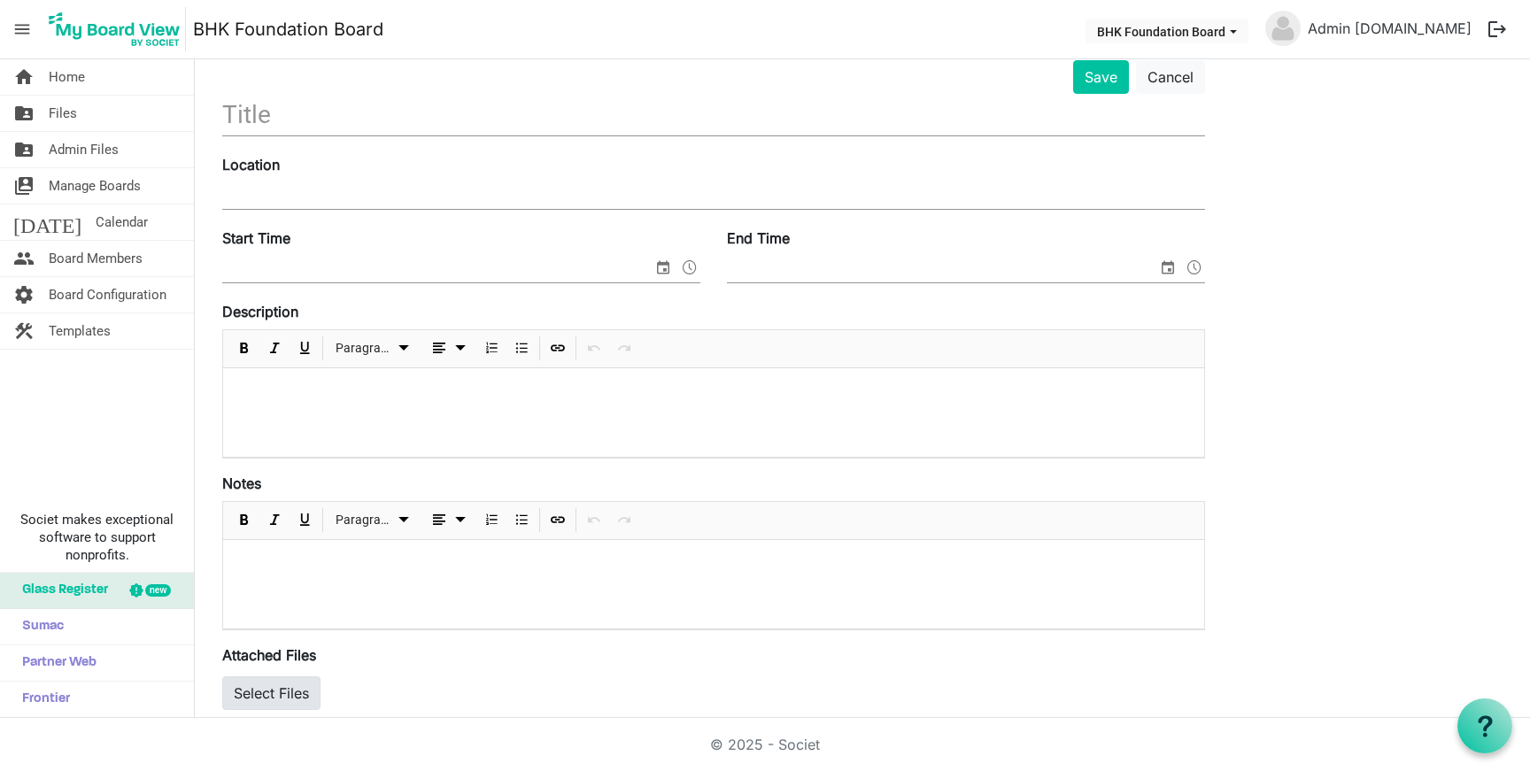
scroll to position [0, 0]
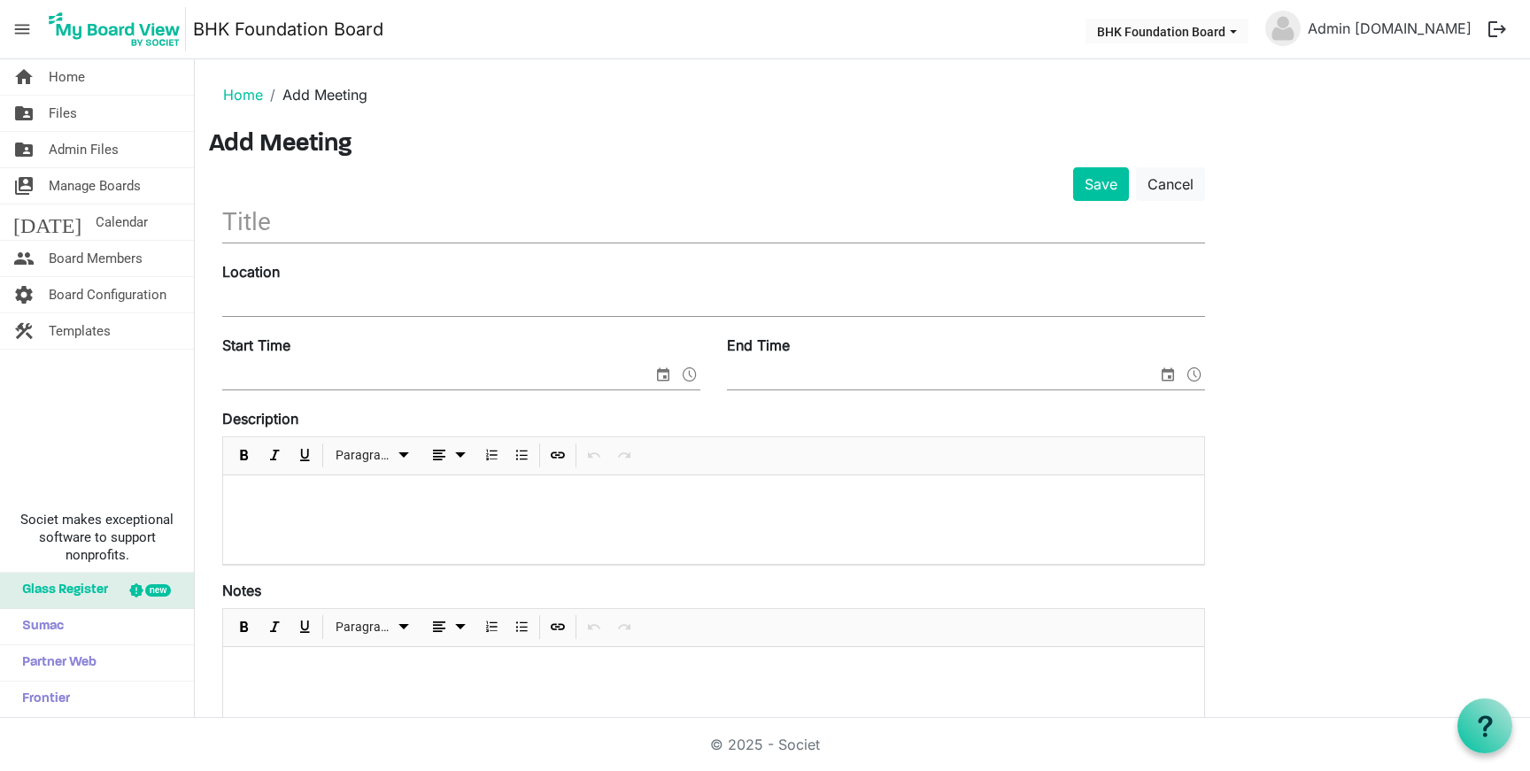
click at [297, 199] on div "Save Cancel" at bounding box center [713, 184] width 1009 height 34
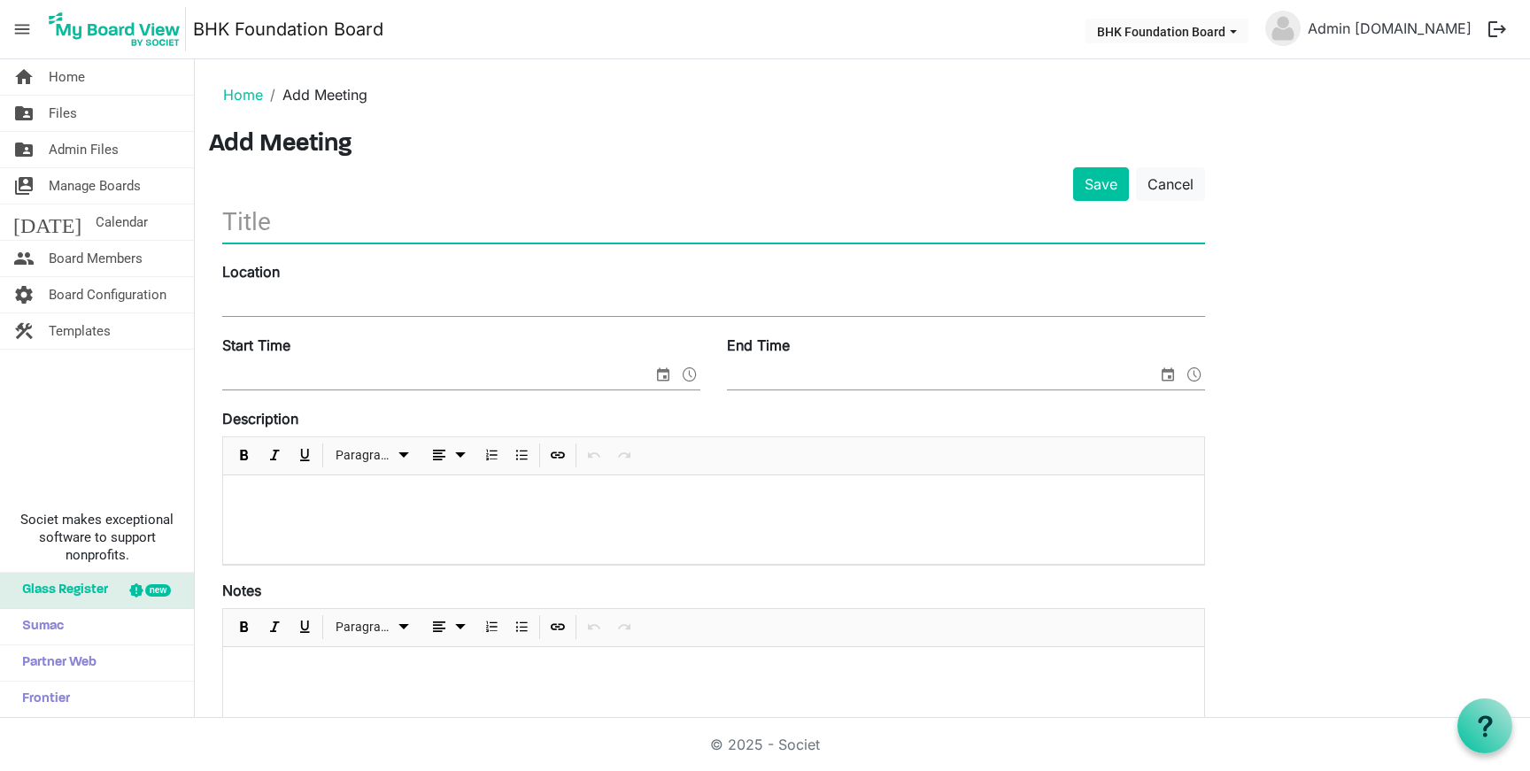
click at [297, 216] on input "text" at bounding box center [713, 222] width 983 height 42
type input "test"
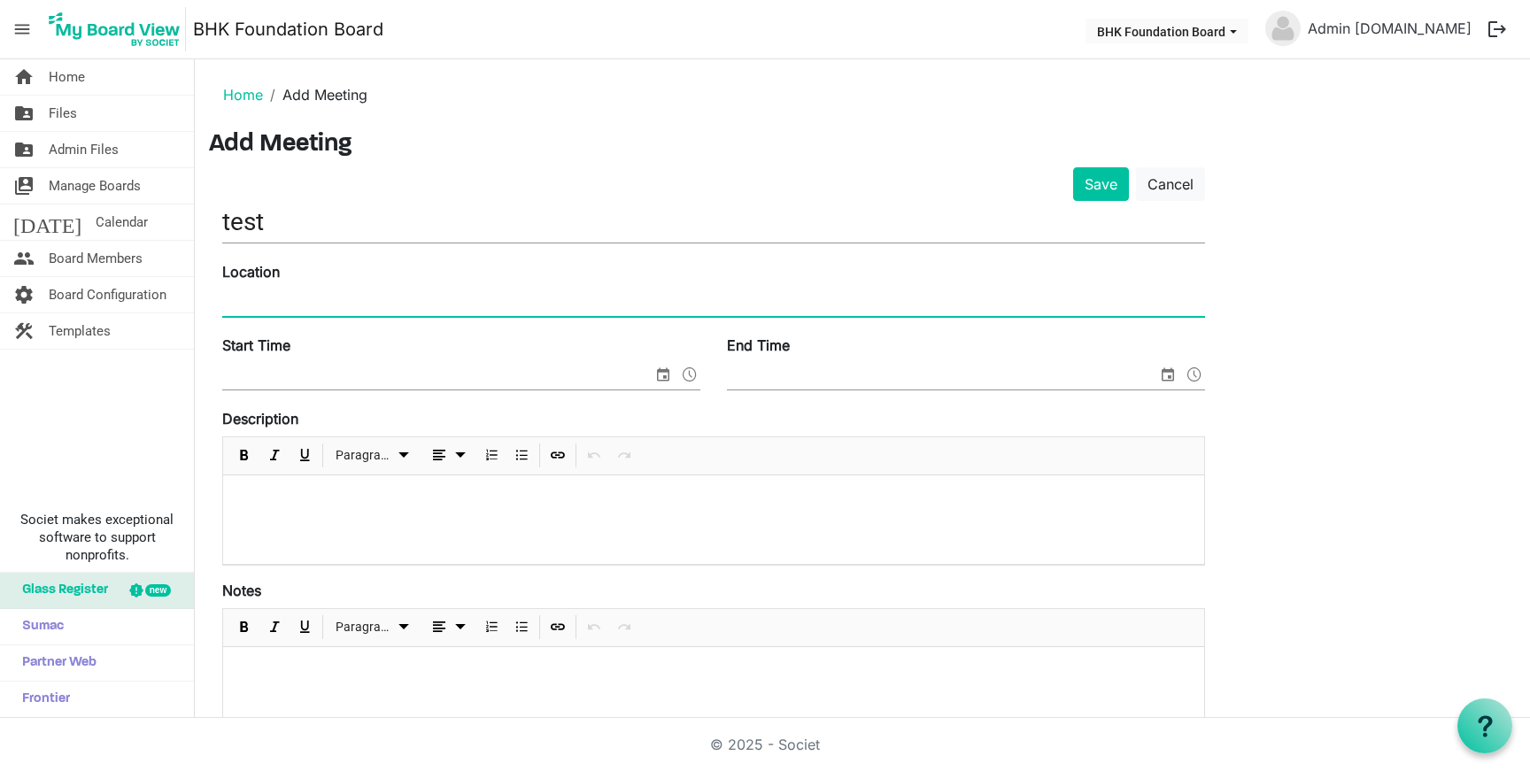
click at [346, 297] on input "Location" at bounding box center [713, 302] width 983 height 27
type input "teams"
click at [377, 503] on p at bounding box center [713, 499] width 953 height 19
paste div
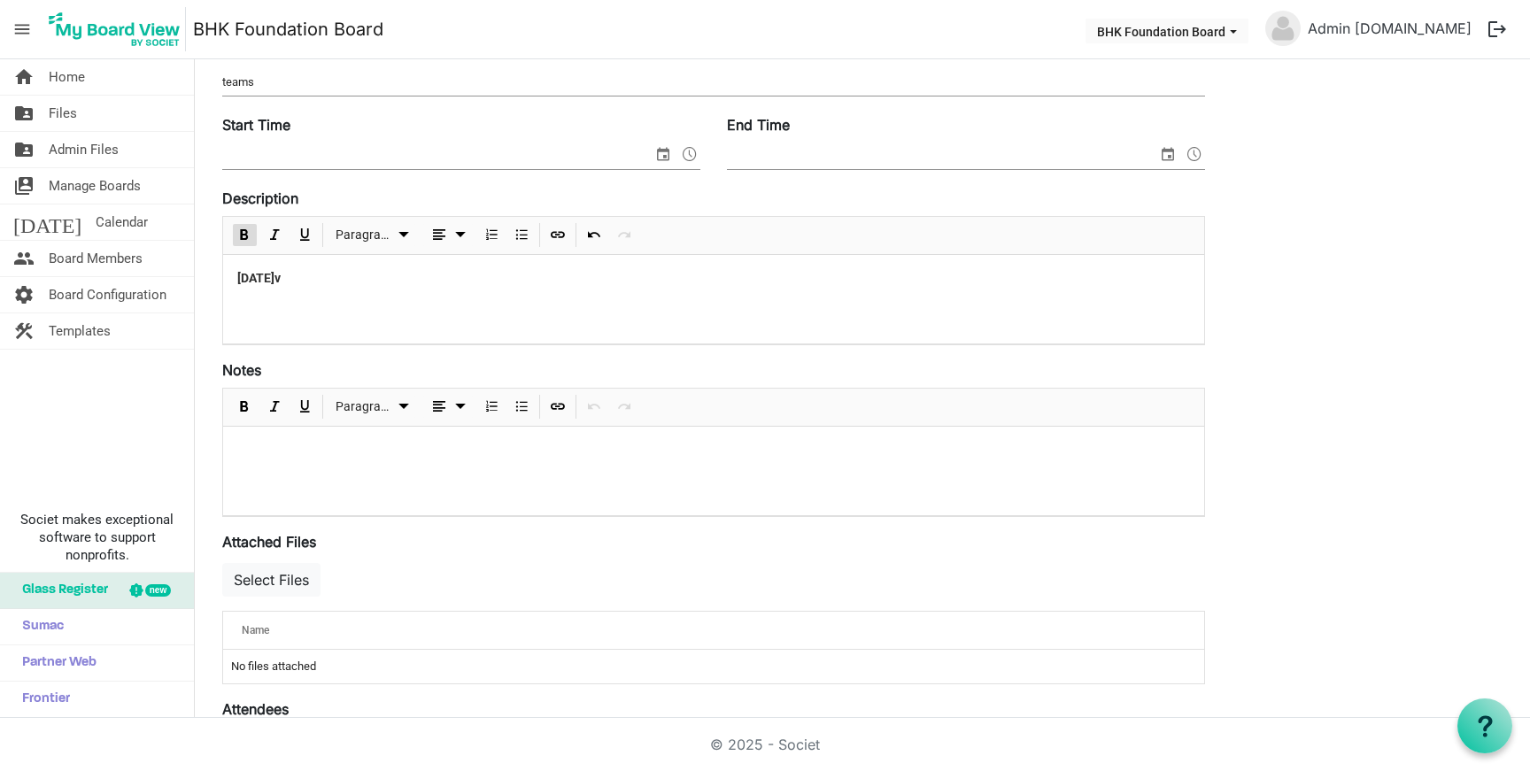
scroll to position [231, 0]
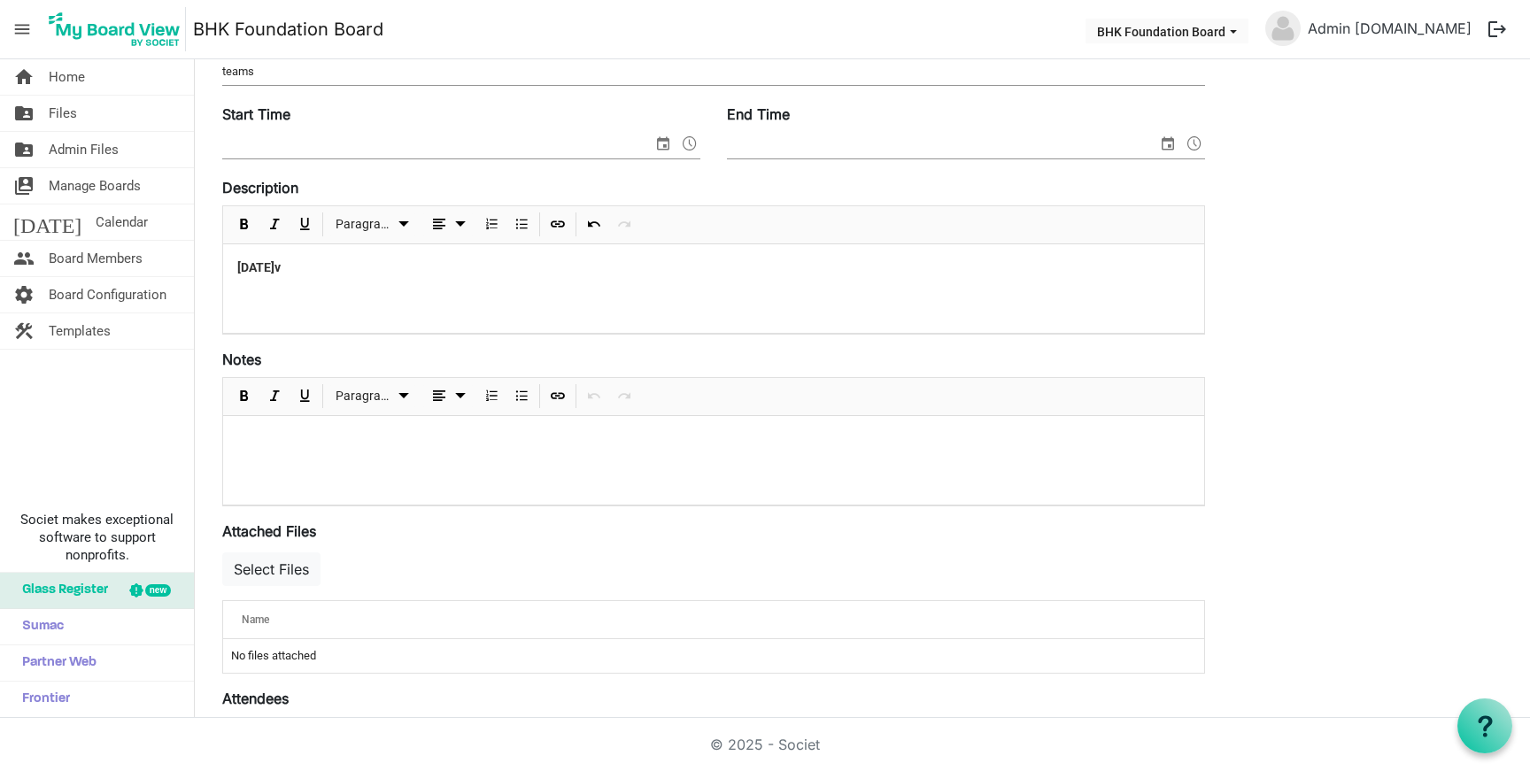
click at [371, 464] on div at bounding box center [713, 460] width 981 height 89
click at [289, 561] on button "Select Files" at bounding box center [271, 569] width 98 height 34
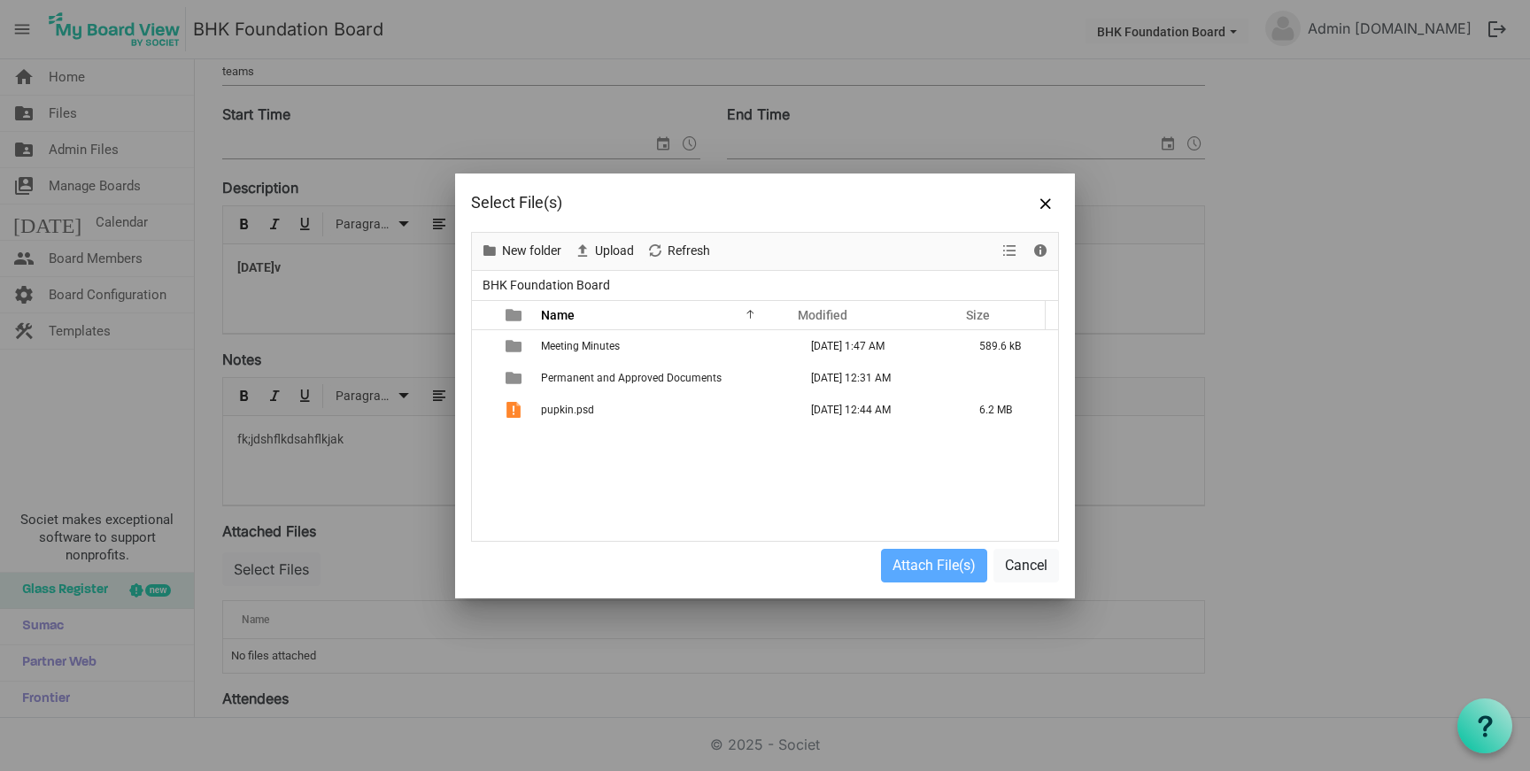
click at [613, 273] on ul "BHK Foundation Board" at bounding box center [765, 285] width 586 height 29
click at [613, 263] on div "Upload" at bounding box center [603, 251] width 73 height 37
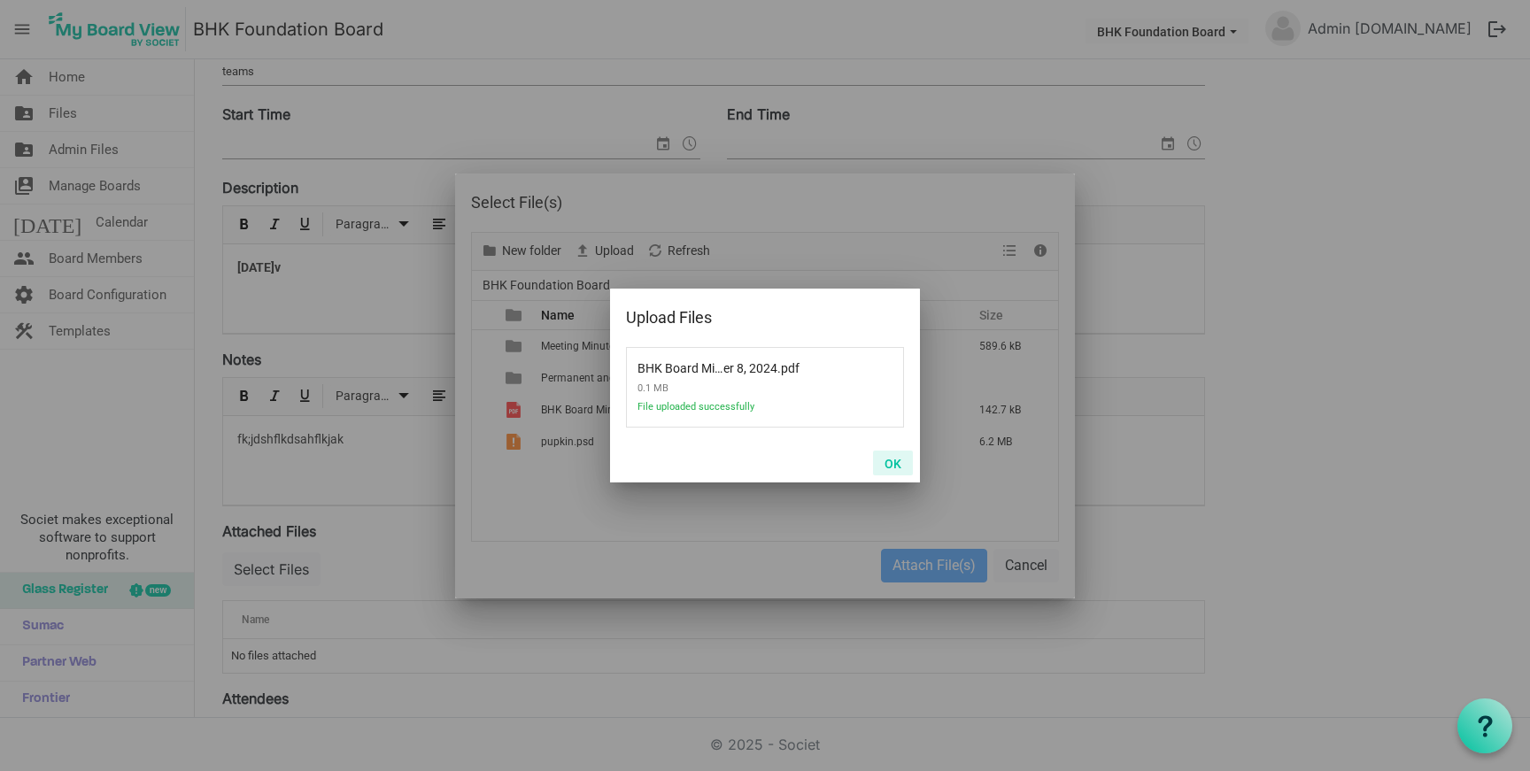
click at [908, 463] on button "OK" at bounding box center [893, 463] width 40 height 25
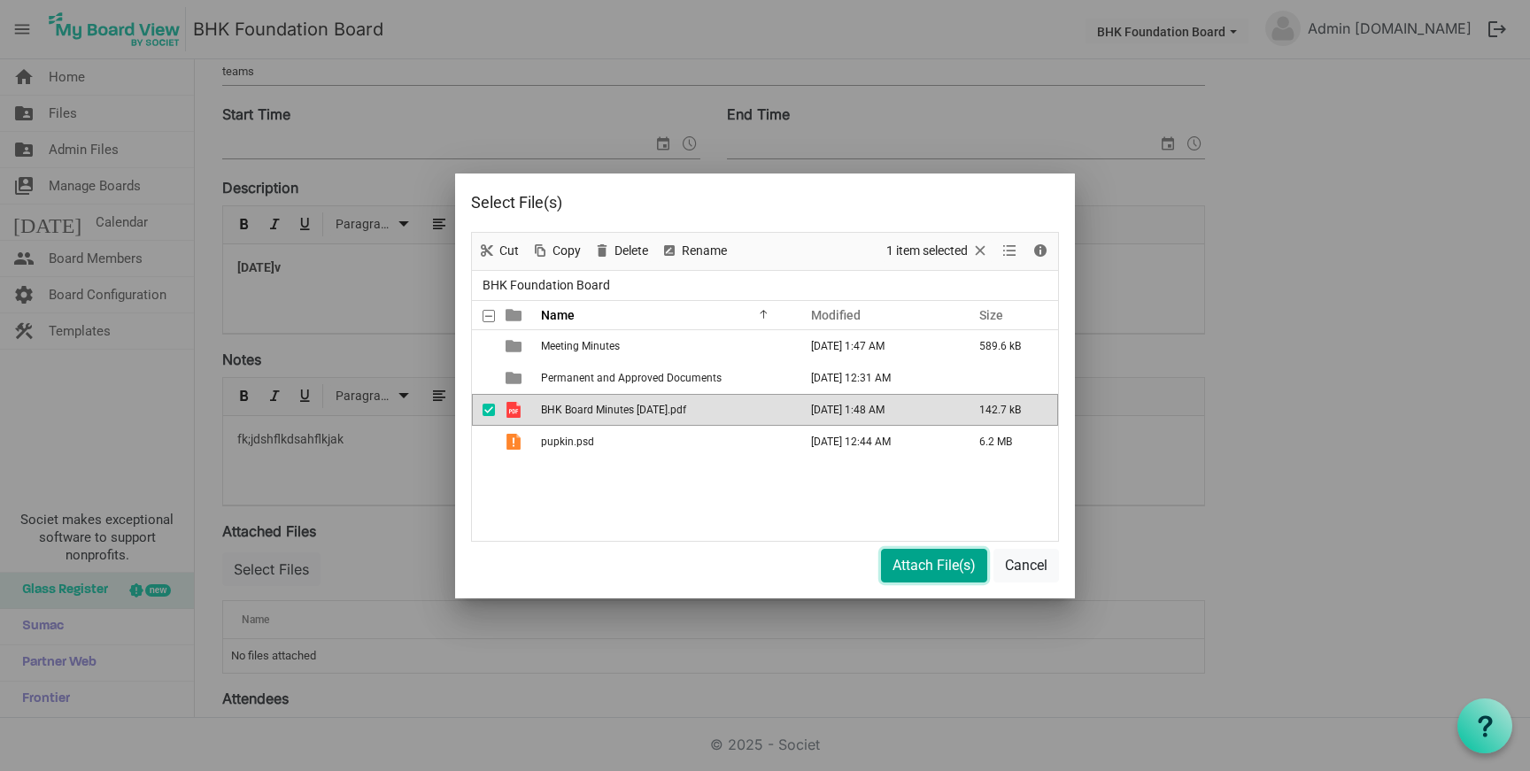
click at [926, 558] on button "Attach File(s)" at bounding box center [934, 566] width 106 height 34
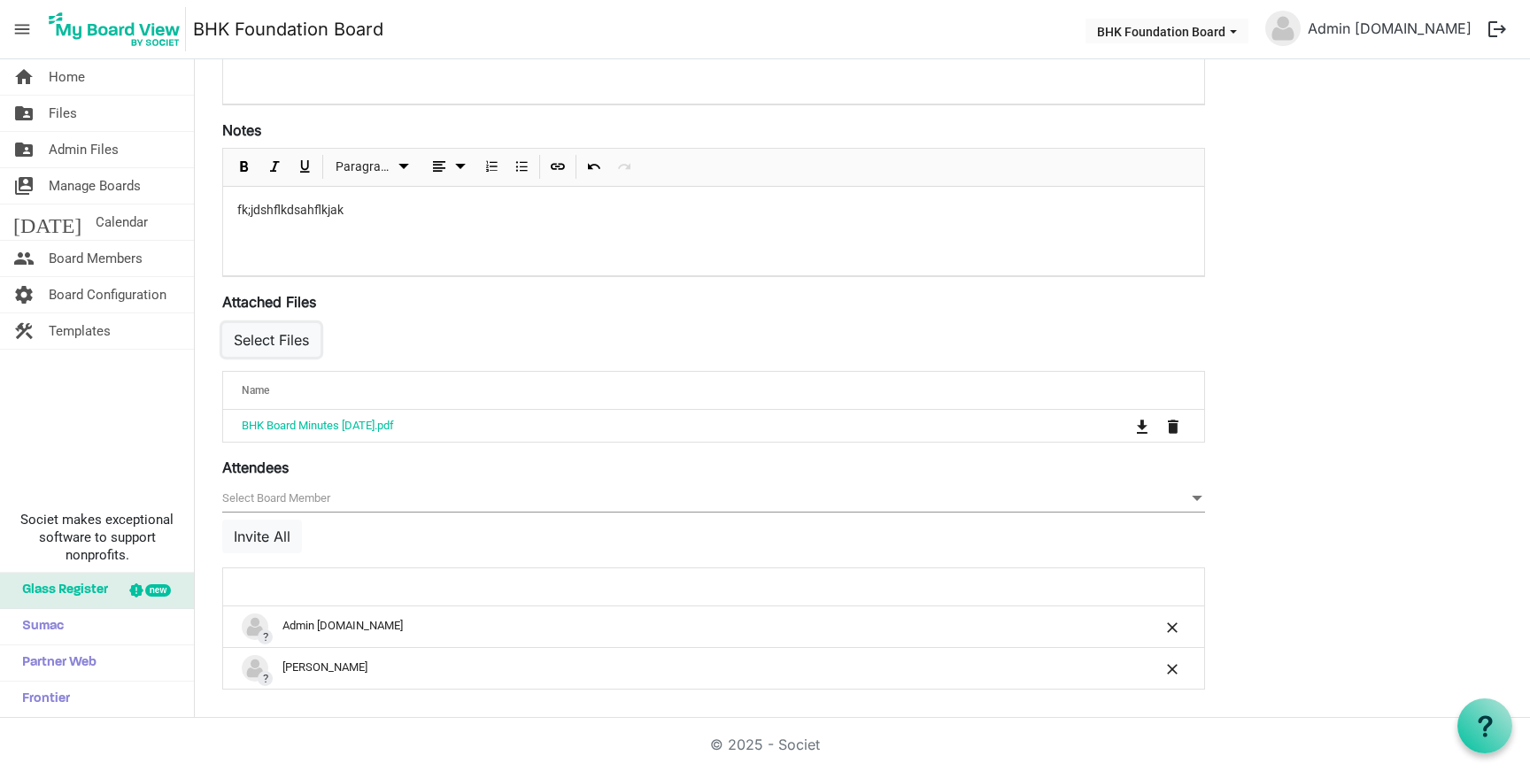
scroll to position [0, 0]
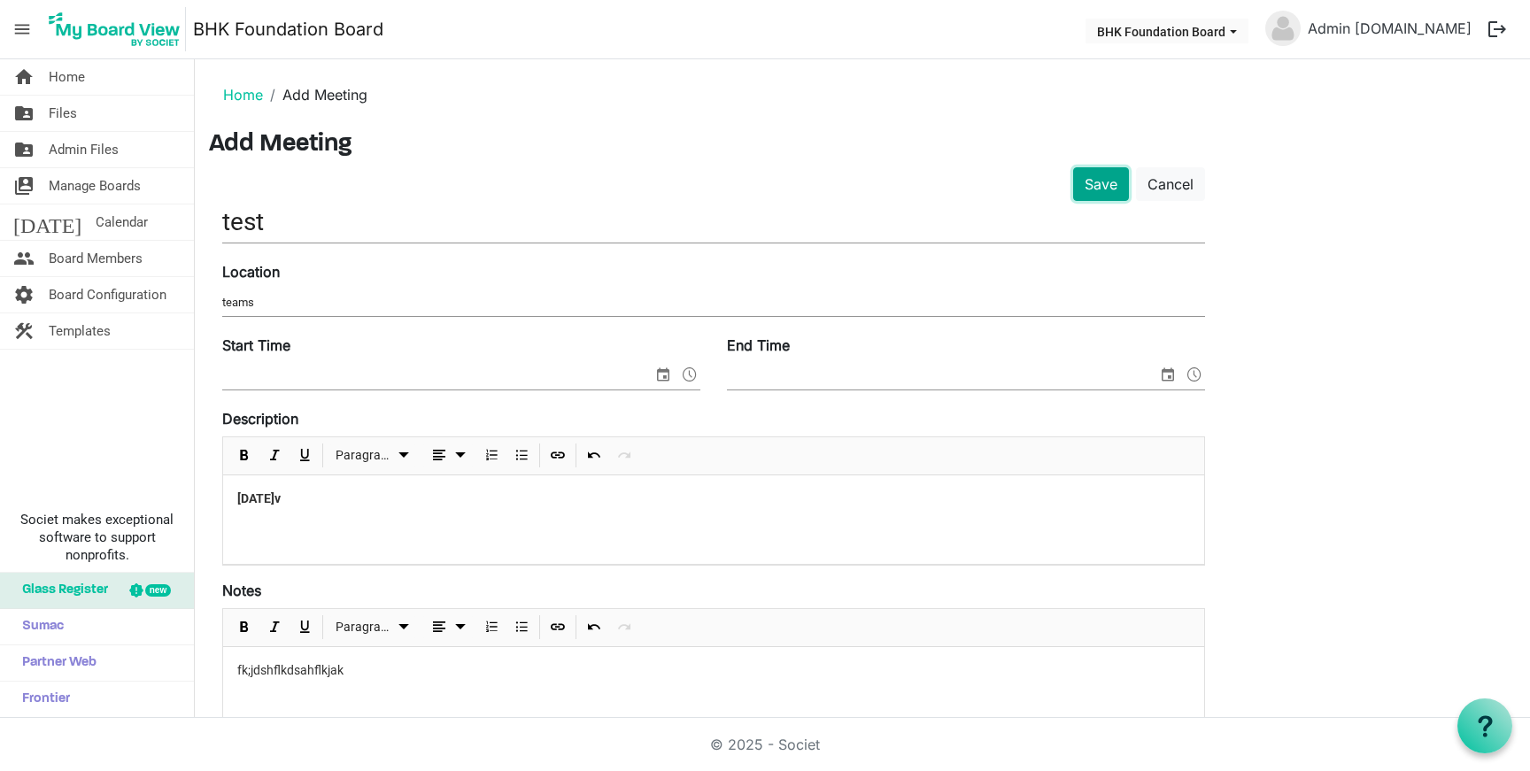
click at [1096, 175] on button "Save" at bounding box center [1101, 184] width 56 height 34
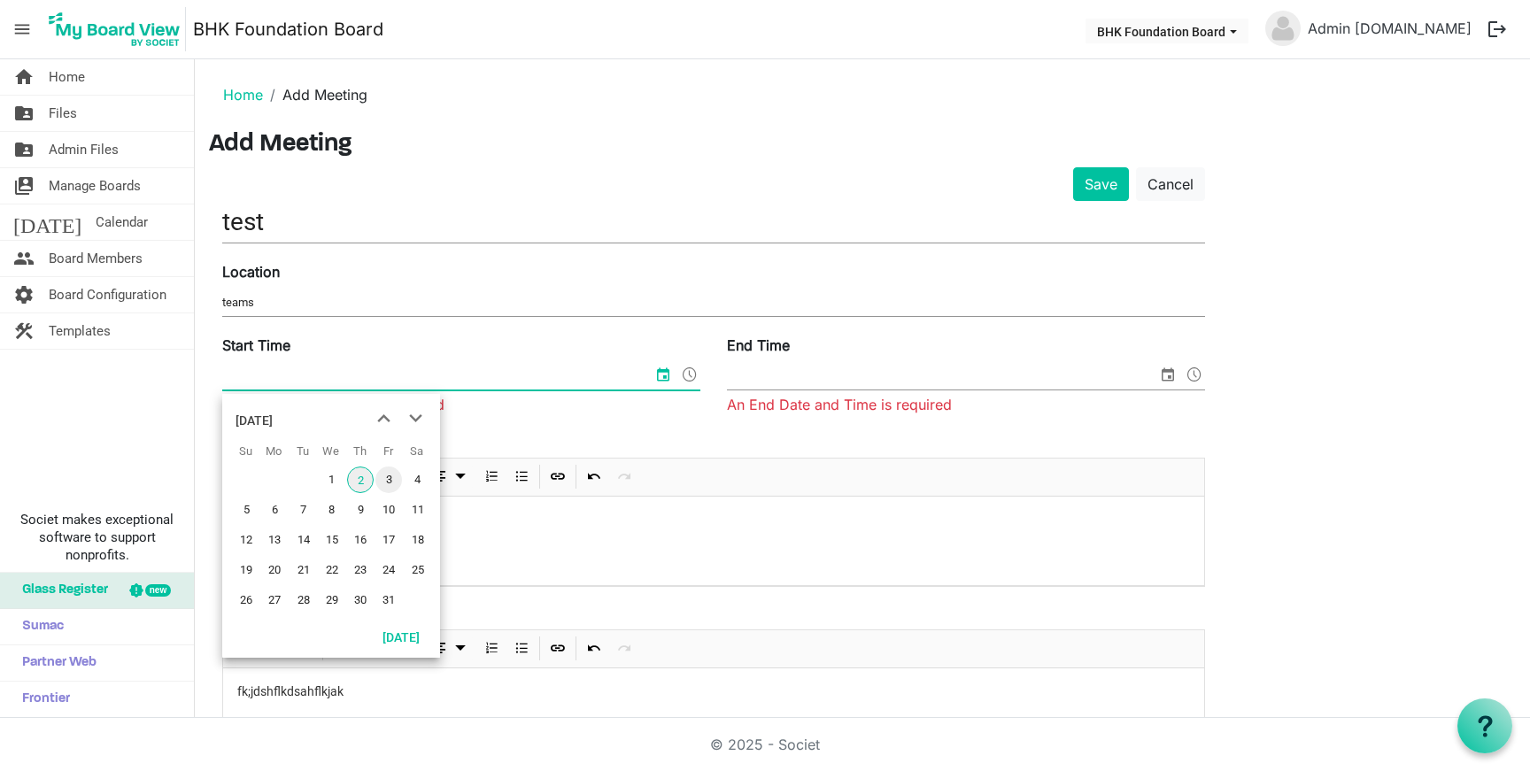
click at [384, 482] on span "3" at bounding box center [388, 480] width 27 height 27
type input "10/3/2025 12:00 AM"
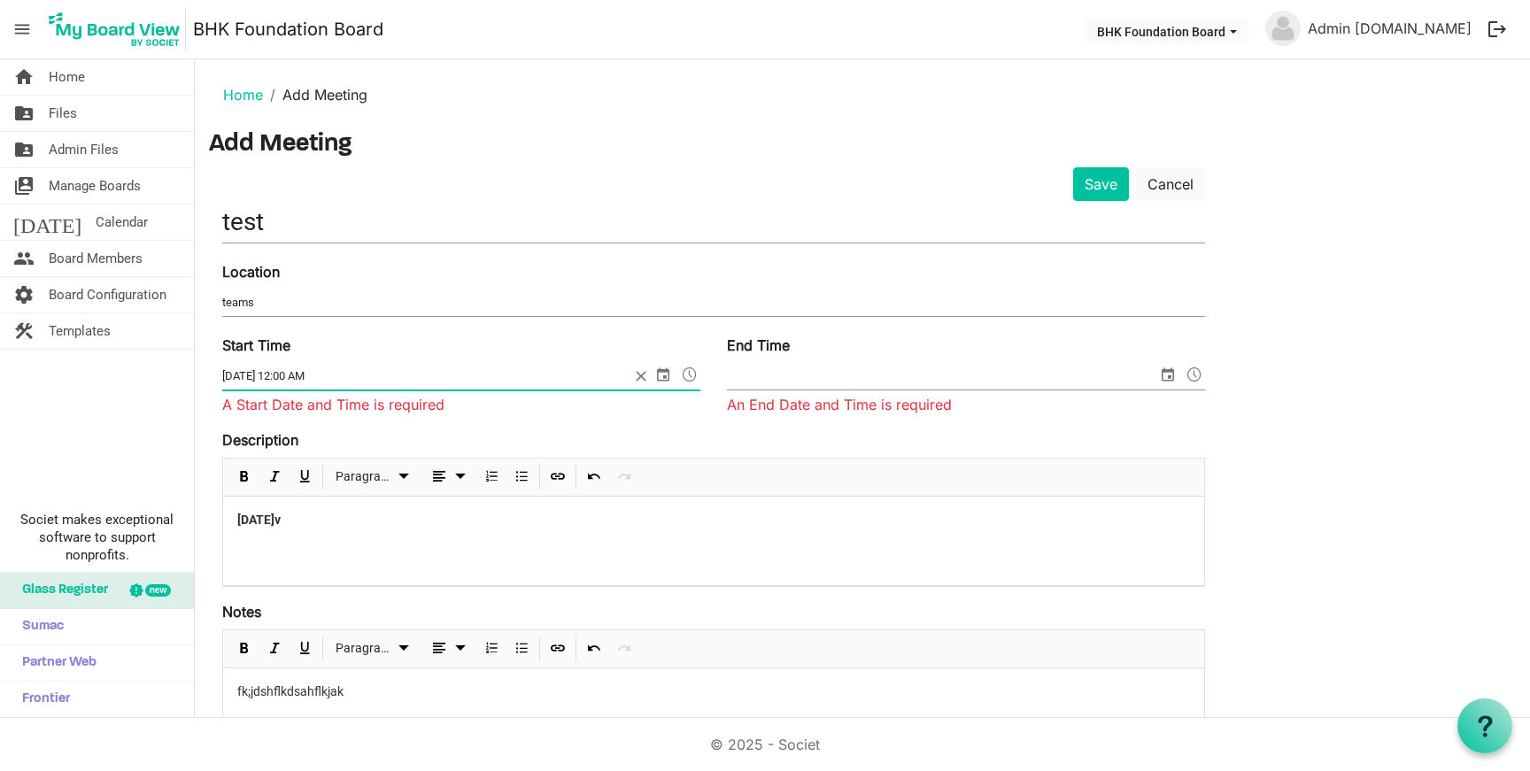
click at [406, 382] on input "10/3/2025 12:00 AM" at bounding box center [425, 376] width 407 height 27
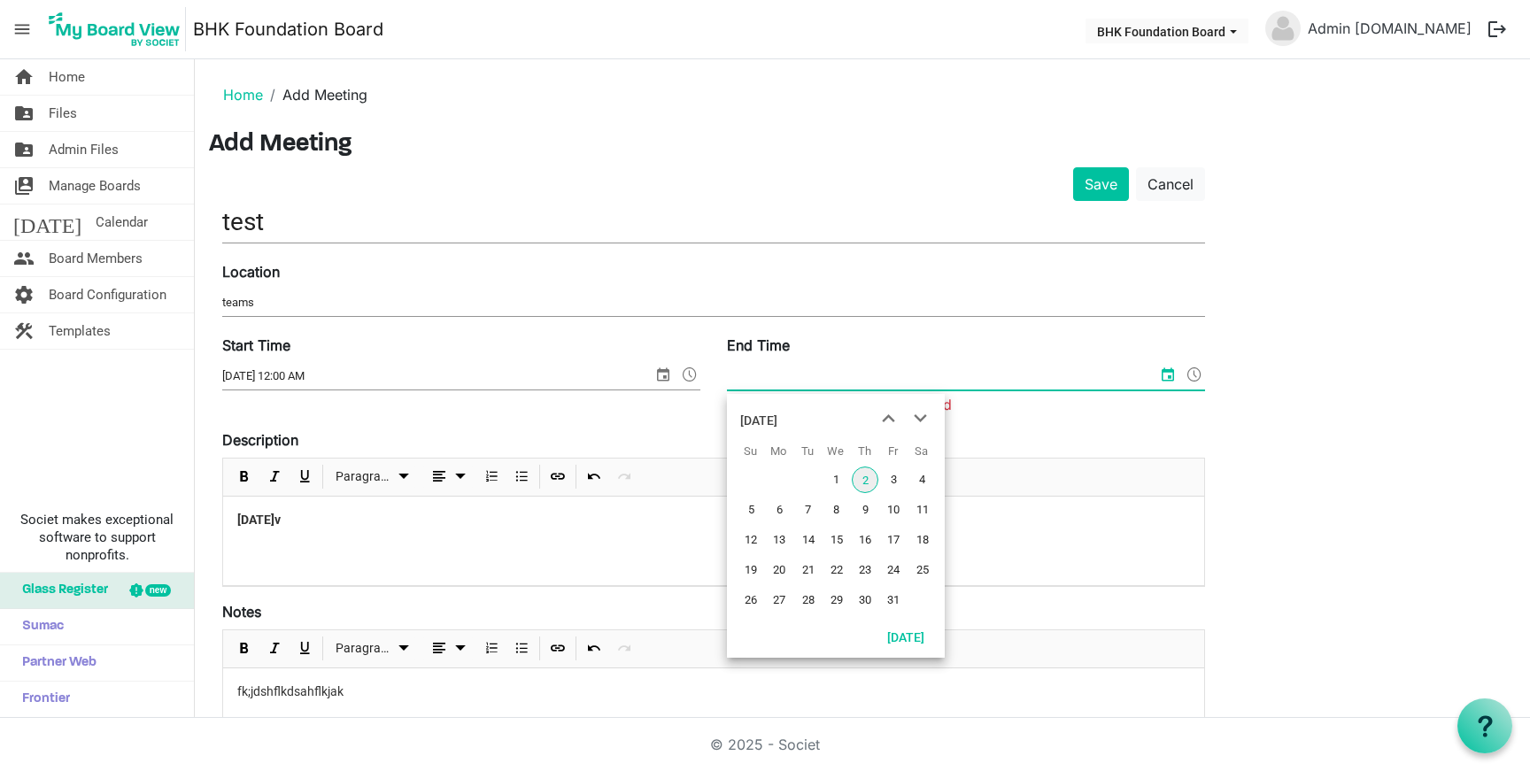
click at [868, 384] on input "End Time" at bounding box center [942, 376] width 430 height 27
click at [908, 469] on td "4" at bounding box center [921, 480] width 28 height 30
type input "10/4/2025 12:00 AM"
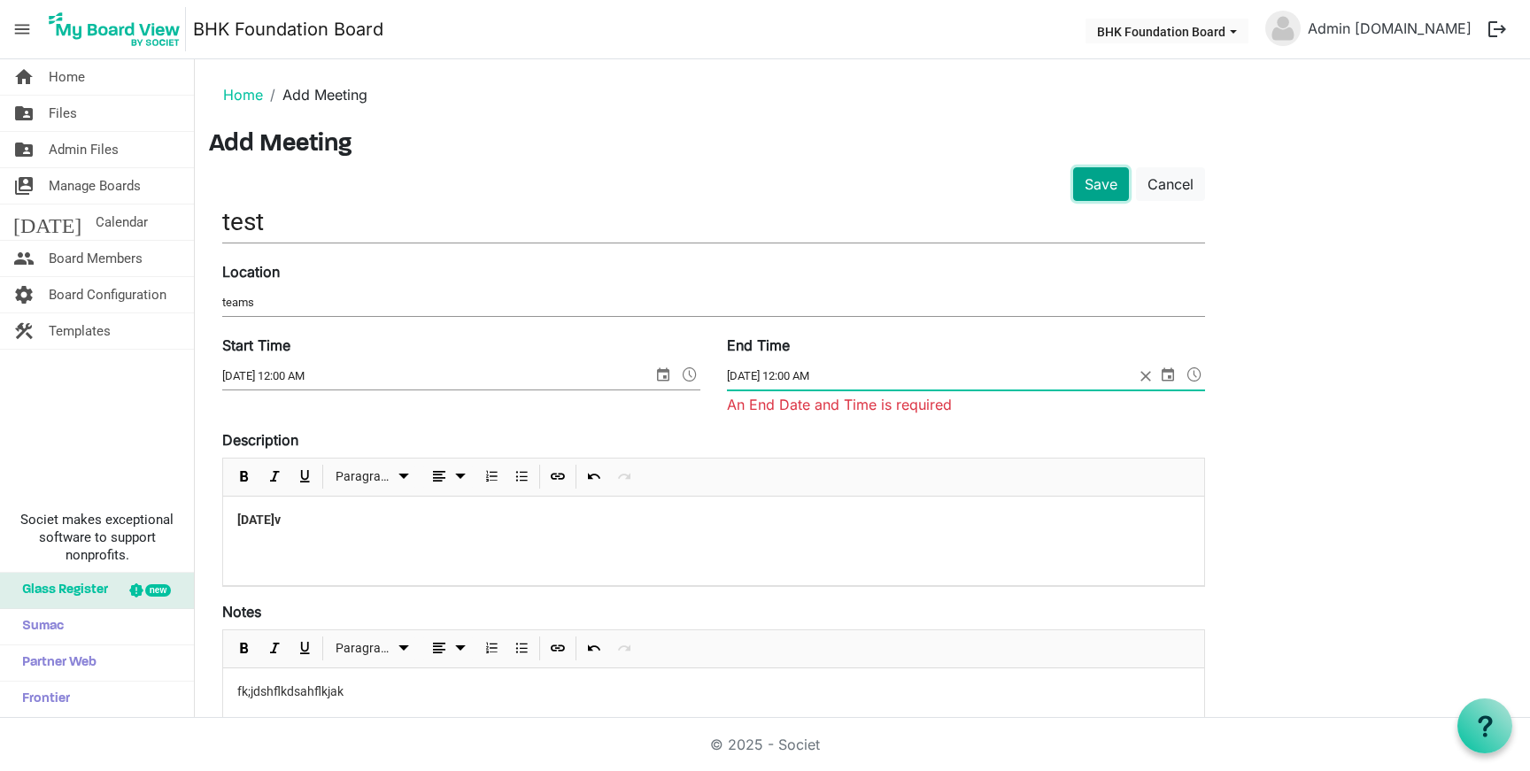
click at [1099, 186] on button "Save" at bounding box center [1101, 184] width 56 height 34
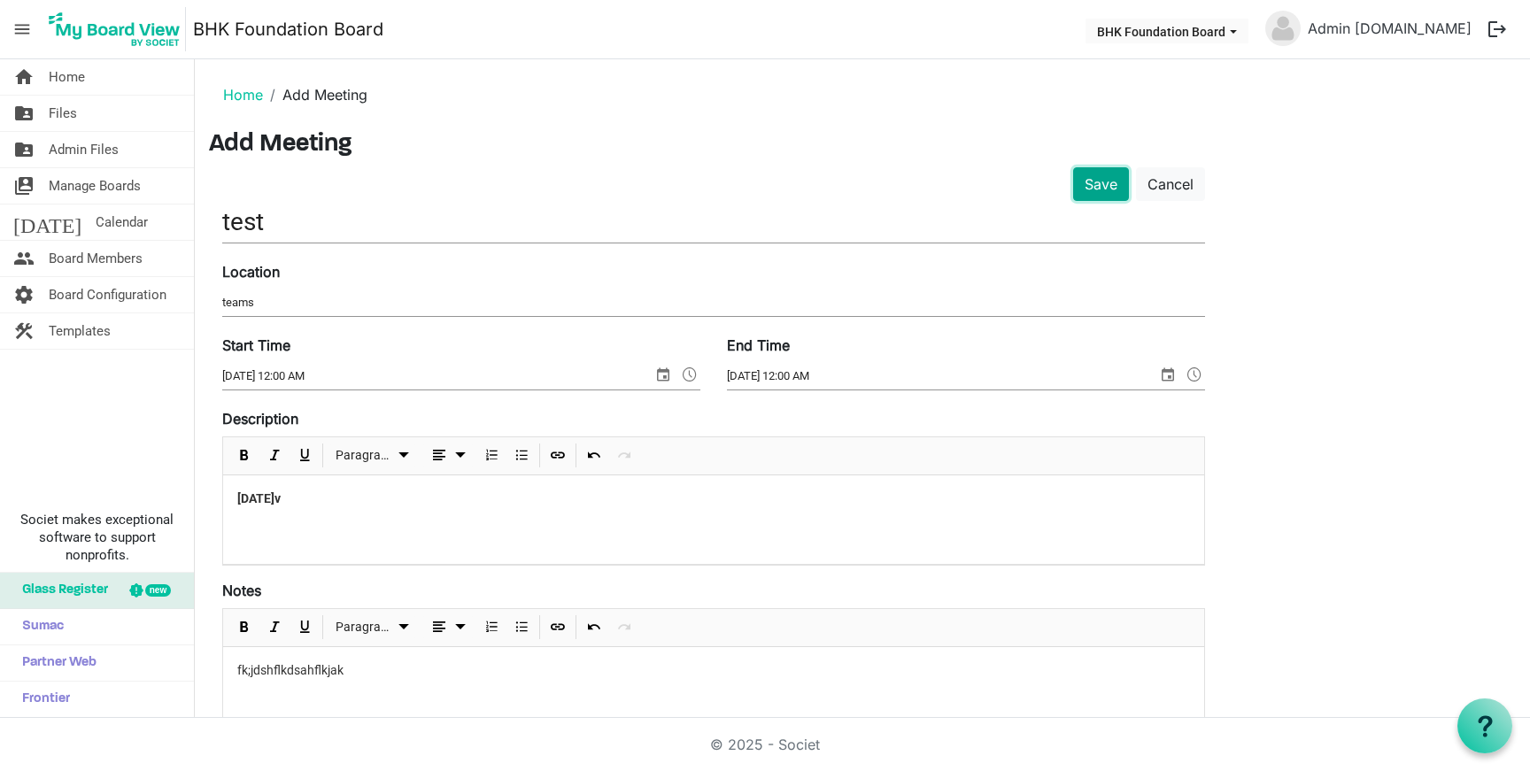
click at [1100, 181] on button "Save" at bounding box center [1101, 184] width 56 height 34
click at [235, 102] on link "Home" at bounding box center [243, 95] width 40 height 18
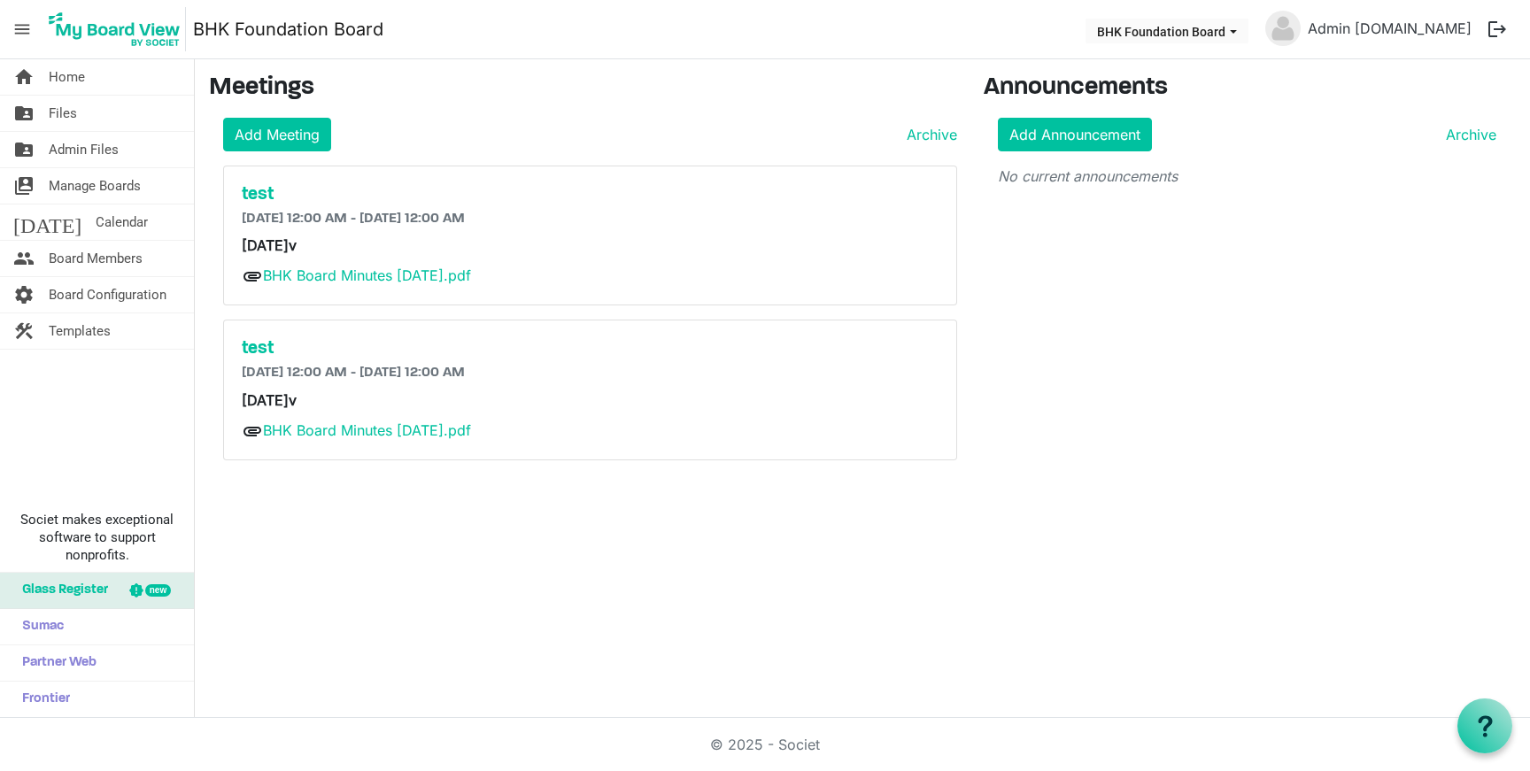
click at [446, 226] on h6 "[DATE] 12:00 AM - [DATE] 12:00 AM" at bounding box center [590, 219] width 697 height 17
